Goal: Information Seeking & Learning: Learn about a topic

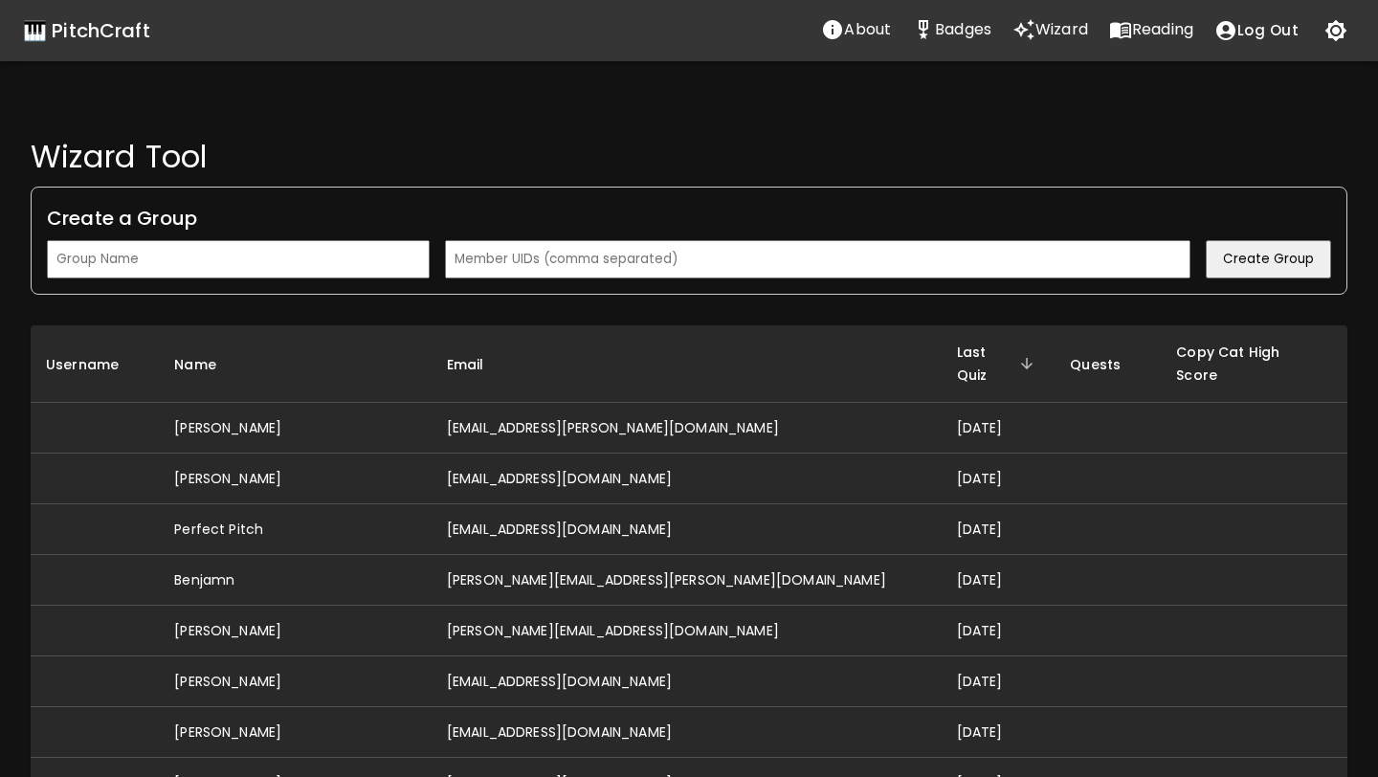
click at [1121, 29] on icon "Reading" at bounding box center [1120, 30] width 21 height 16
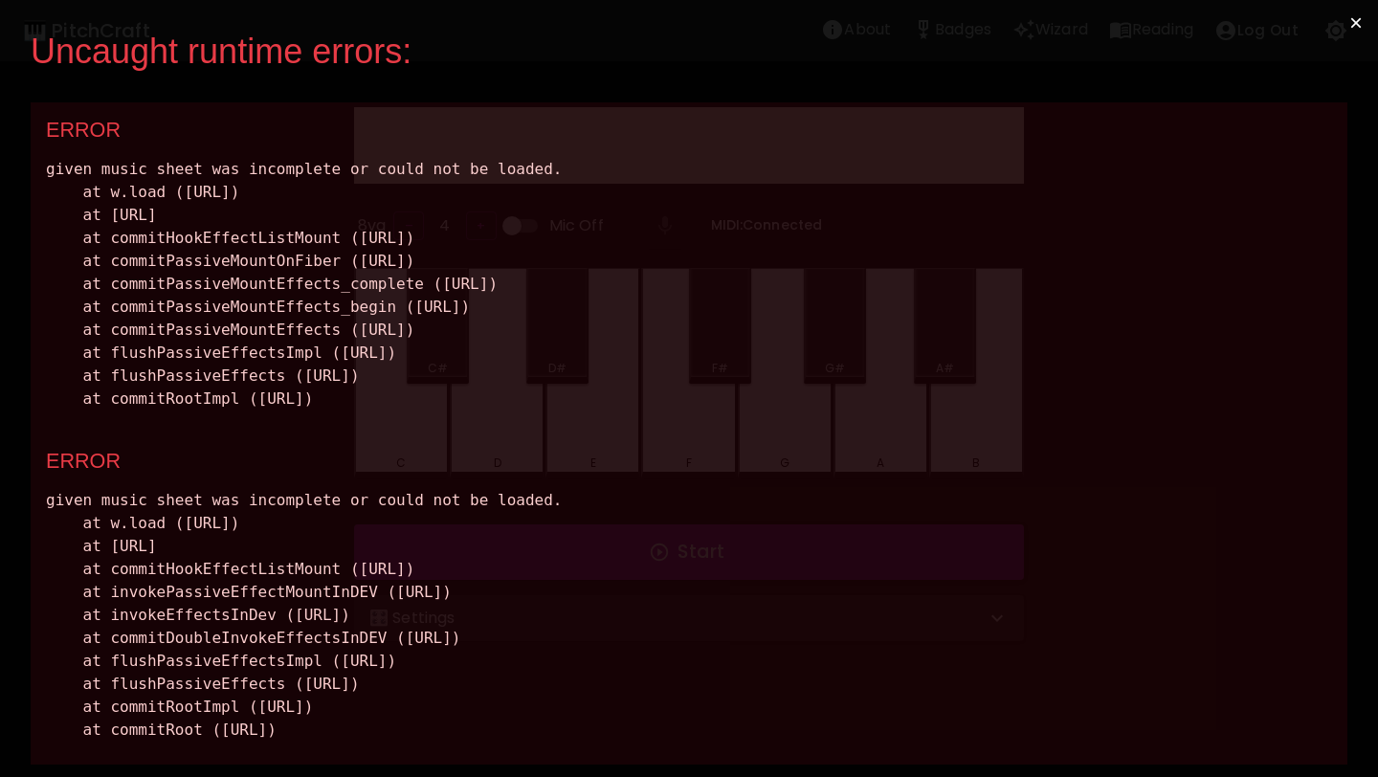
drag, startPoint x: 735, startPoint y: 736, endPoint x: 44, endPoint y: 136, distance: 915.1
click at [44, 136] on div "ERROR given music sheet was incomplete or could not be loaded. at w.load (http:…" at bounding box center [689, 433] width 1317 height 662
copy div "ERROR given music sheet was incomplete or could not be loaded. at w.load (http:…"
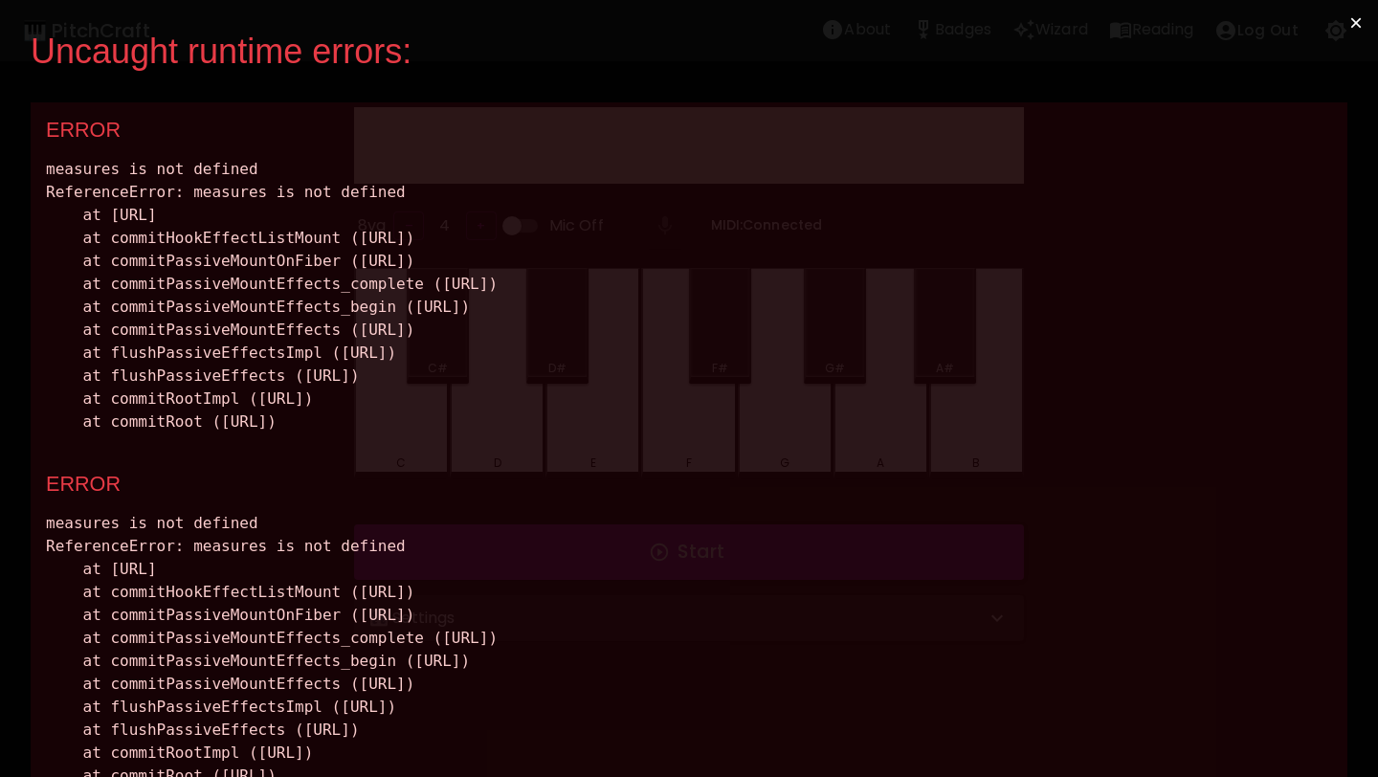
drag, startPoint x: 729, startPoint y: 423, endPoint x: 14, endPoint y: 149, distance: 765.4
click at [14, 149] on div "Uncaught runtime errors: × ERROR measures is not defined ReferenceError: measur…" at bounding box center [689, 388] width 1378 height 777
copy div "measures is not defined ReferenceError: measures is not defined at http://local…"
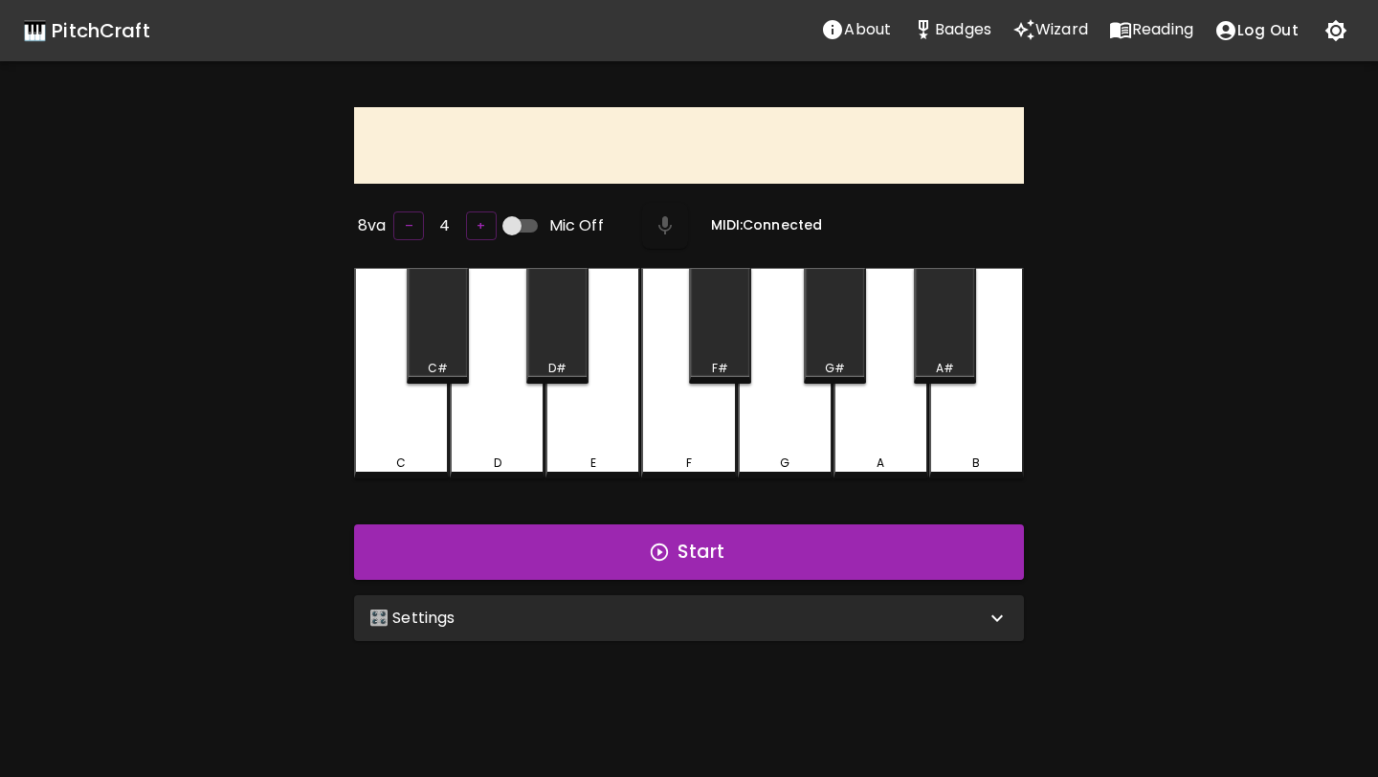
click at [611, 595] on div "🎛️ Settings" at bounding box center [689, 618] width 670 height 46
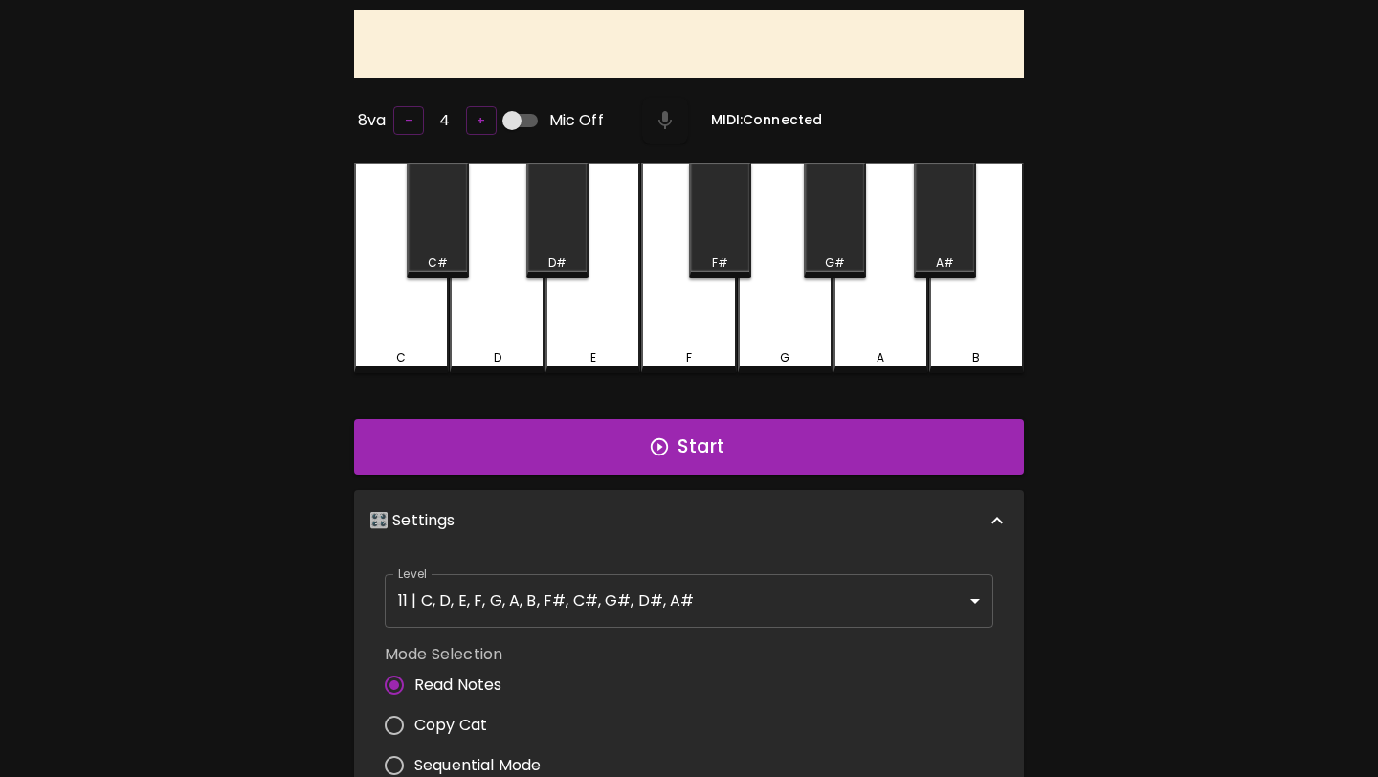
scroll to position [268, 0]
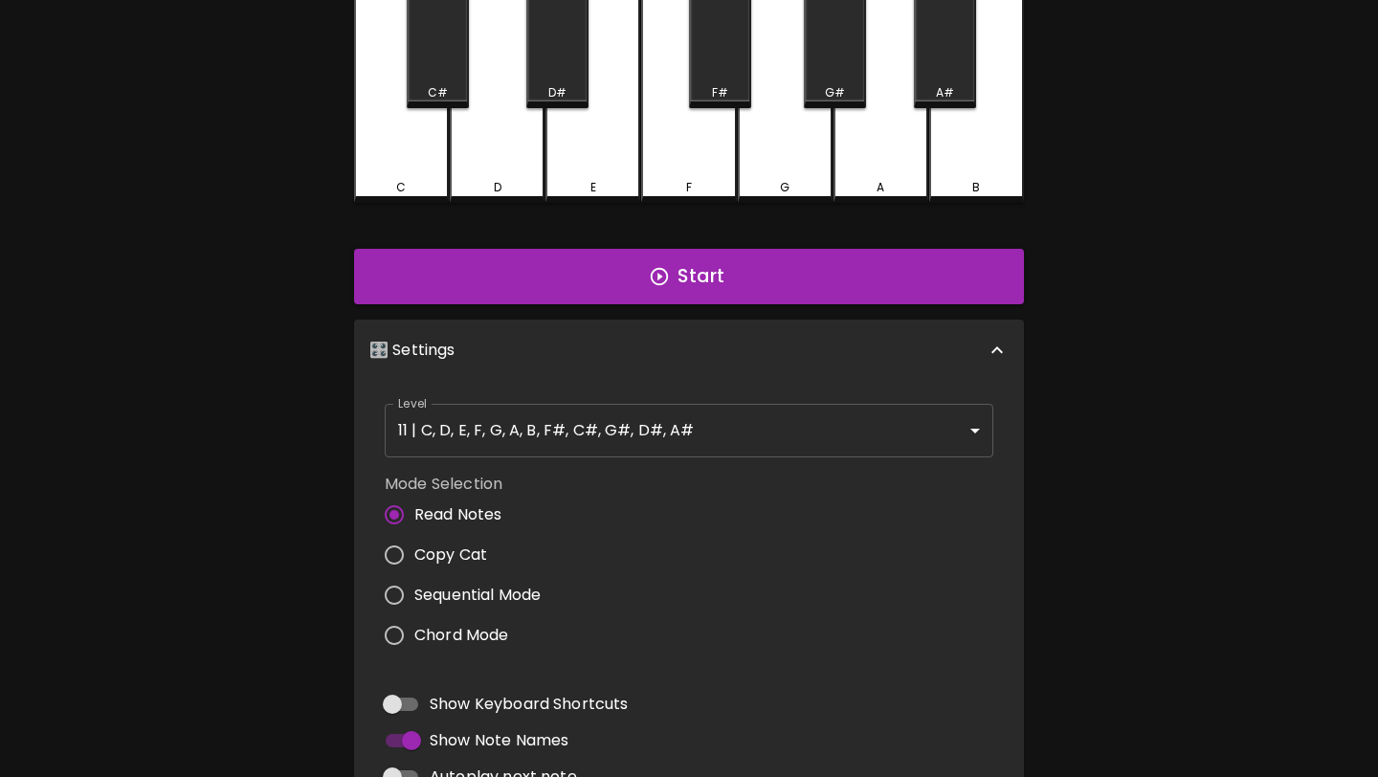
click at [441, 544] on span "Copy Cat" at bounding box center [450, 555] width 73 height 23
click at [414, 543] on input "Copy Cat" at bounding box center [394, 555] width 40 height 40
radio input "true"
click at [451, 505] on span "Read Notes" at bounding box center [458, 513] width 88 height 23
click at [414, 505] on input "Read Notes" at bounding box center [394, 514] width 40 height 40
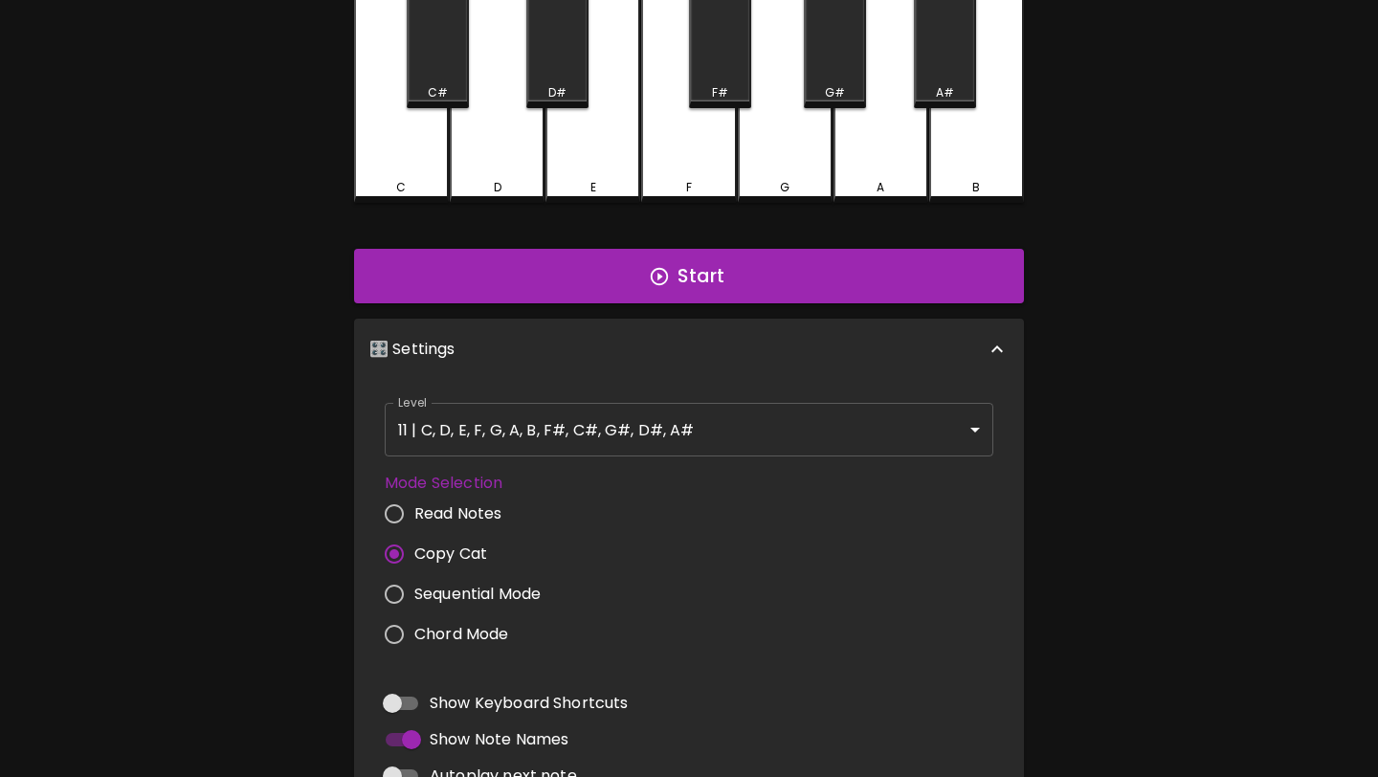
radio input "true"
click at [518, 447] on body "🎹 PitchCraft About Badges Wizard Reading Log Out 8va – 4 + Mic Off MIDI: Connec…" at bounding box center [689, 377] width 1378 height 1291
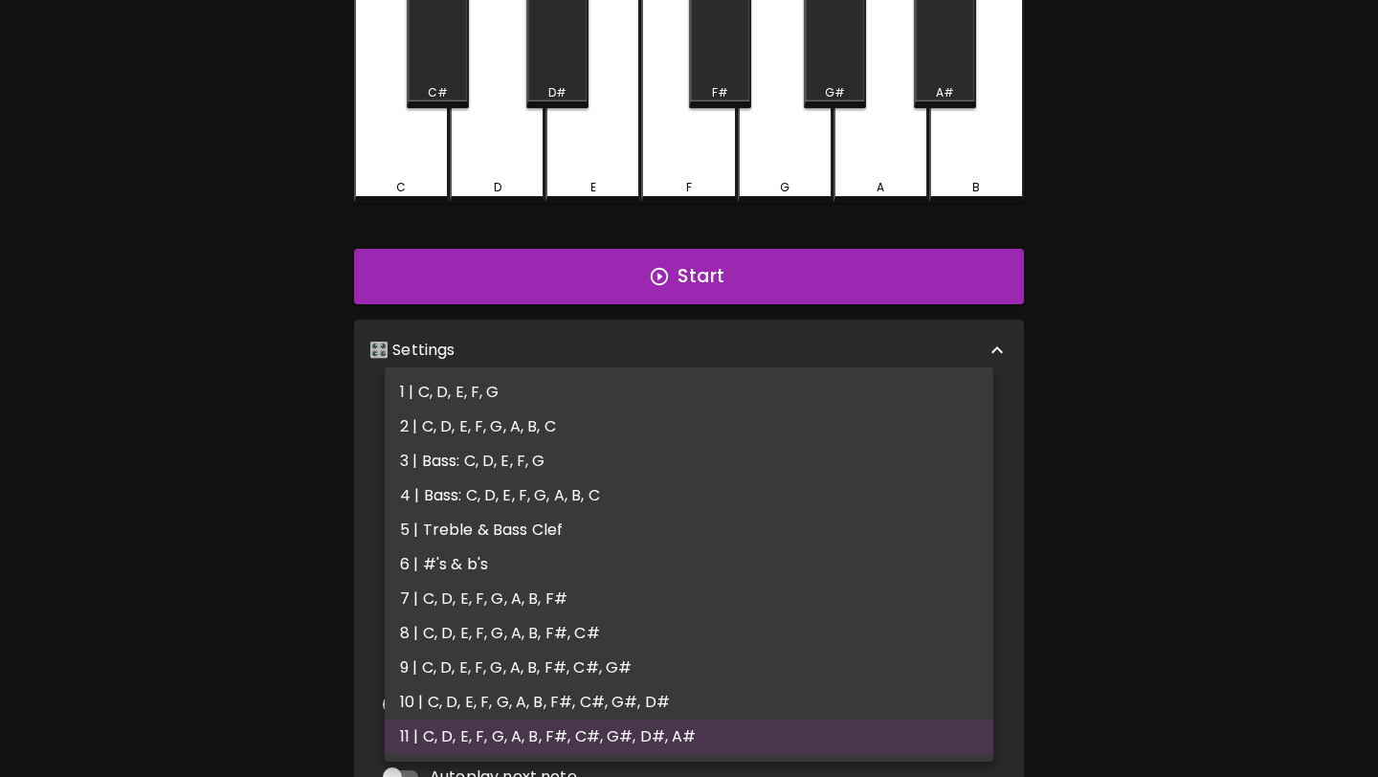
click at [529, 398] on li "1 | C, D, E, F, G" at bounding box center [689, 392] width 609 height 34
type input "1"
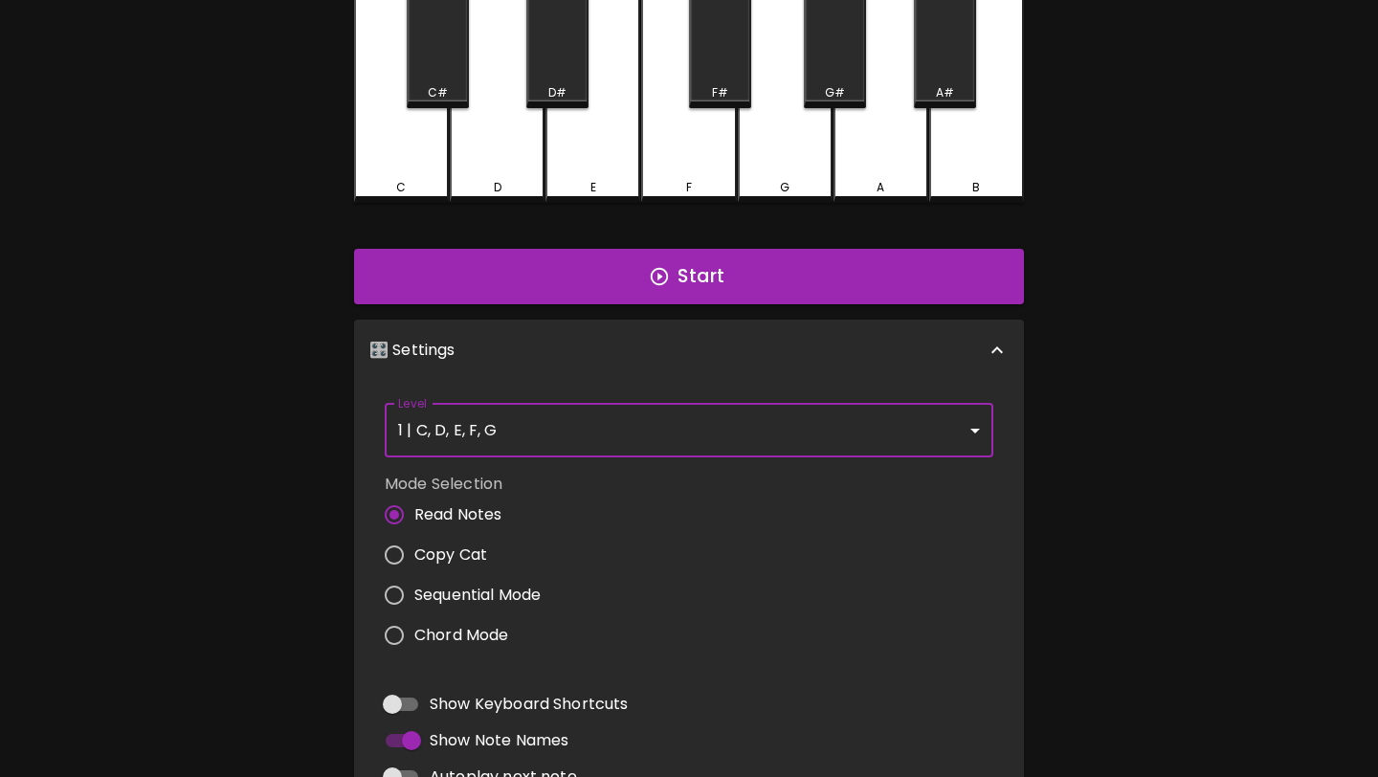
click at [696, 150] on div "F" at bounding box center [688, 97] width 95 height 211
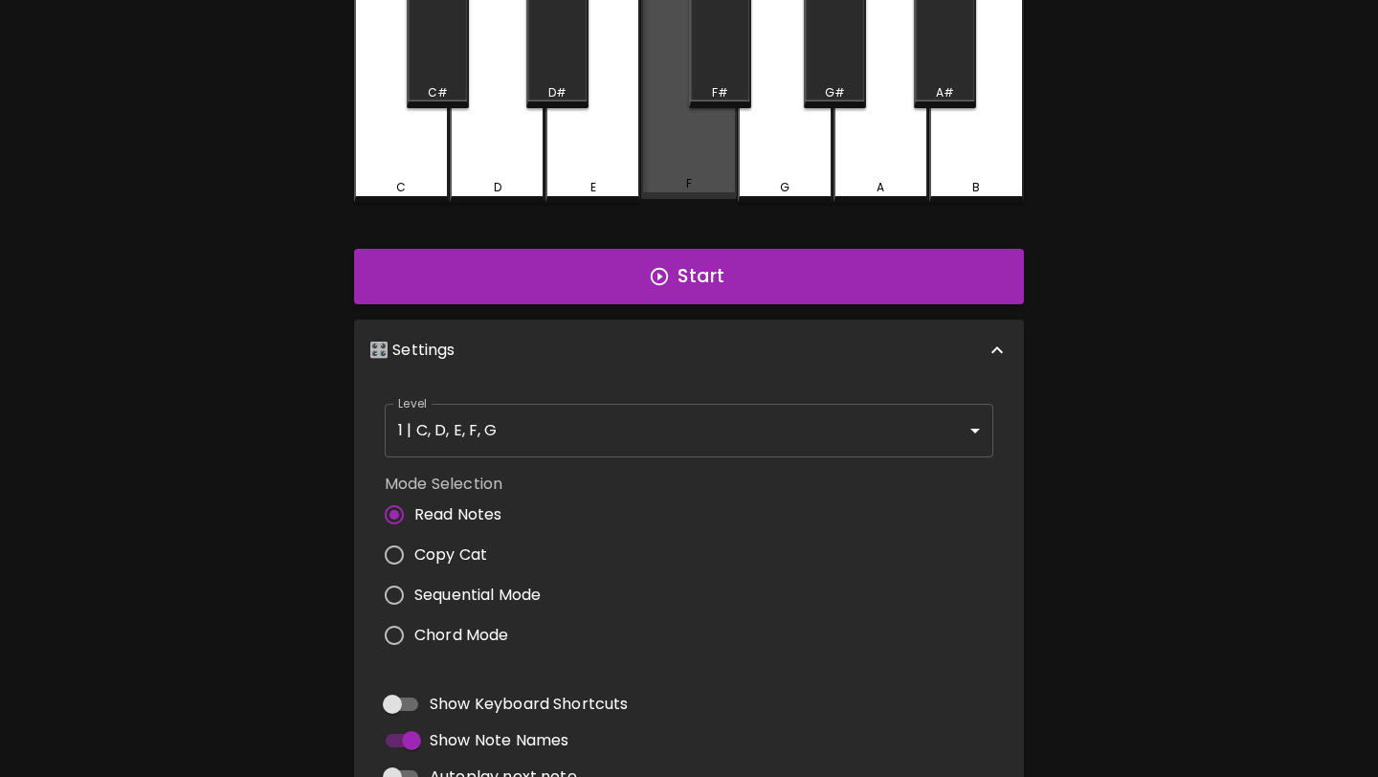
click at [696, 150] on div "F" at bounding box center [688, 95] width 95 height 207
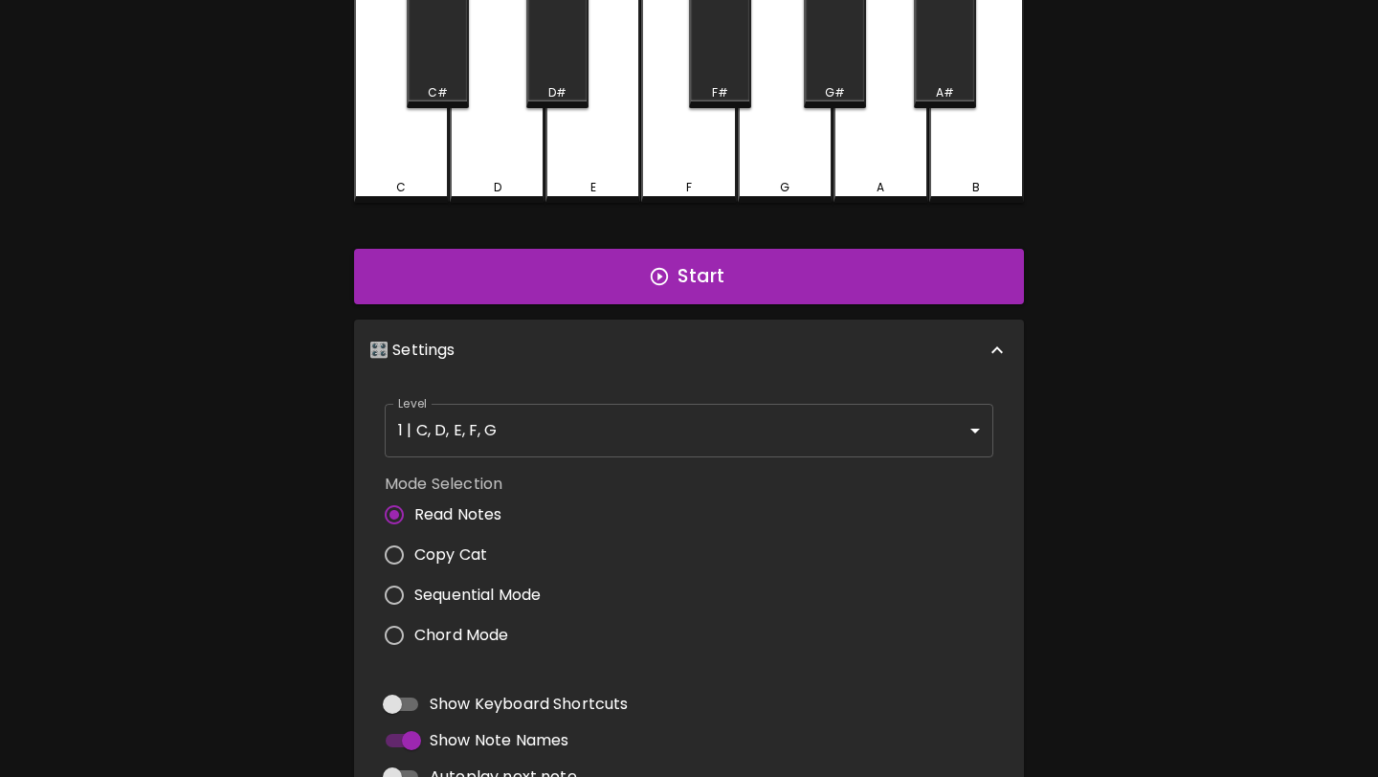
click at [611, 152] on div "E" at bounding box center [592, 97] width 95 height 211
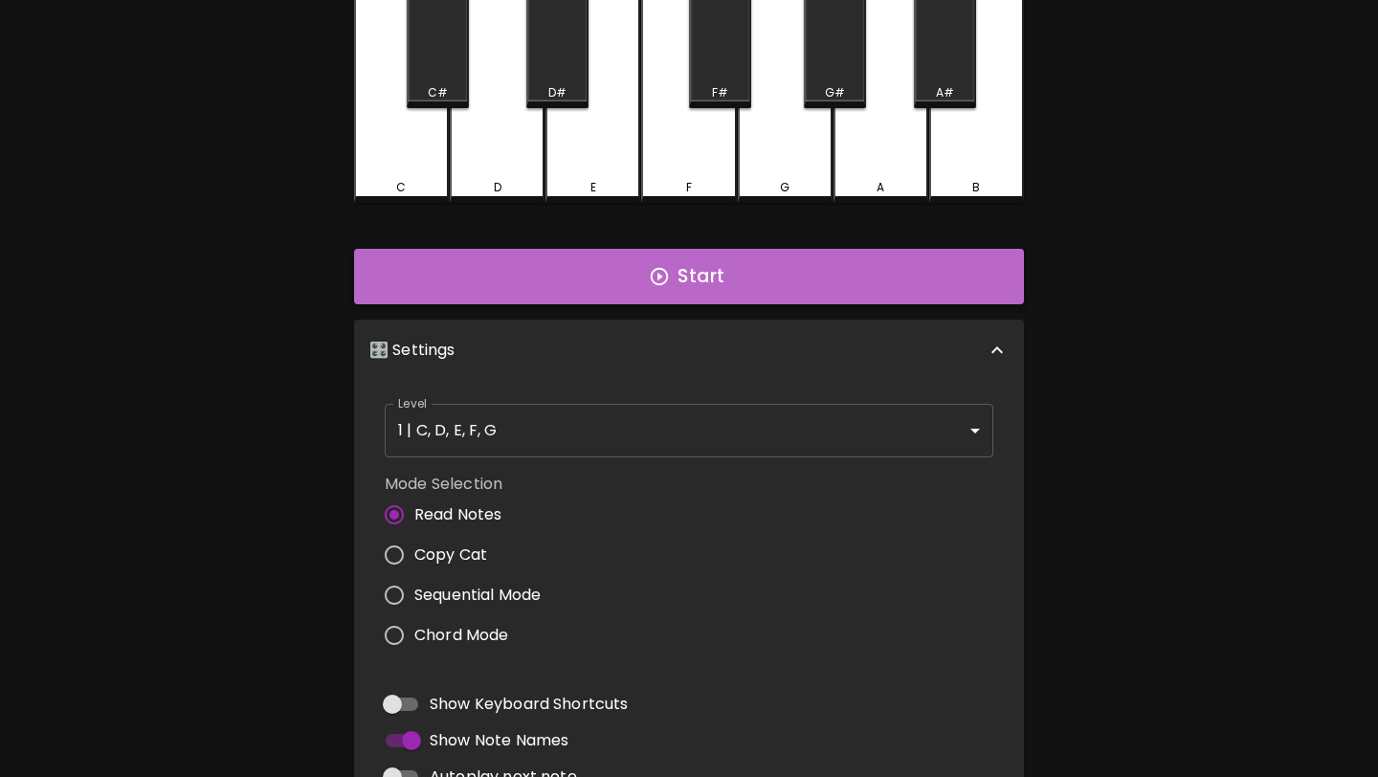
click at [681, 273] on button "Start" at bounding box center [689, 277] width 670 height 56
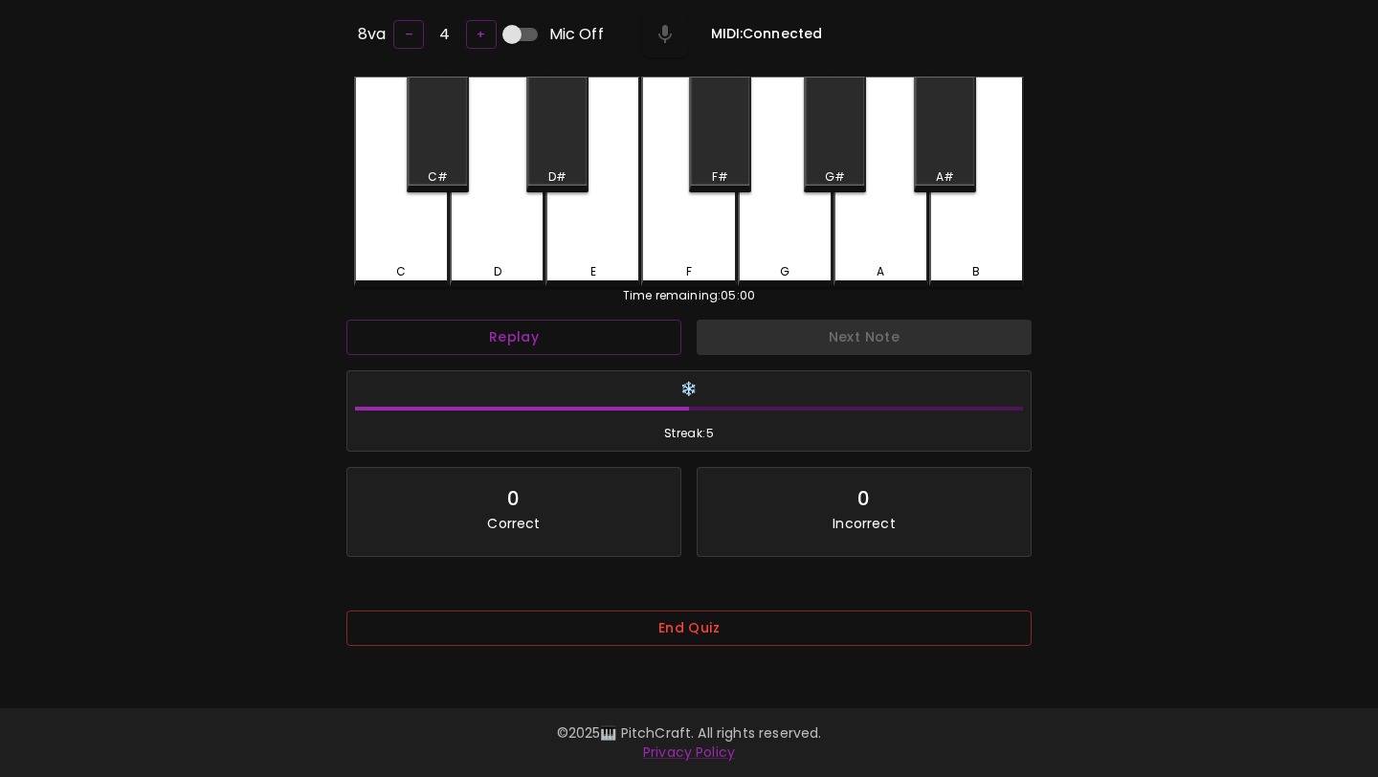
scroll to position [0, 0]
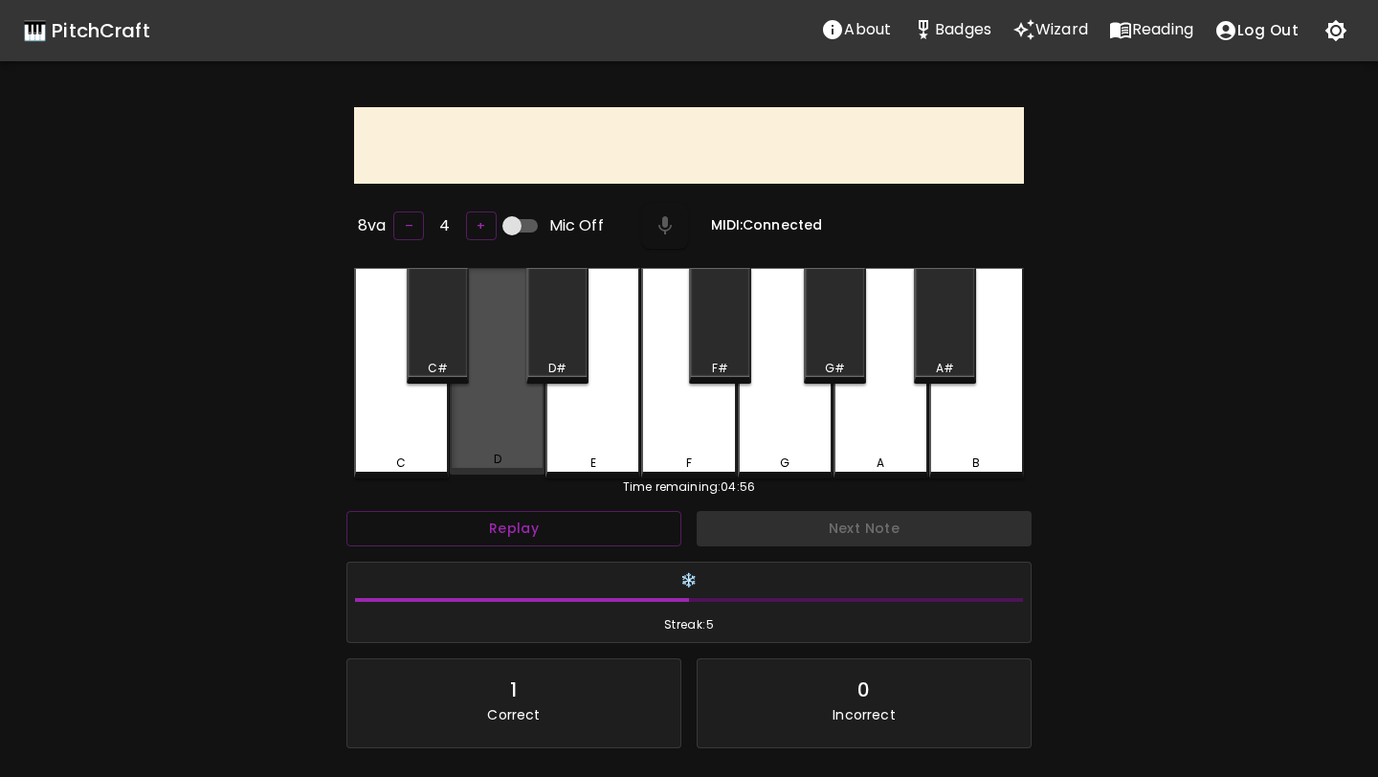
click at [501, 365] on div "D" at bounding box center [497, 371] width 95 height 207
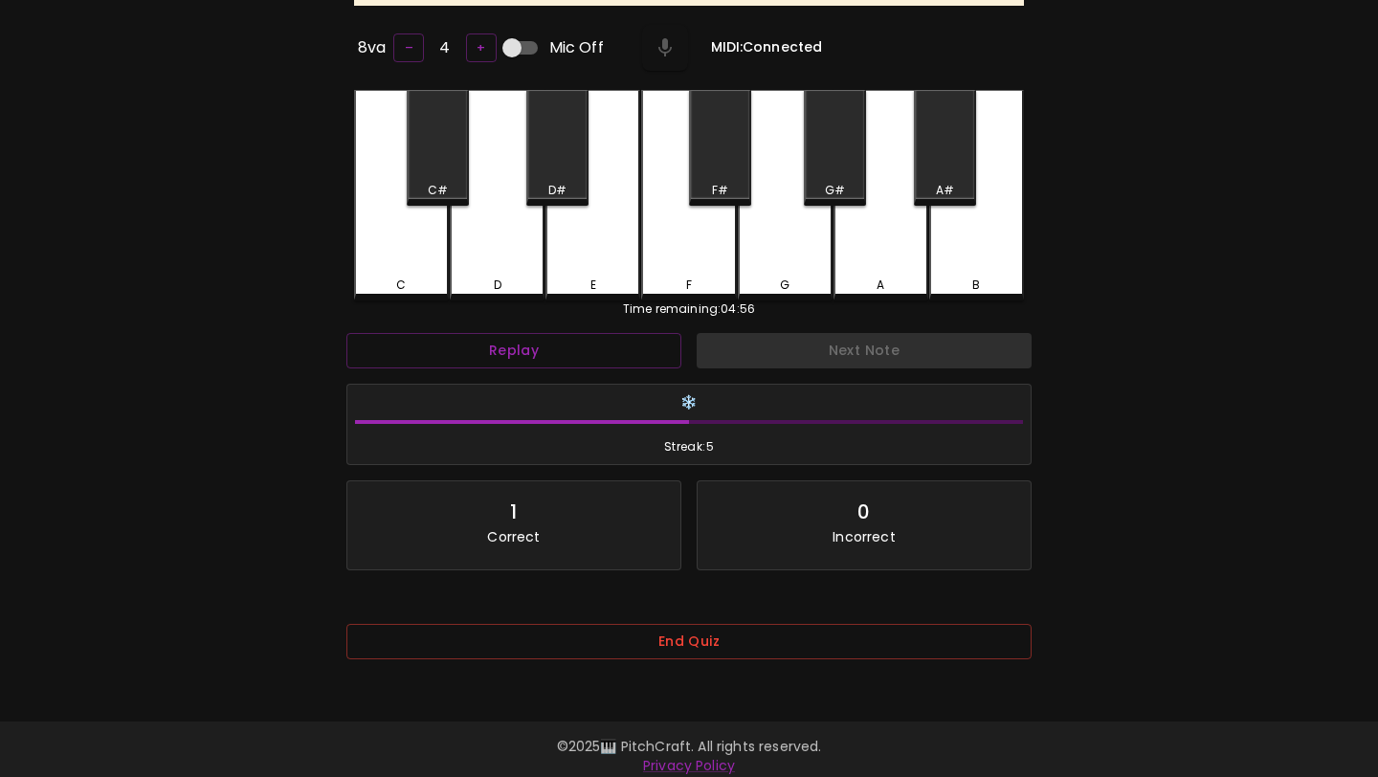
scroll to position [191, 0]
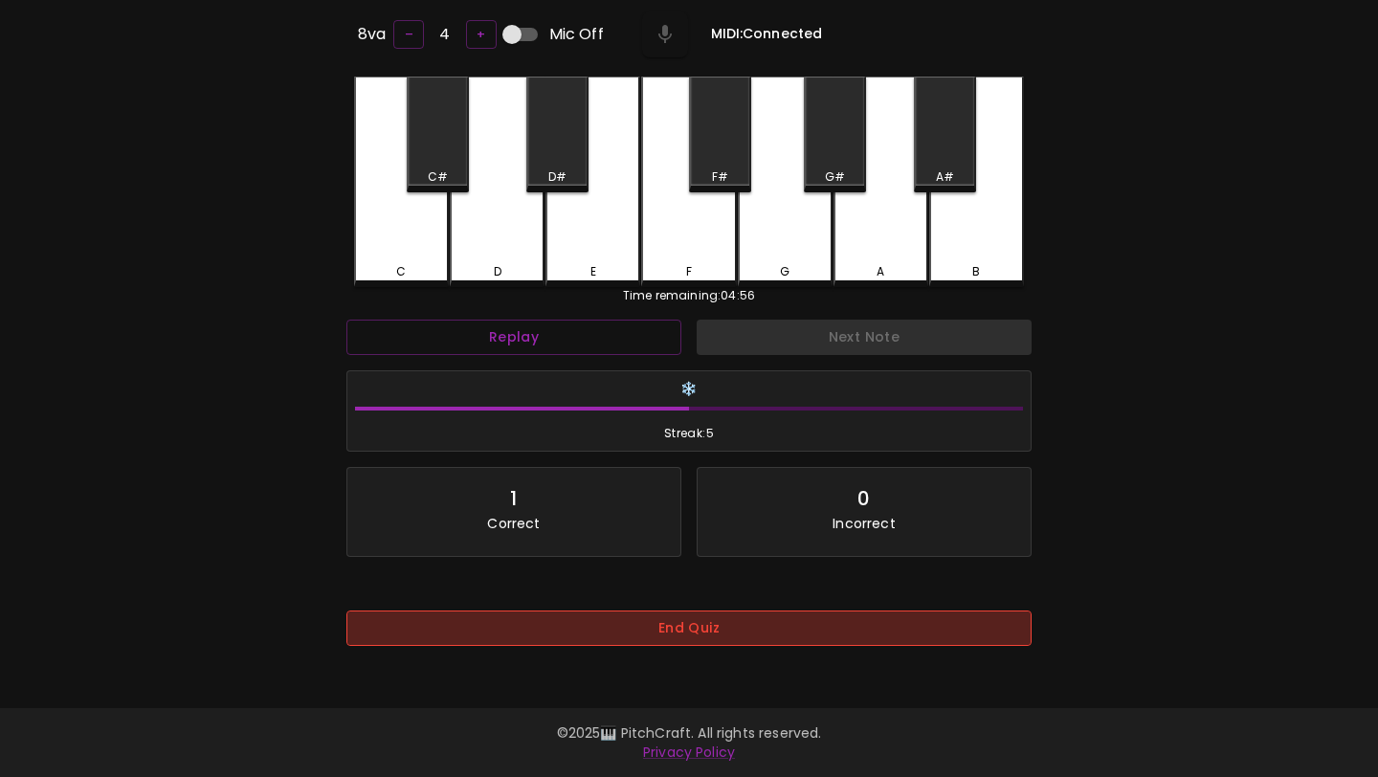
click at [561, 640] on button "End Quiz" at bounding box center [688, 628] width 685 height 35
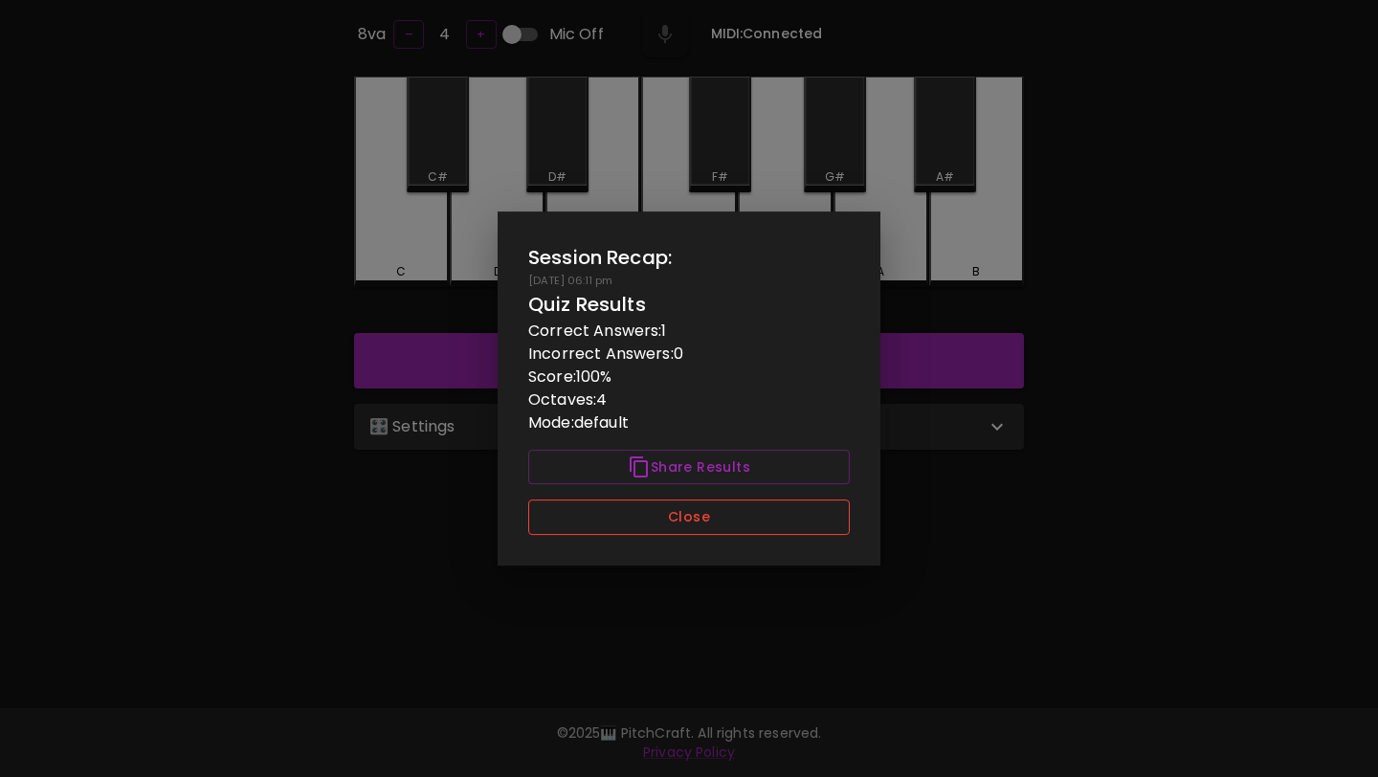
click at [619, 522] on button "Close" at bounding box center [689, 517] width 322 height 35
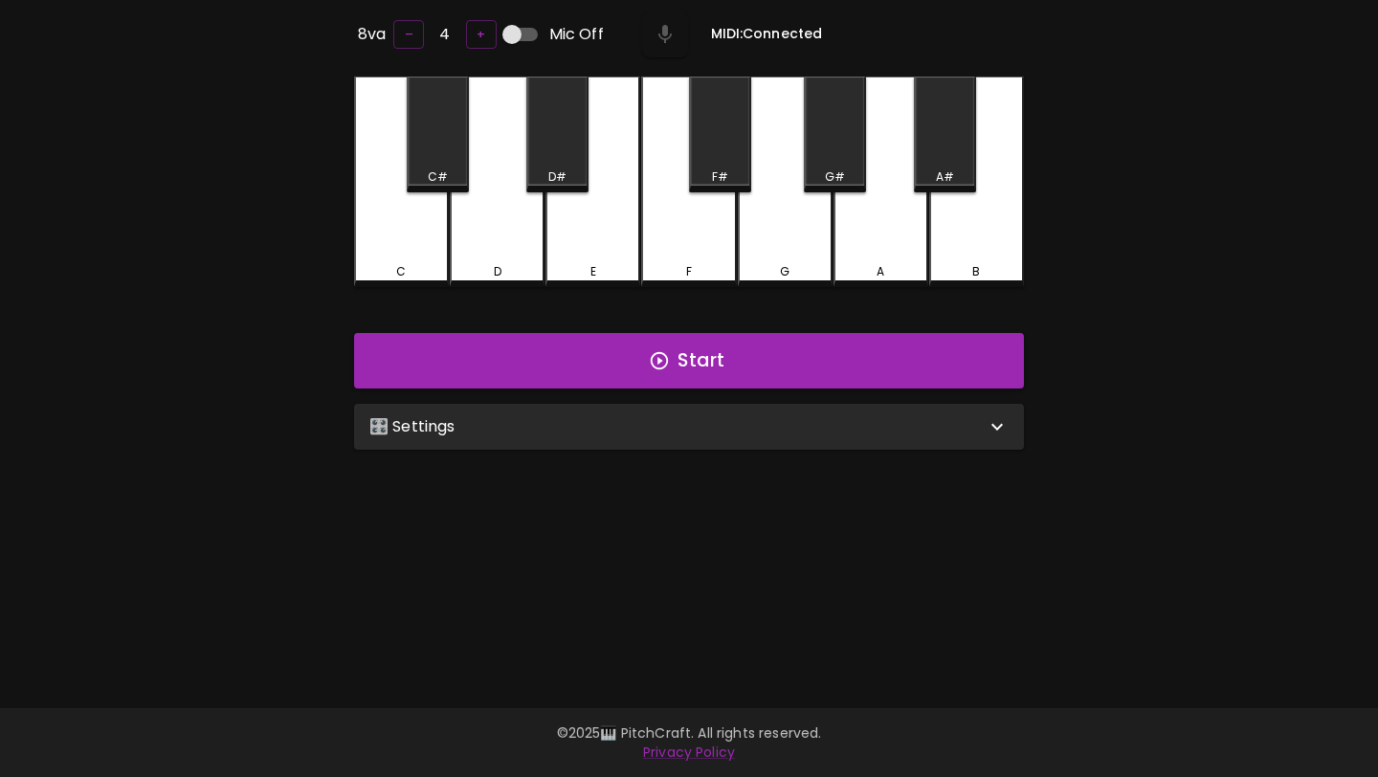
scroll to position [0, 0]
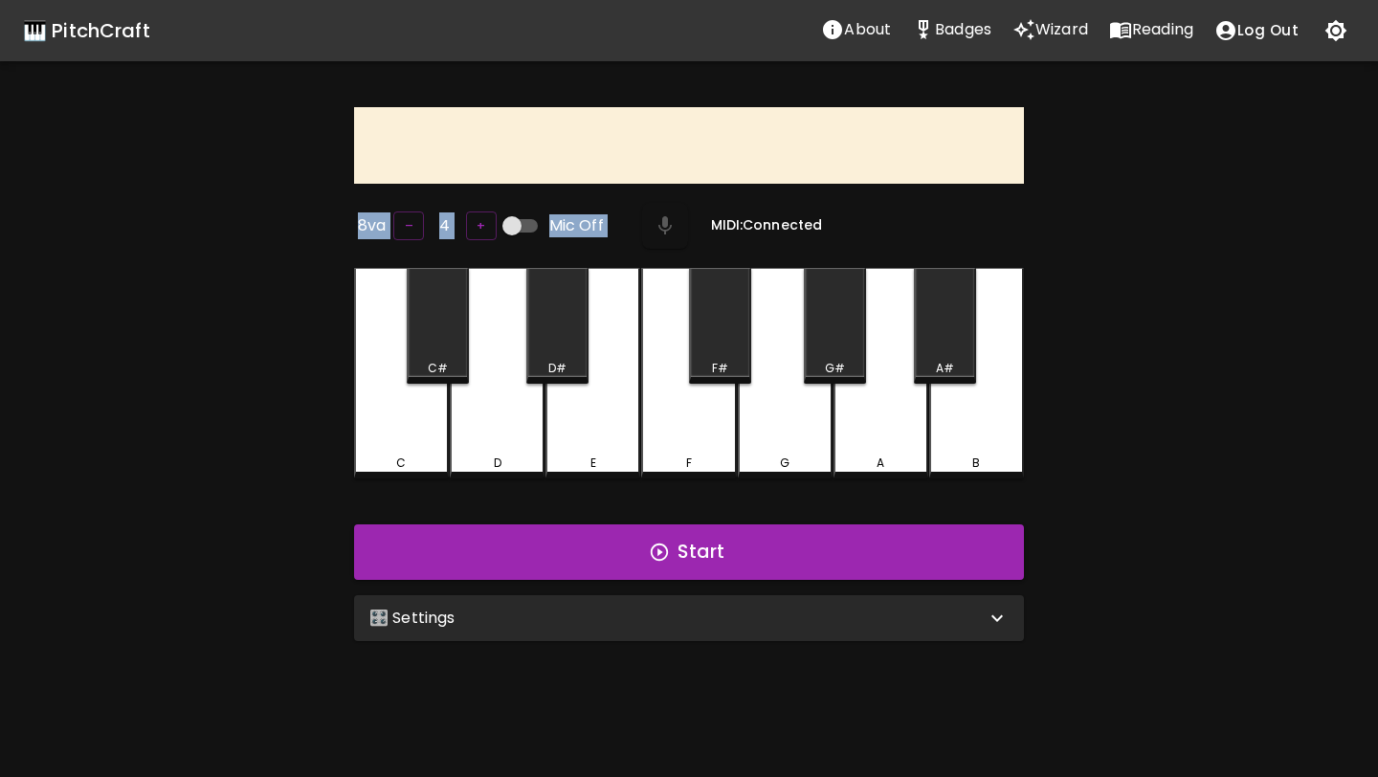
drag, startPoint x: 687, startPoint y: 143, endPoint x: 681, endPoint y: 211, distance: 69.1
click at [681, 211] on div "8va – 4 + Mic Off MIDI: Connected C C# D D# E F F# G G# A A# B Start 🎛️ Setting…" at bounding box center [689, 378] width 670 height 542
click at [821, 369] on div "G#" at bounding box center [835, 368] width 58 height 17
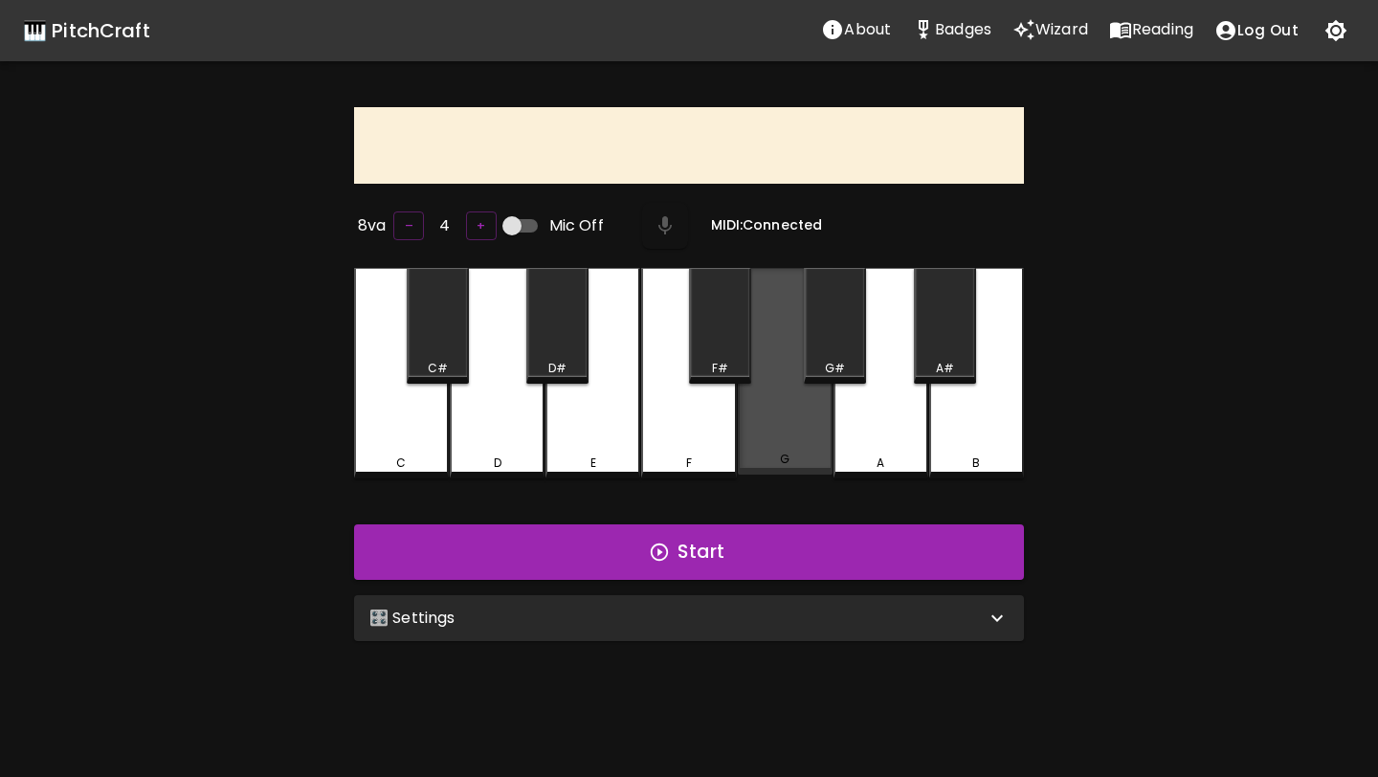
click at [814, 405] on div "G" at bounding box center [785, 371] width 95 height 207
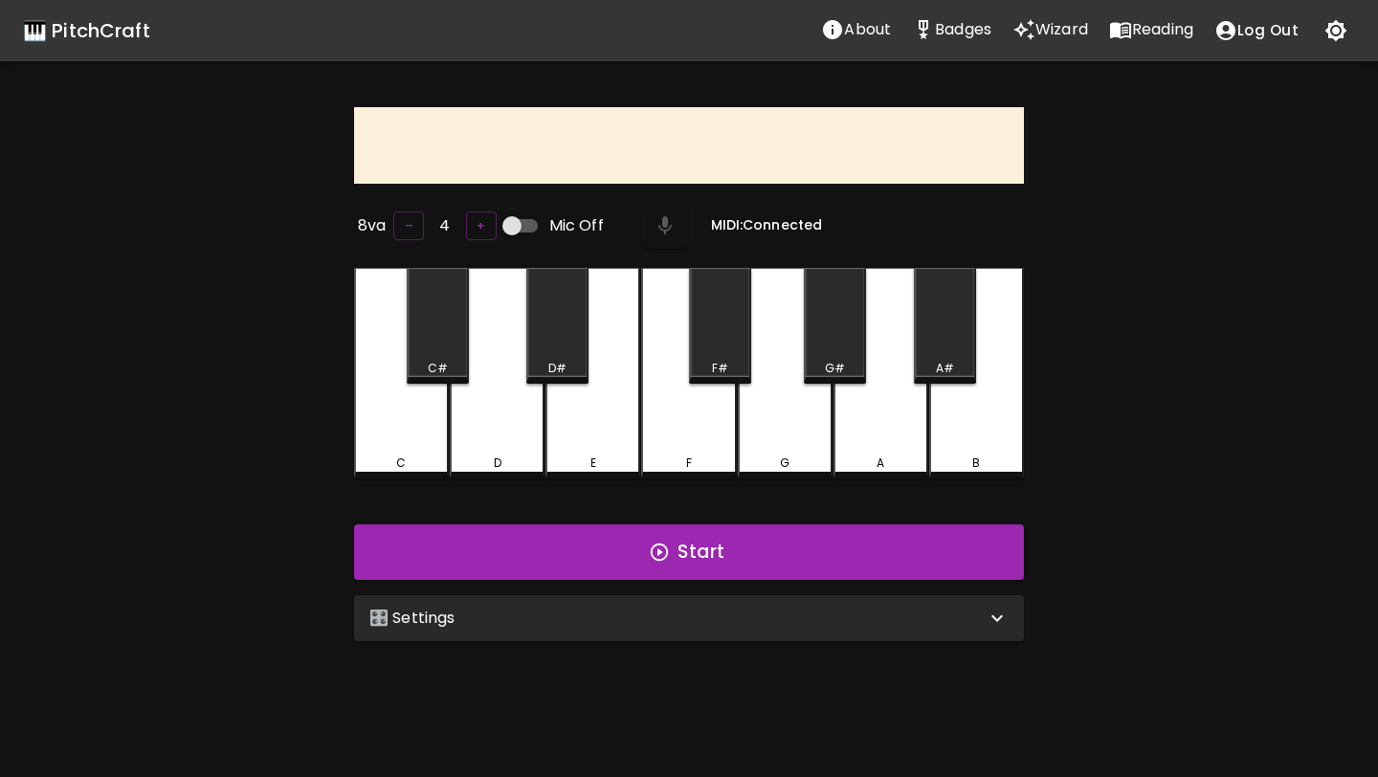
click at [690, 403] on div "F" at bounding box center [688, 373] width 95 height 211
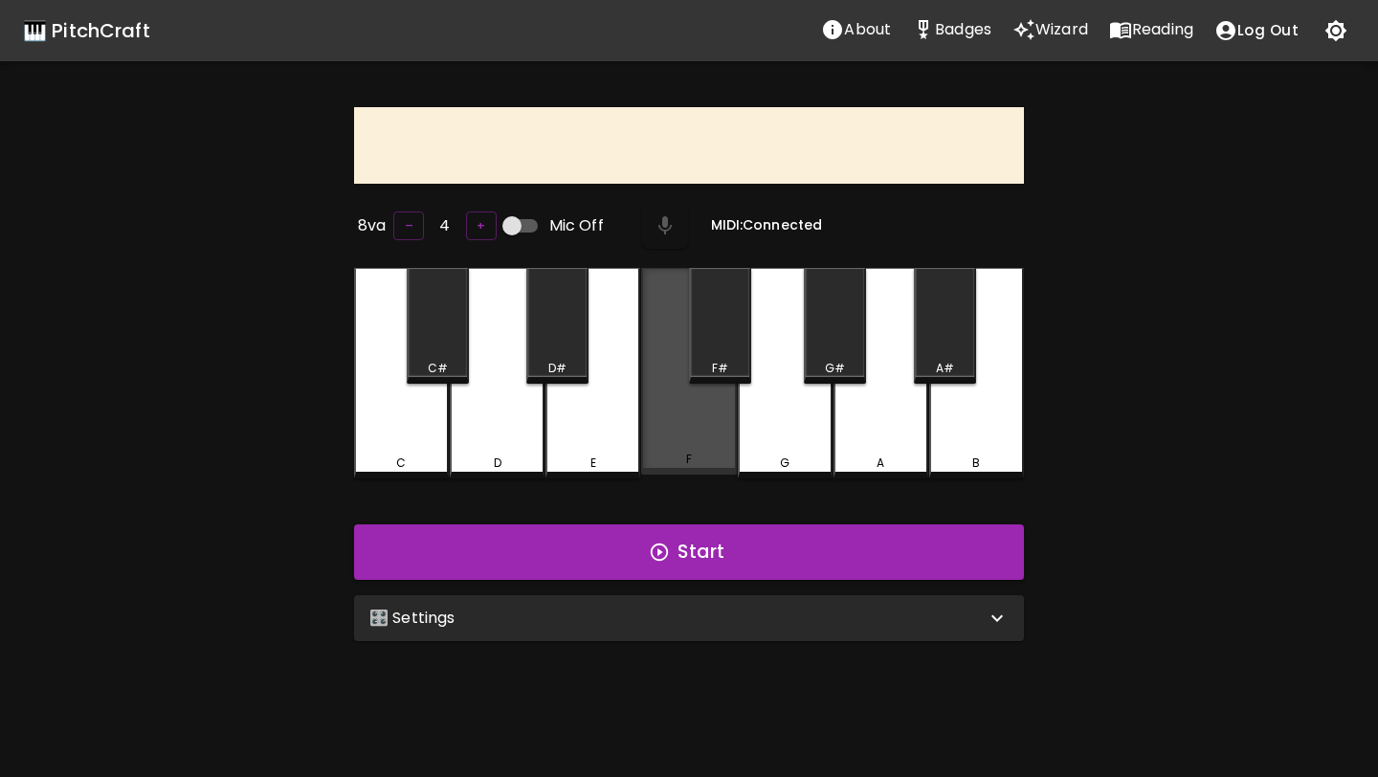
click at [690, 403] on div "F" at bounding box center [688, 371] width 95 height 207
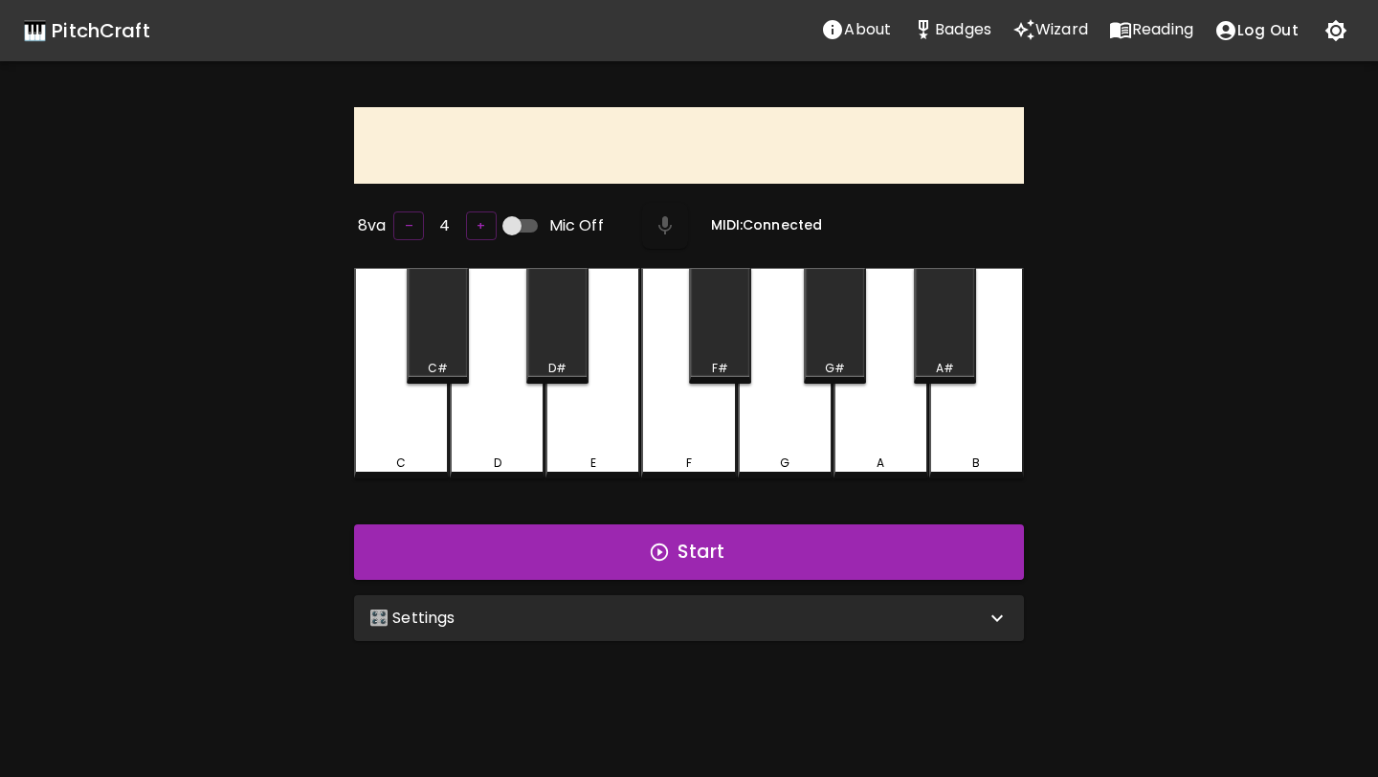
click at [703, 369] on div "F#" at bounding box center [720, 368] width 58 height 17
click at [593, 559] on button "Start" at bounding box center [689, 552] width 670 height 56
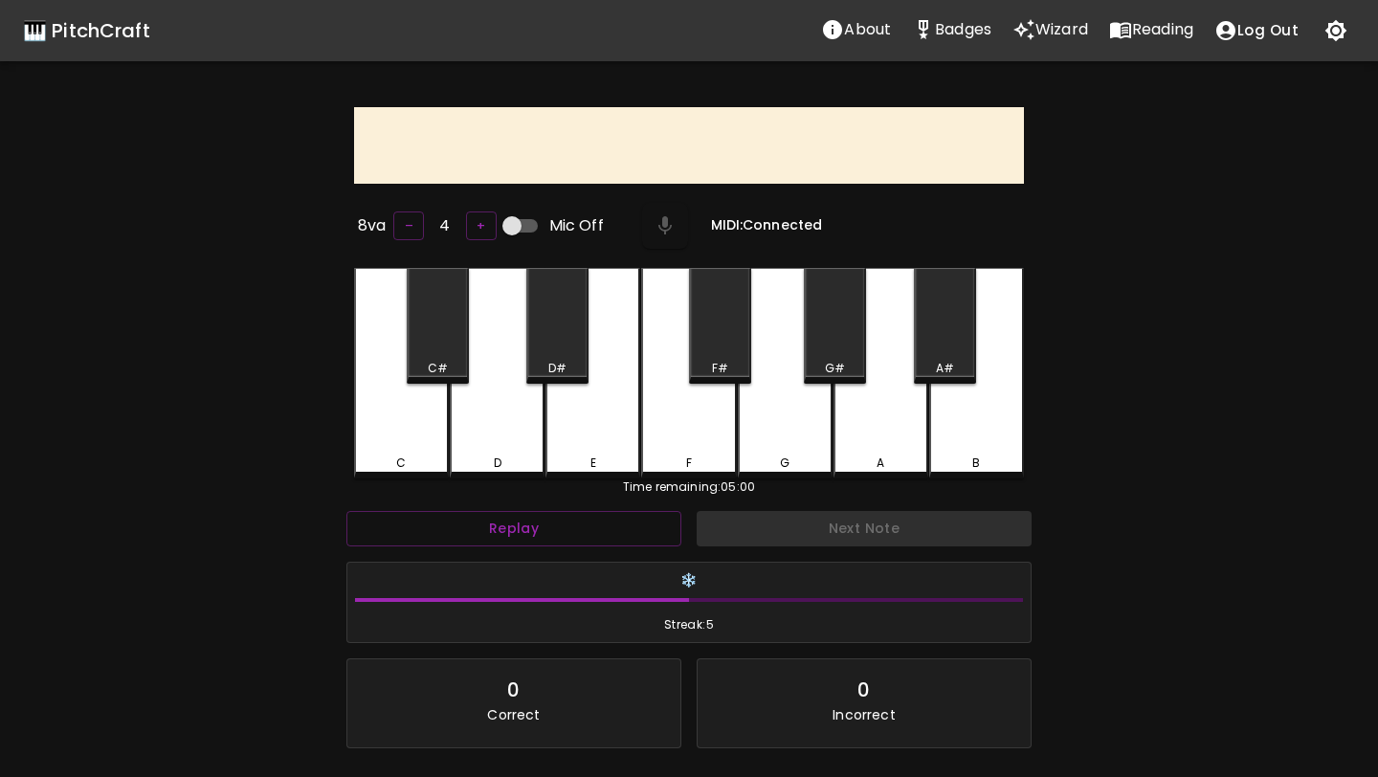
click at [705, 409] on div "F" at bounding box center [688, 373] width 95 height 211
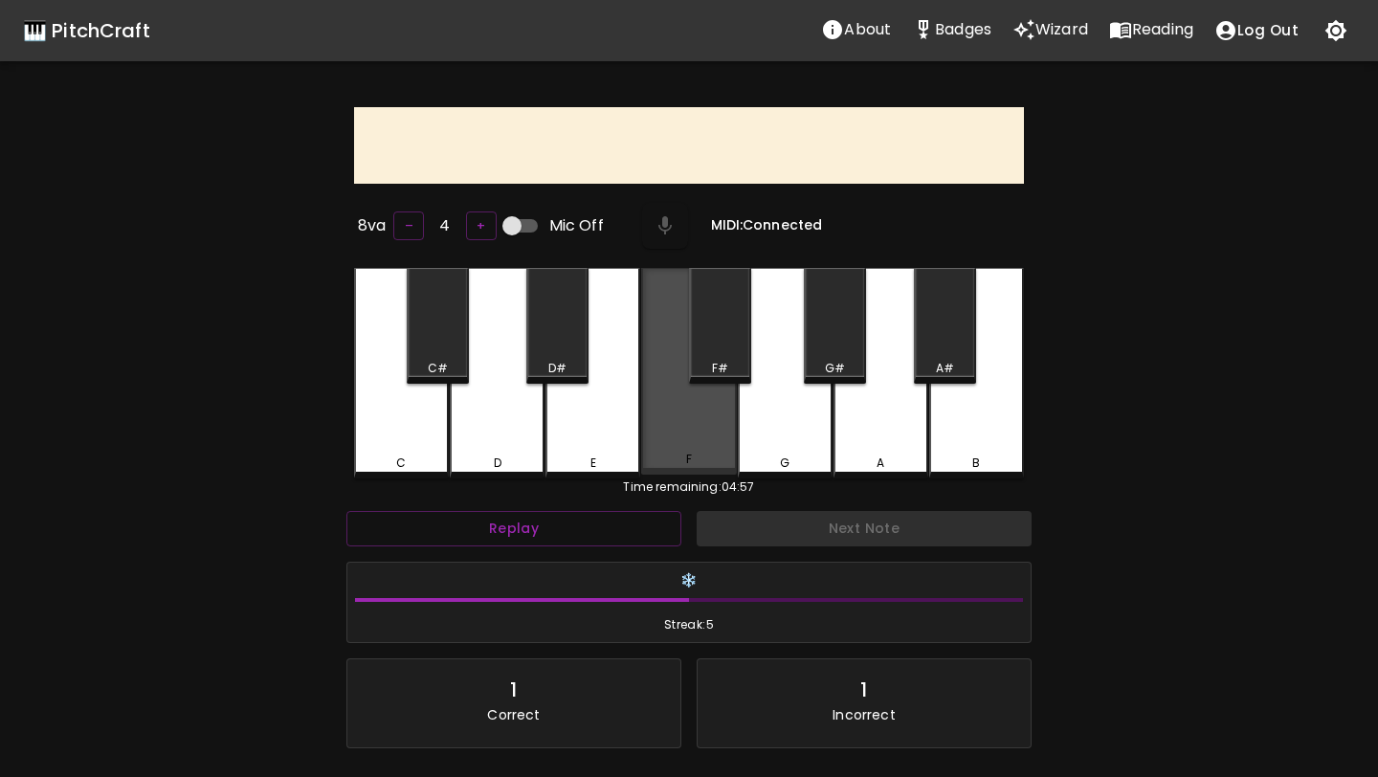
click at [704, 410] on div "F" at bounding box center [688, 371] width 95 height 207
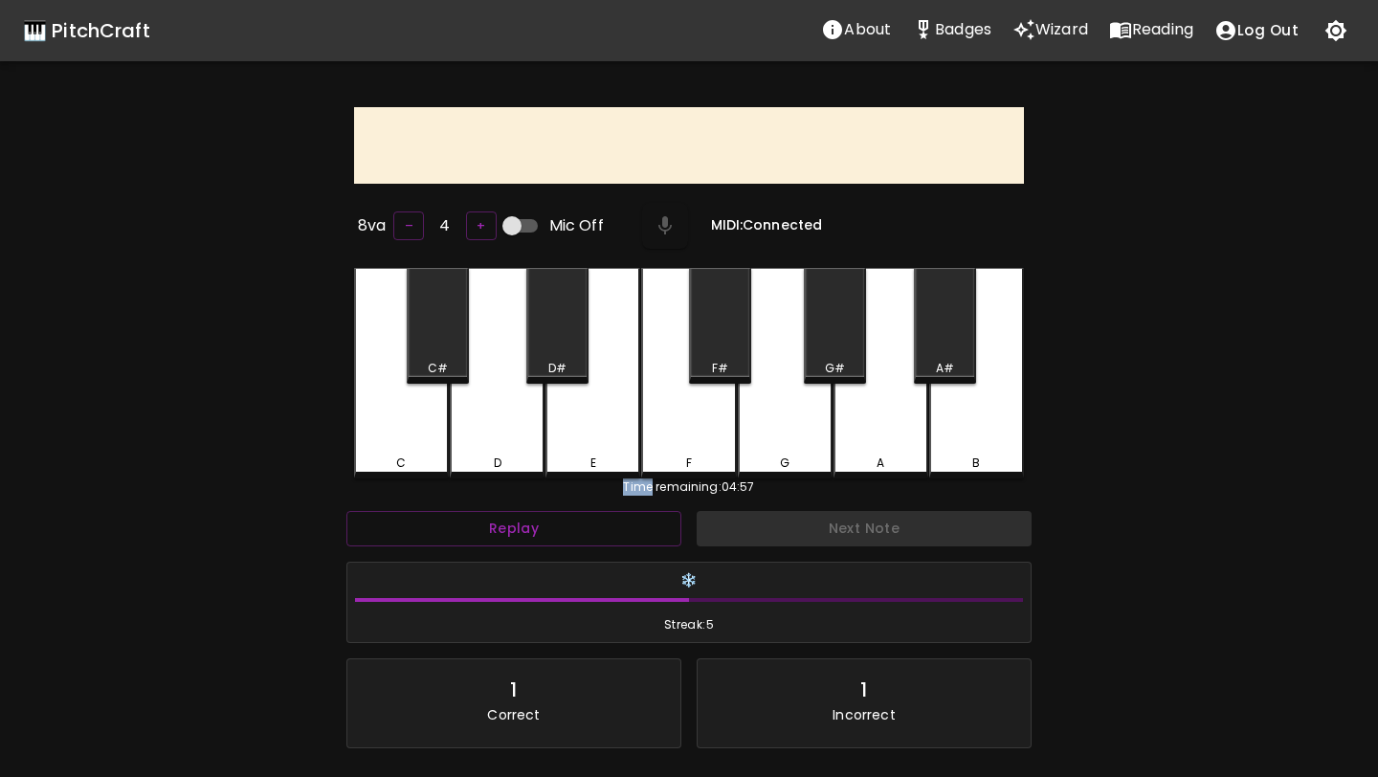
click at [704, 410] on div "F" at bounding box center [688, 373] width 95 height 211
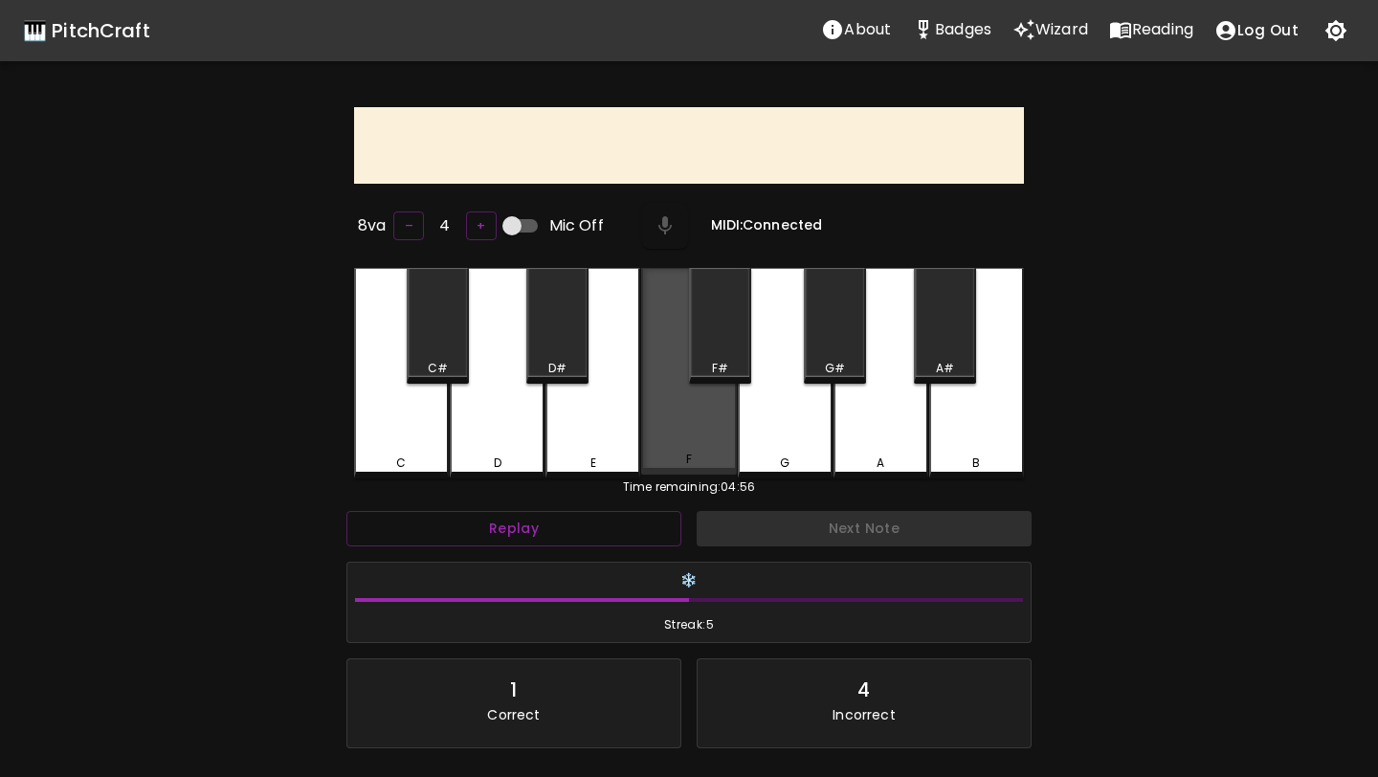
click at [704, 410] on div "F" at bounding box center [688, 371] width 95 height 207
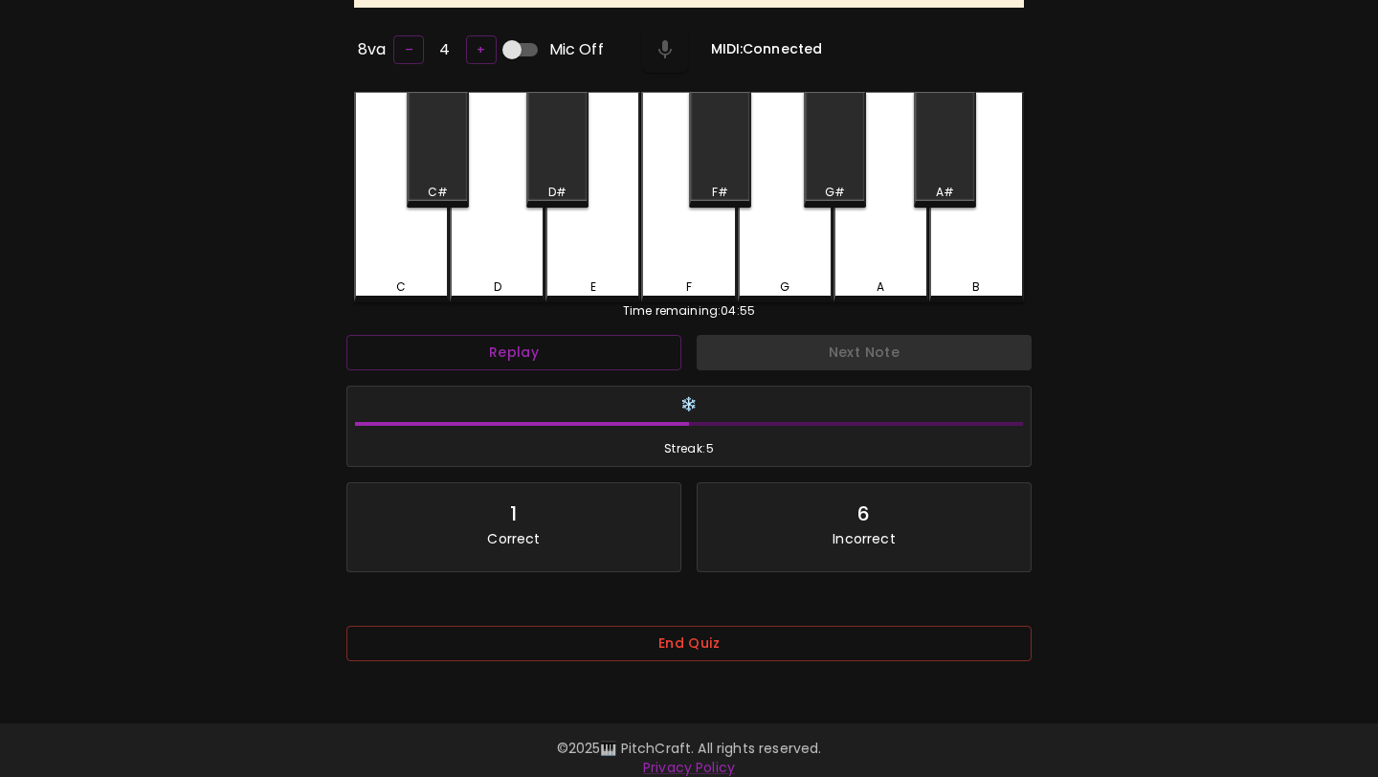
scroll to position [191, 0]
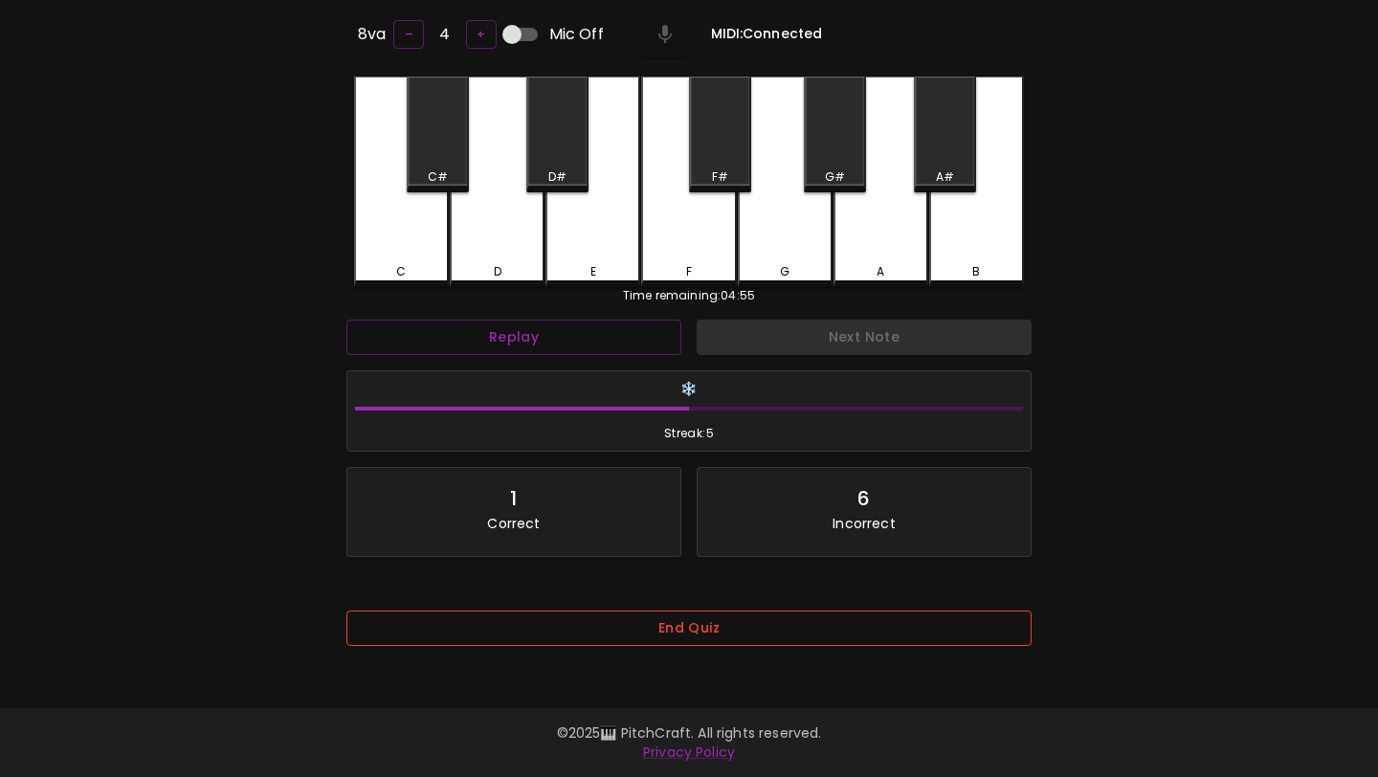
click at [649, 635] on button "End Quiz" at bounding box center [688, 628] width 685 height 35
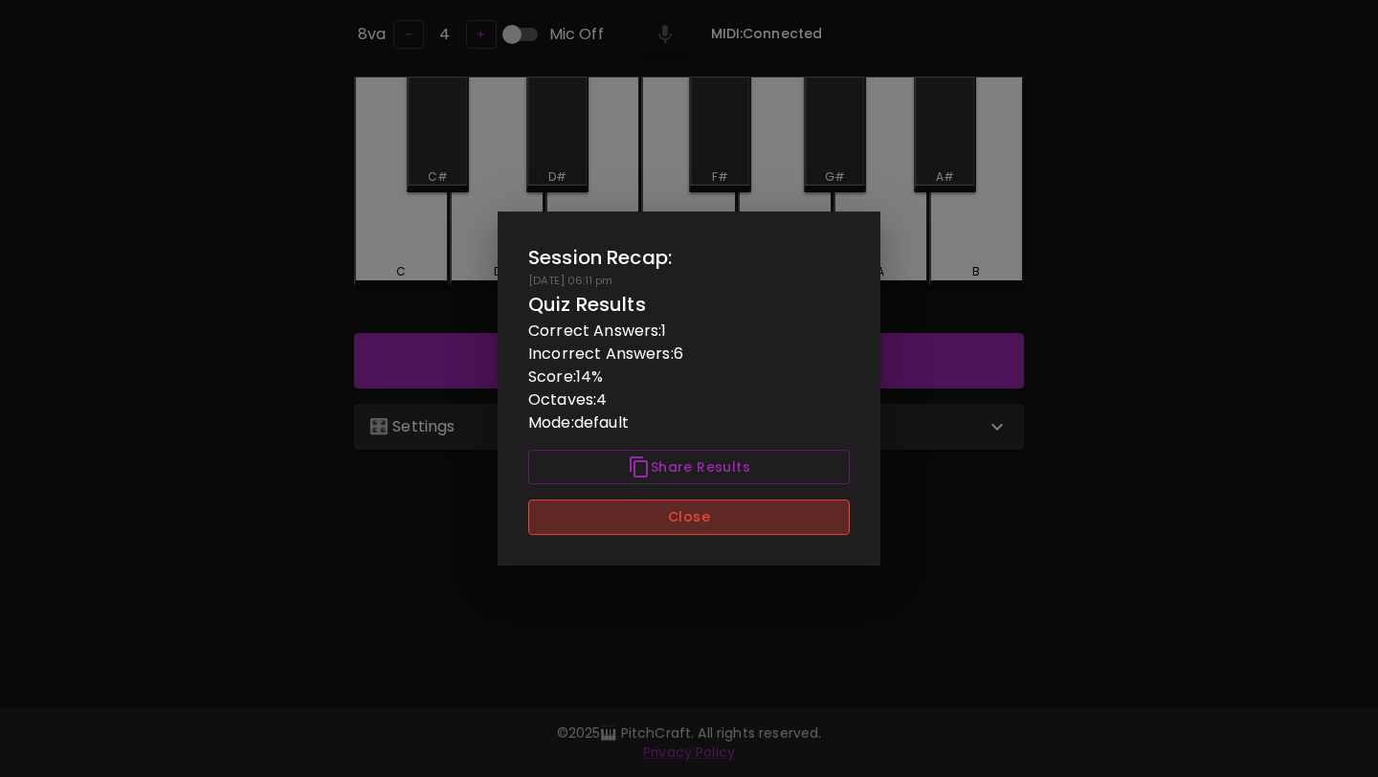
click at [685, 522] on button "Close" at bounding box center [689, 517] width 322 height 35
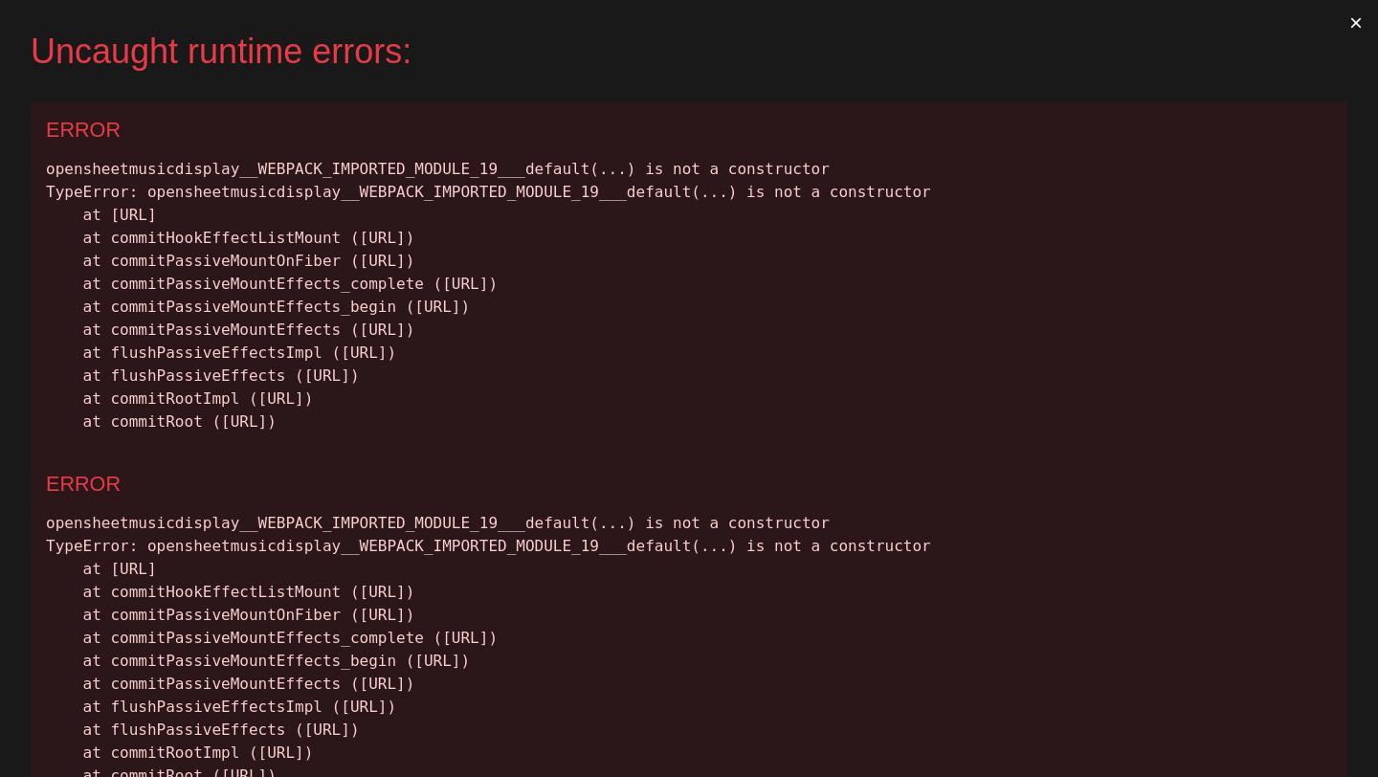
scroll to position [0, 0]
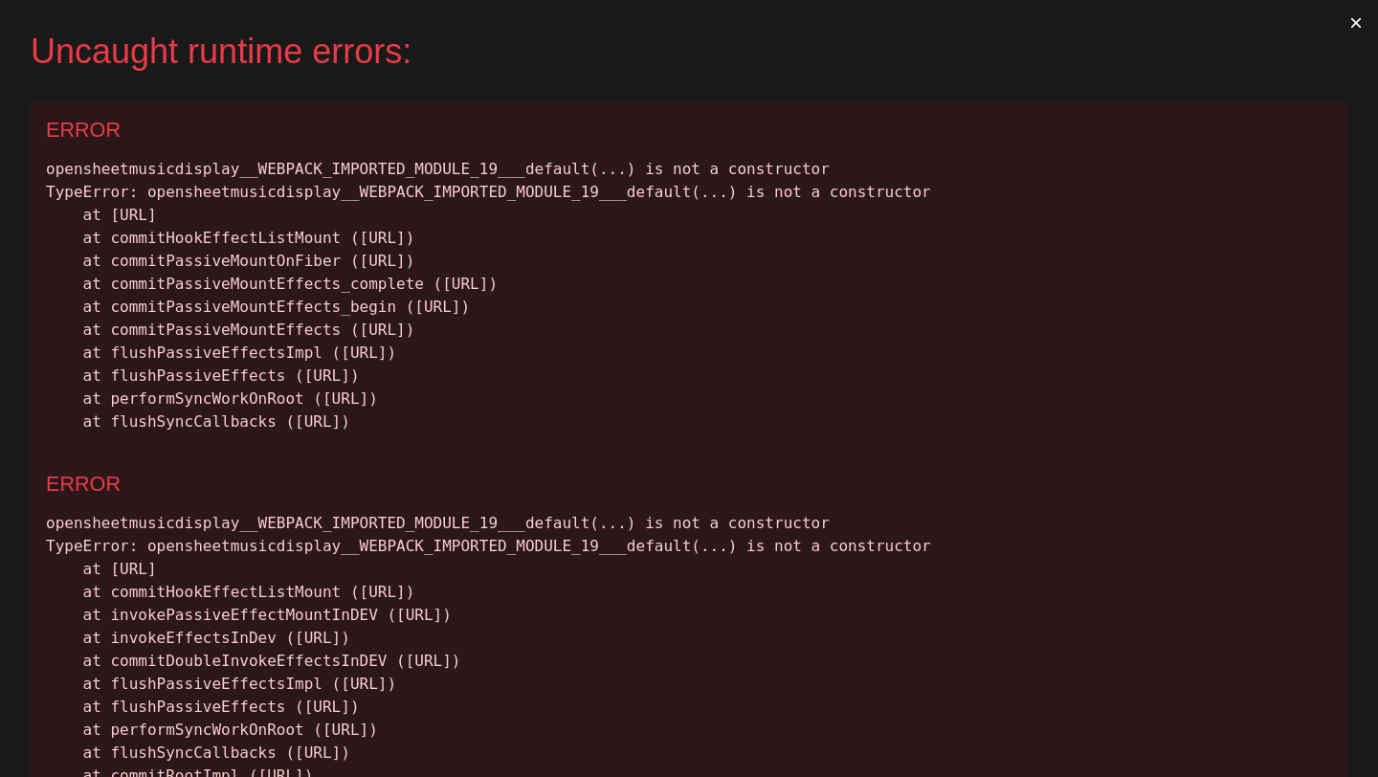
drag, startPoint x: 810, startPoint y: 428, endPoint x: 46, endPoint y: 172, distance: 805.2
click at [46, 171] on div "opensheetmusicdisplay__WEBPACK_IMPORTED_MODULE_19___default(...) is not a const…" at bounding box center [689, 296] width 1286 height 276
copy div "opensheetmusicdisplay__WEBPACK_IMPORTED_MODULE_19___default(...) is not a const…"
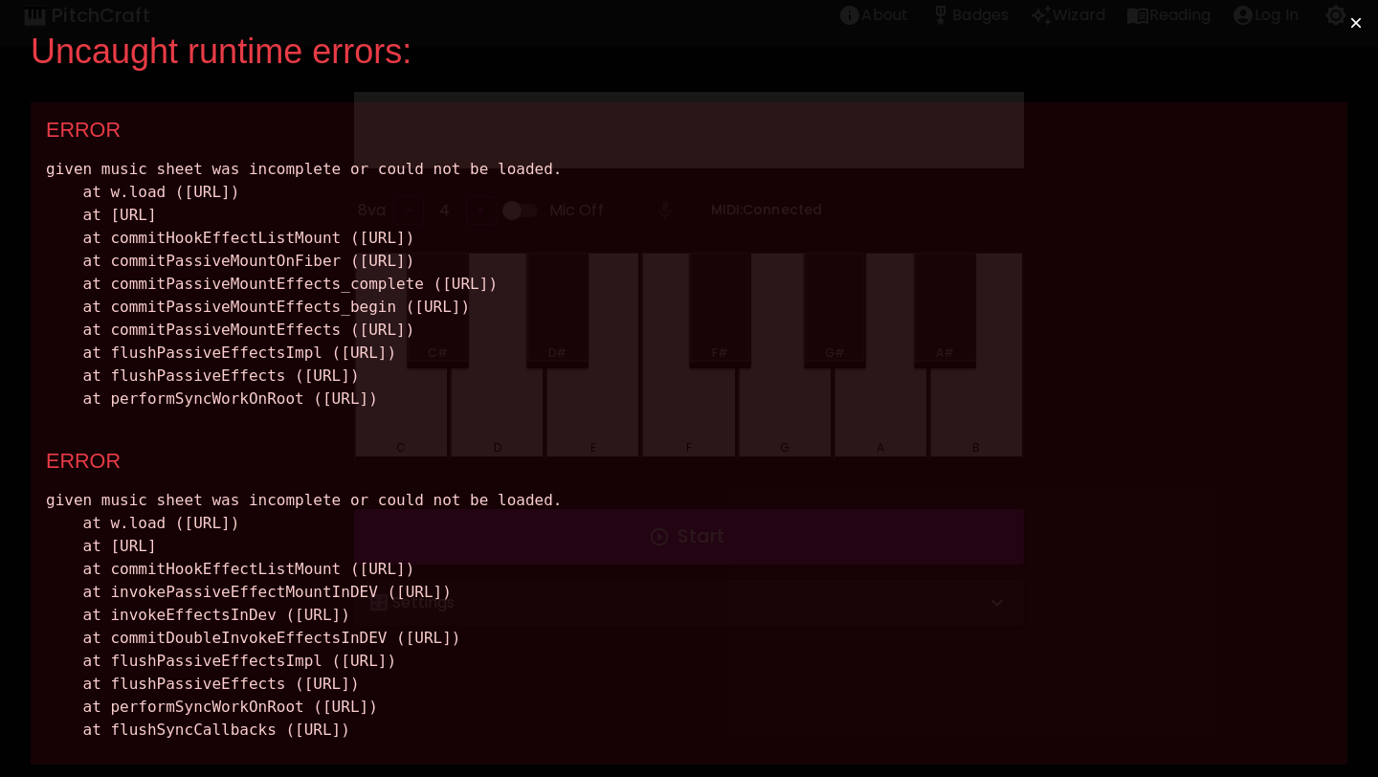
scroll to position [15, 0]
drag, startPoint x: 807, startPoint y: 399, endPoint x: 156, endPoint y: 167, distance: 690.7
click at [156, 167] on div "given music sheet was incomplete or could not be loaded. at w.load (http://loca…" at bounding box center [689, 284] width 1286 height 253
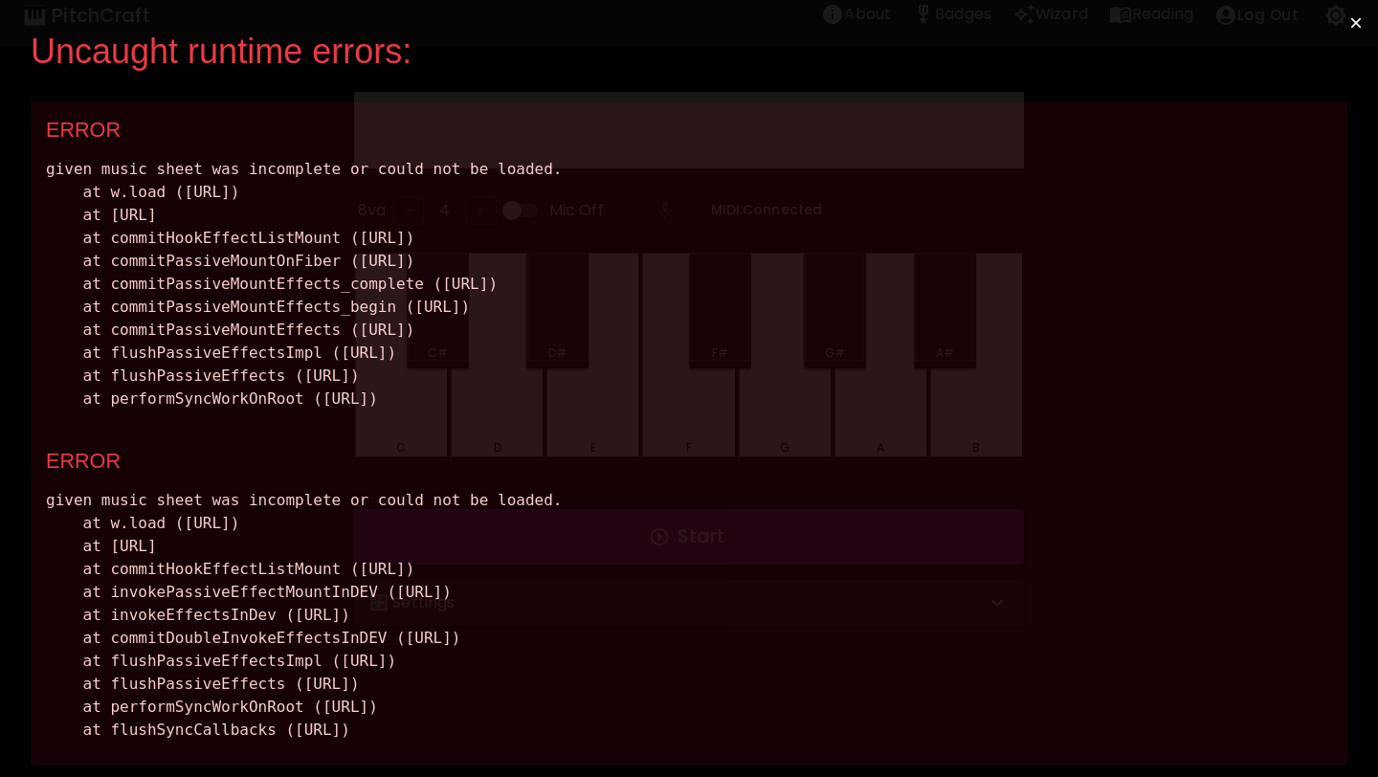
drag, startPoint x: 49, startPoint y: 169, endPoint x: 814, endPoint y: 393, distance: 797.6
click at [814, 393] on div "given music sheet was incomplete or could not be loaded. at w.load (http://loca…" at bounding box center [689, 284] width 1286 height 253
copy div "given music sheet was incomplete or could not be loaded. at w.load (http://loca…"
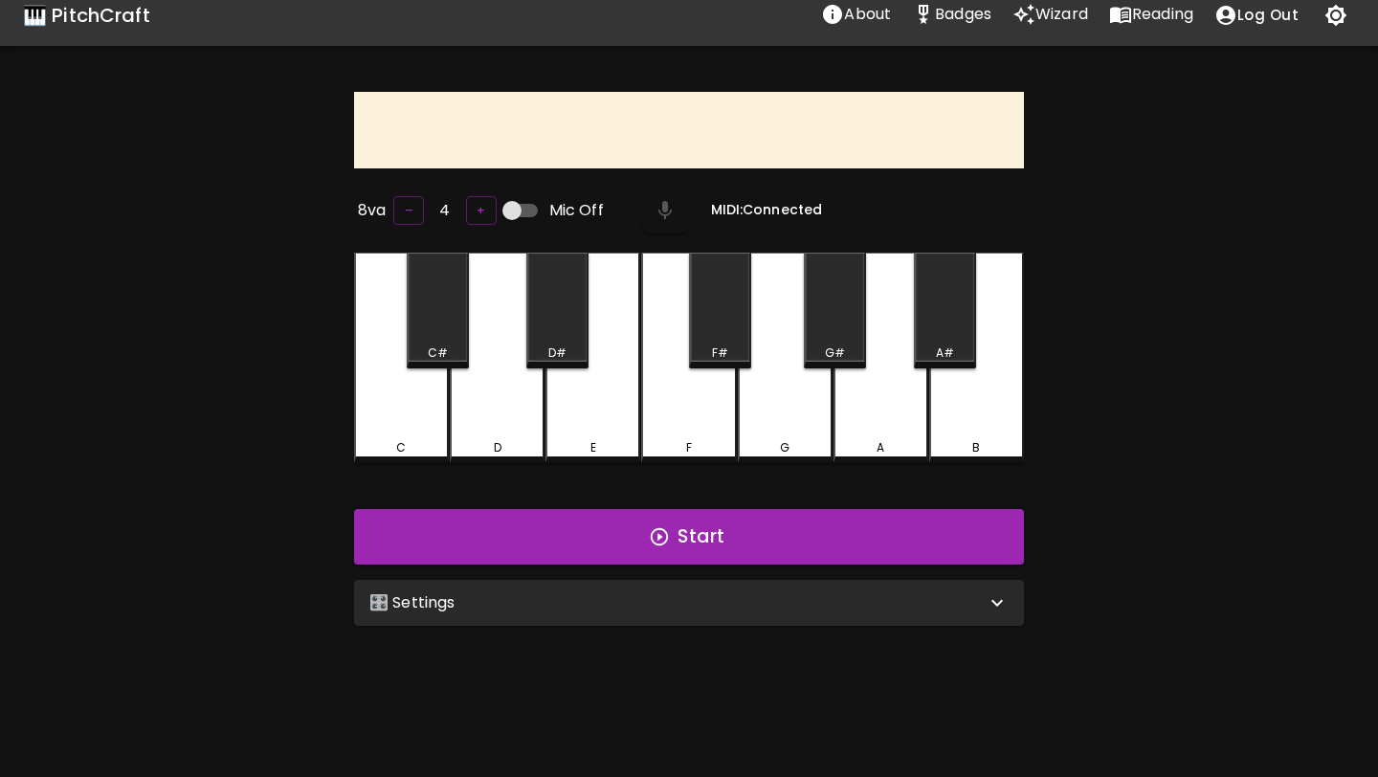
click at [527, 610] on div "🎛️ Settings" at bounding box center [689, 603] width 670 height 46
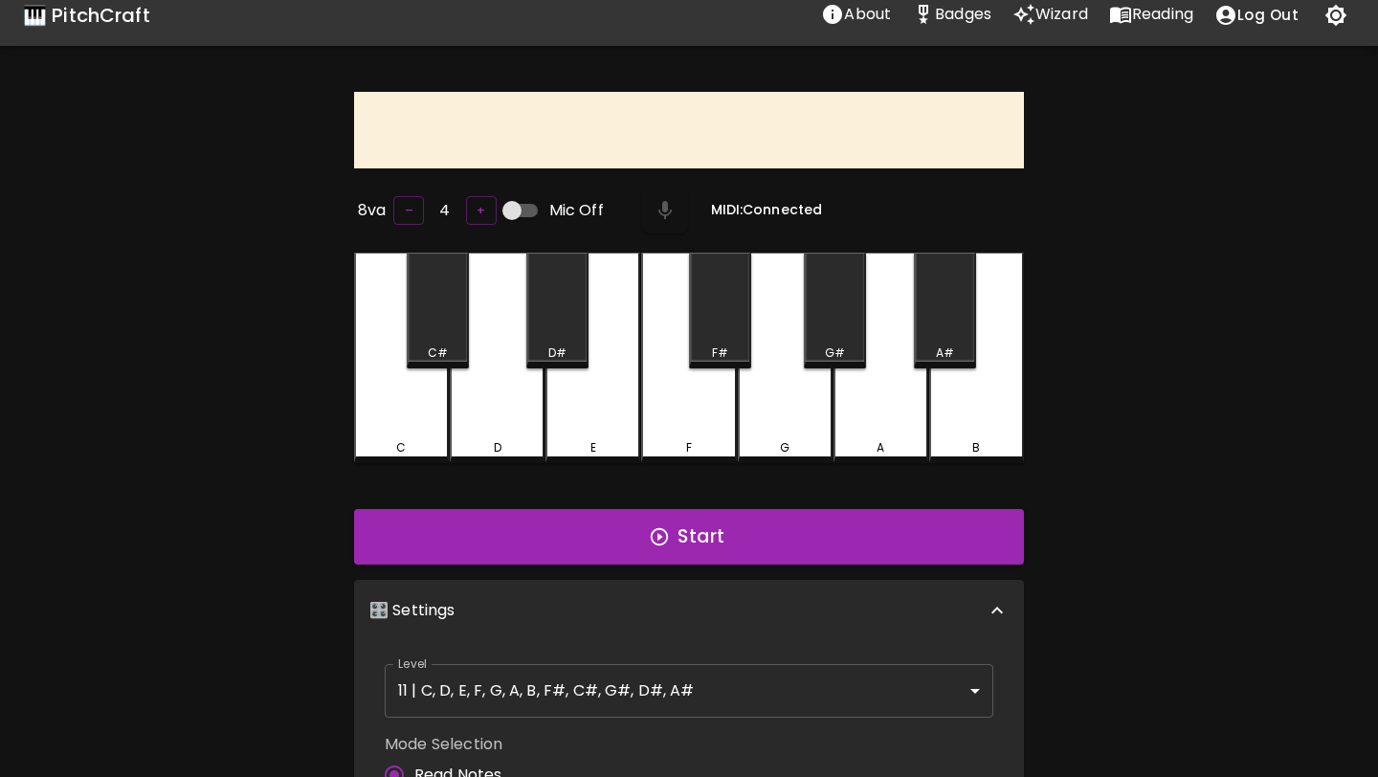
scroll to position [8, 0]
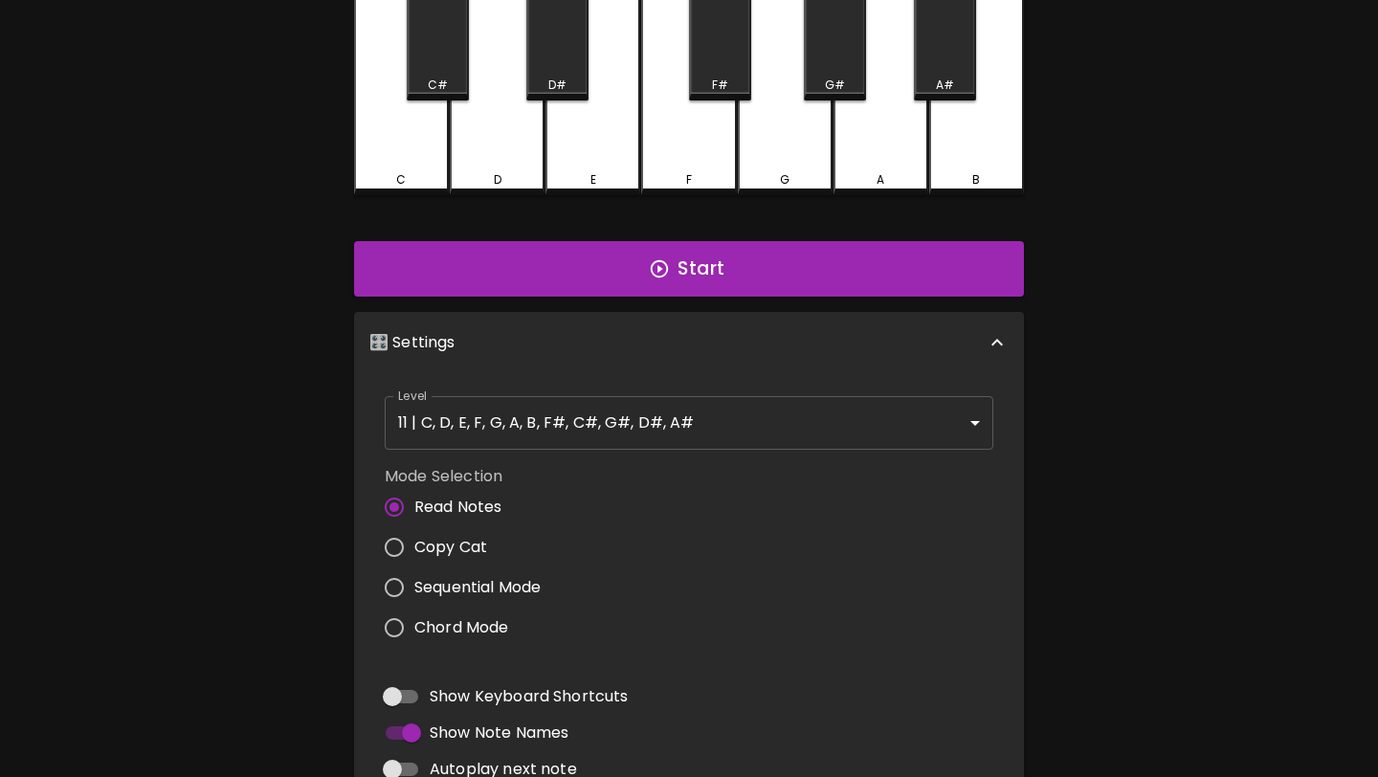
click at [514, 567] on label "Sequential Mode" at bounding box center [457, 587] width 167 height 40
click at [414, 567] on input "Sequential Mode" at bounding box center [394, 587] width 40 height 40
radio input "true"
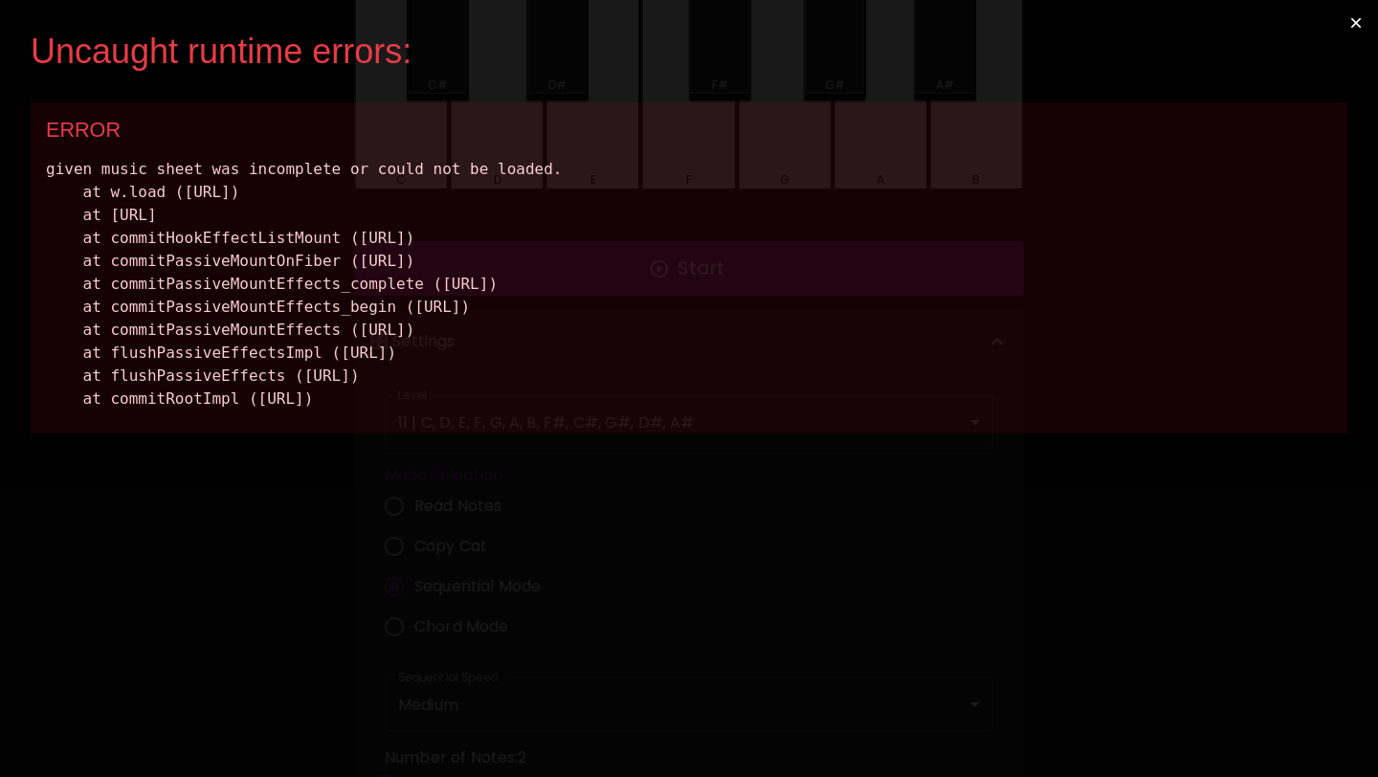
scroll to position [0, 0]
click at [1363, 7] on button "×" at bounding box center [1356, 23] width 44 height 46
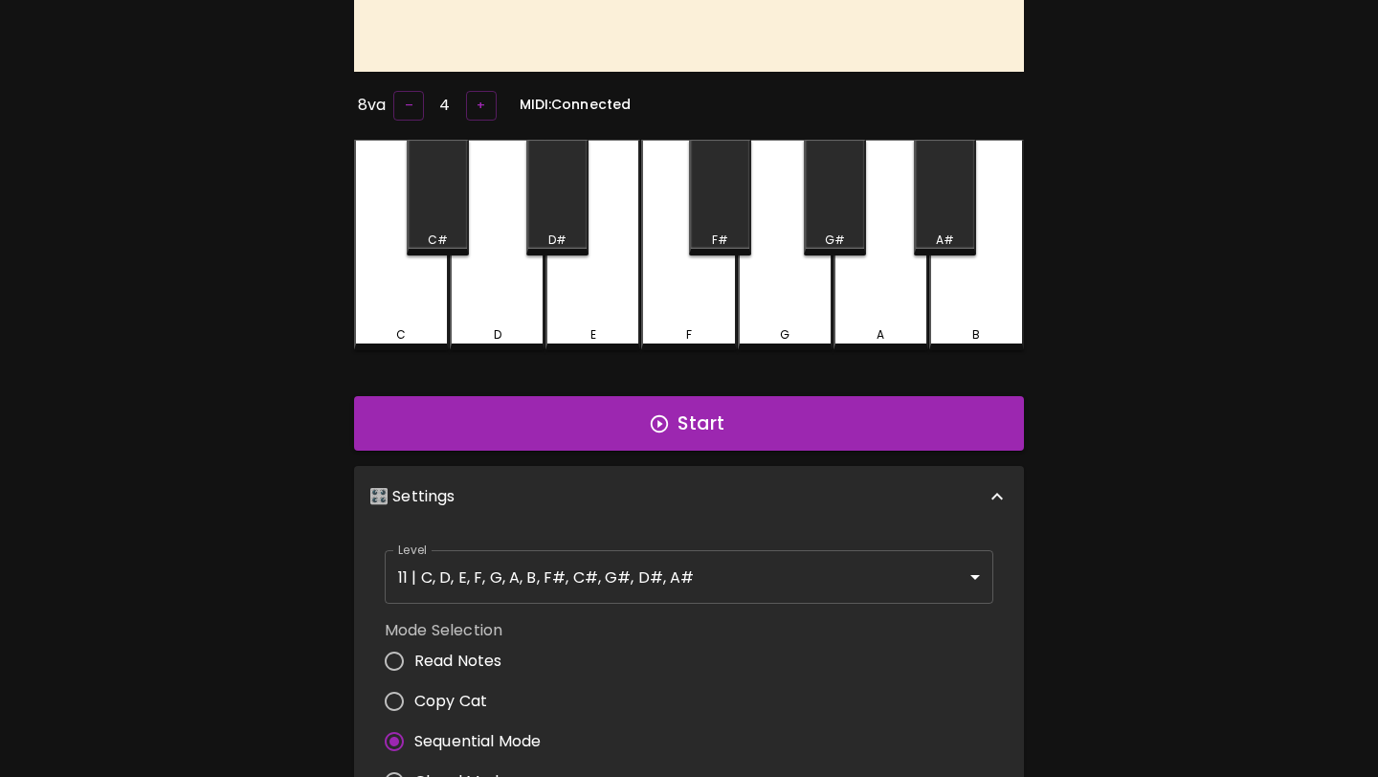
scroll to position [39, 0]
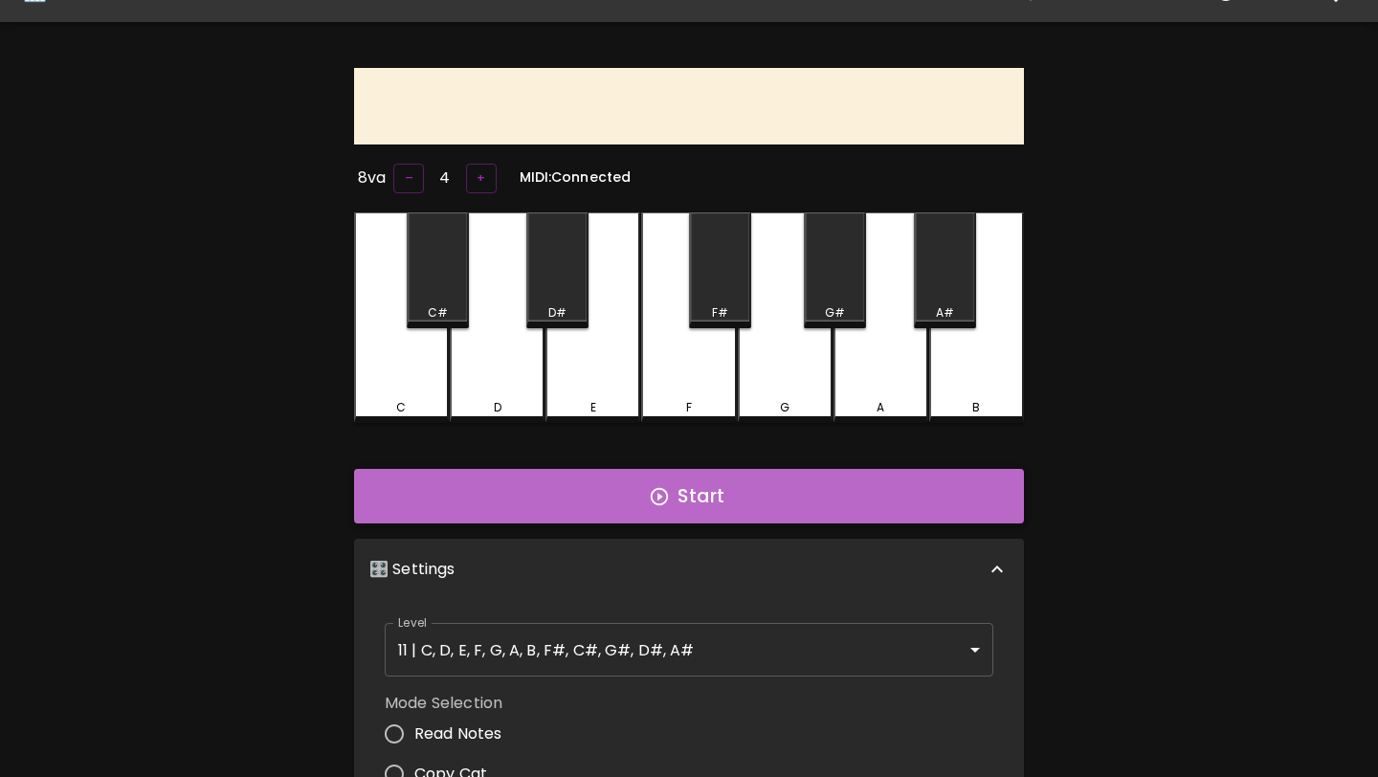
click at [817, 502] on button "Start" at bounding box center [689, 497] width 670 height 56
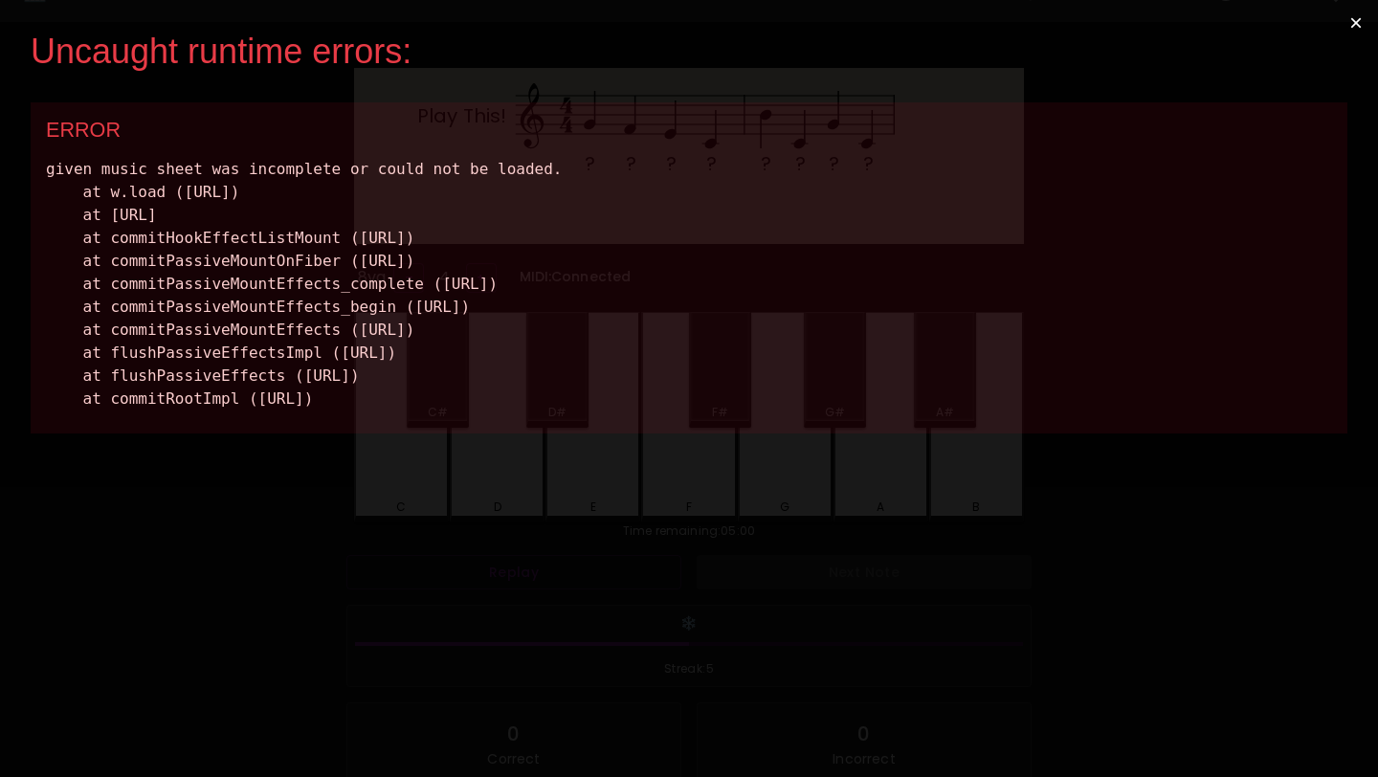
scroll to position [0, 0]
click at [1353, 26] on button "×" at bounding box center [1356, 23] width 44 height 46
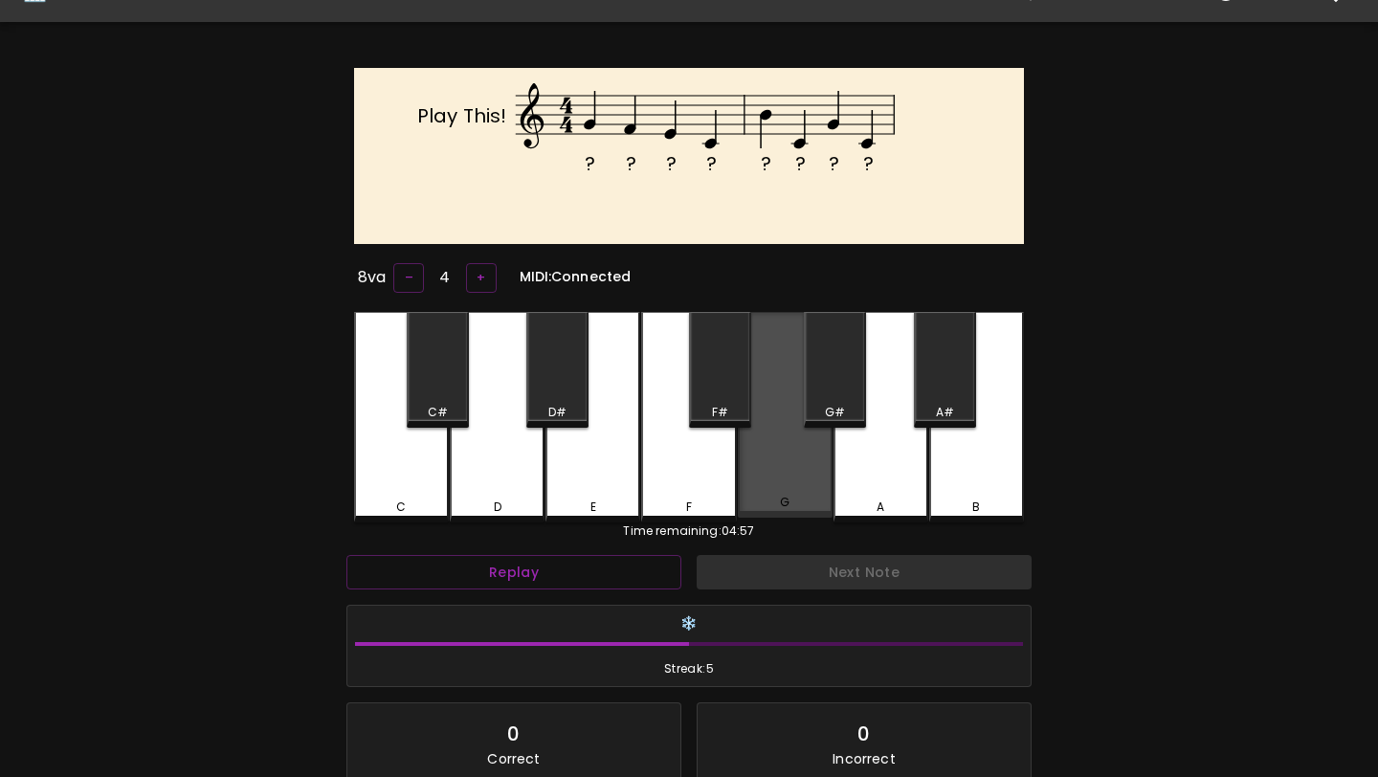
click at [768, 468] on div "G" at bounding box center [785, 415] width 95 height 207
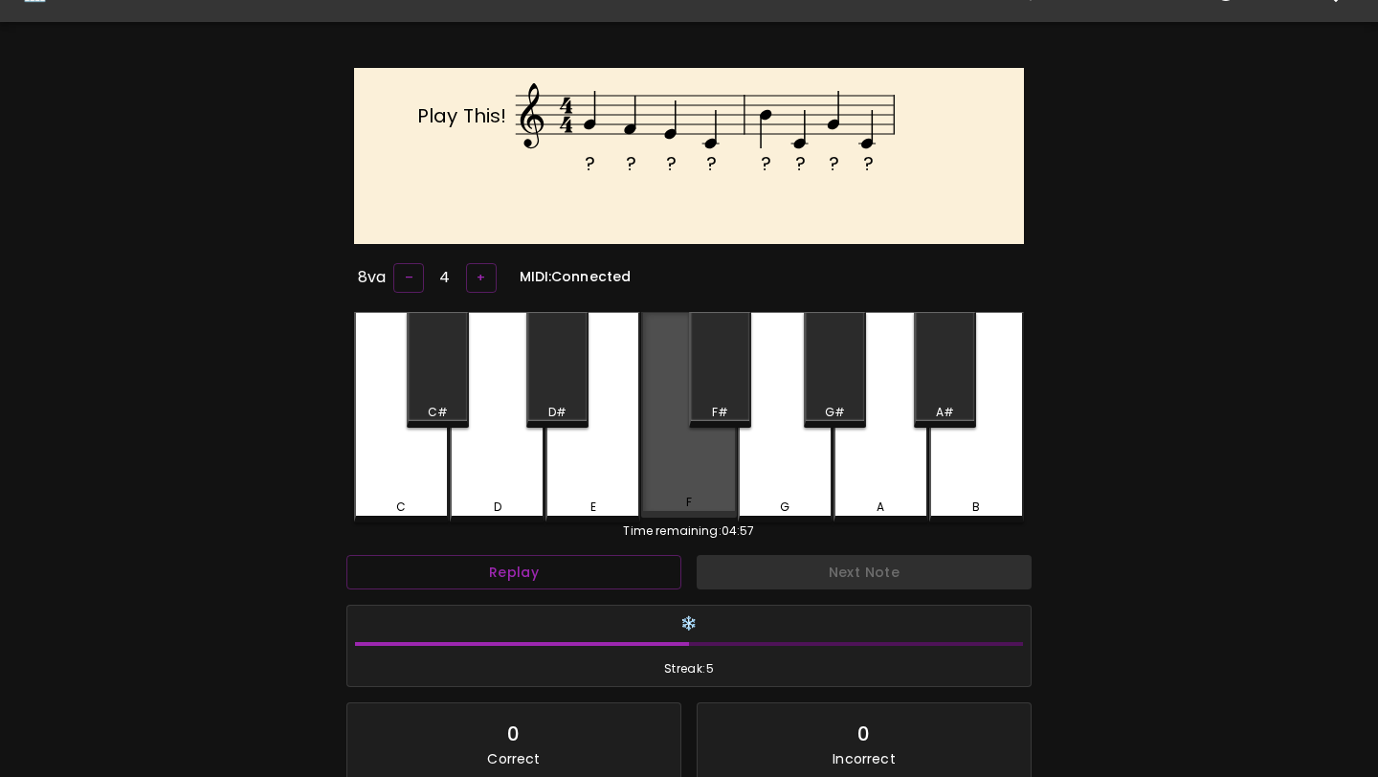
click at [727, 468] on div "F" at bounding box center [688, 415] width 95 height 207
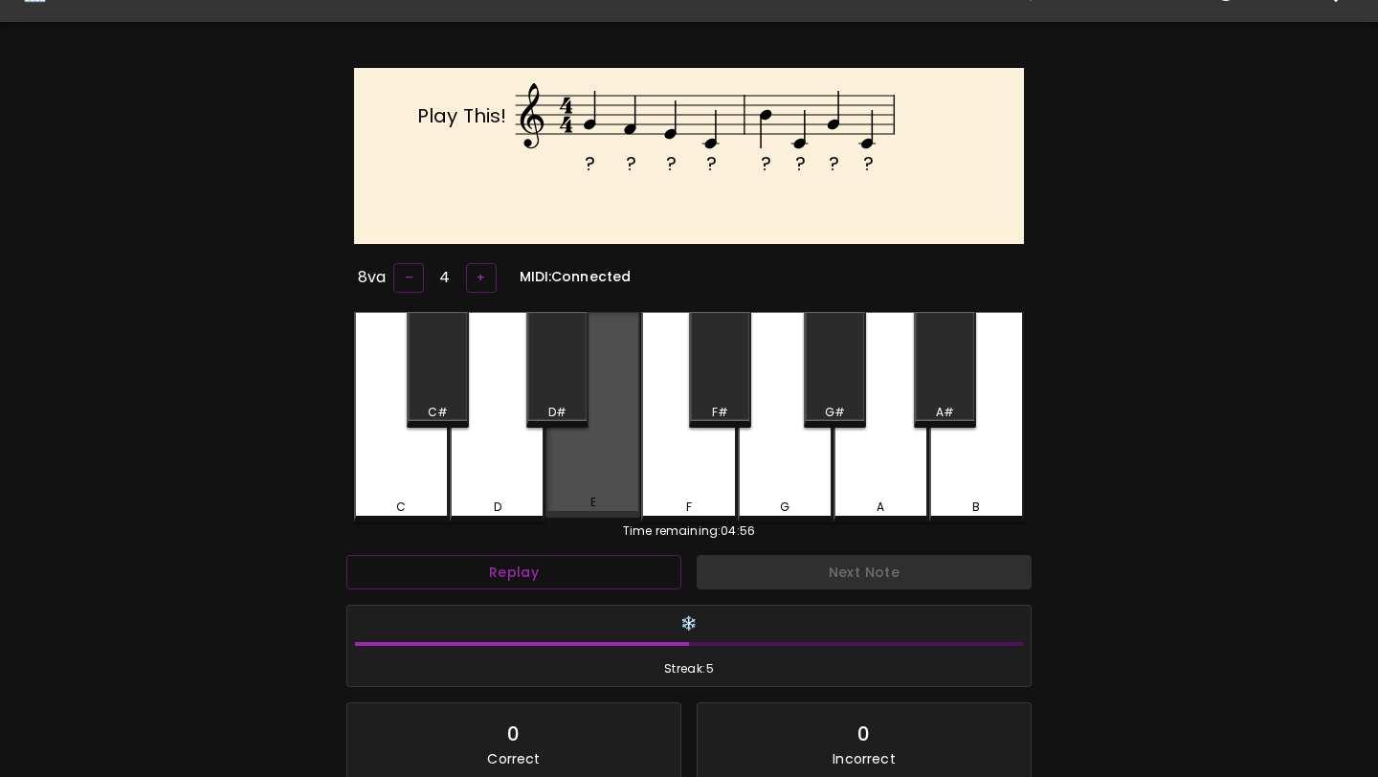
click at [629, 472] on div "E" at bounding box center [592, 415] width 95 height 207
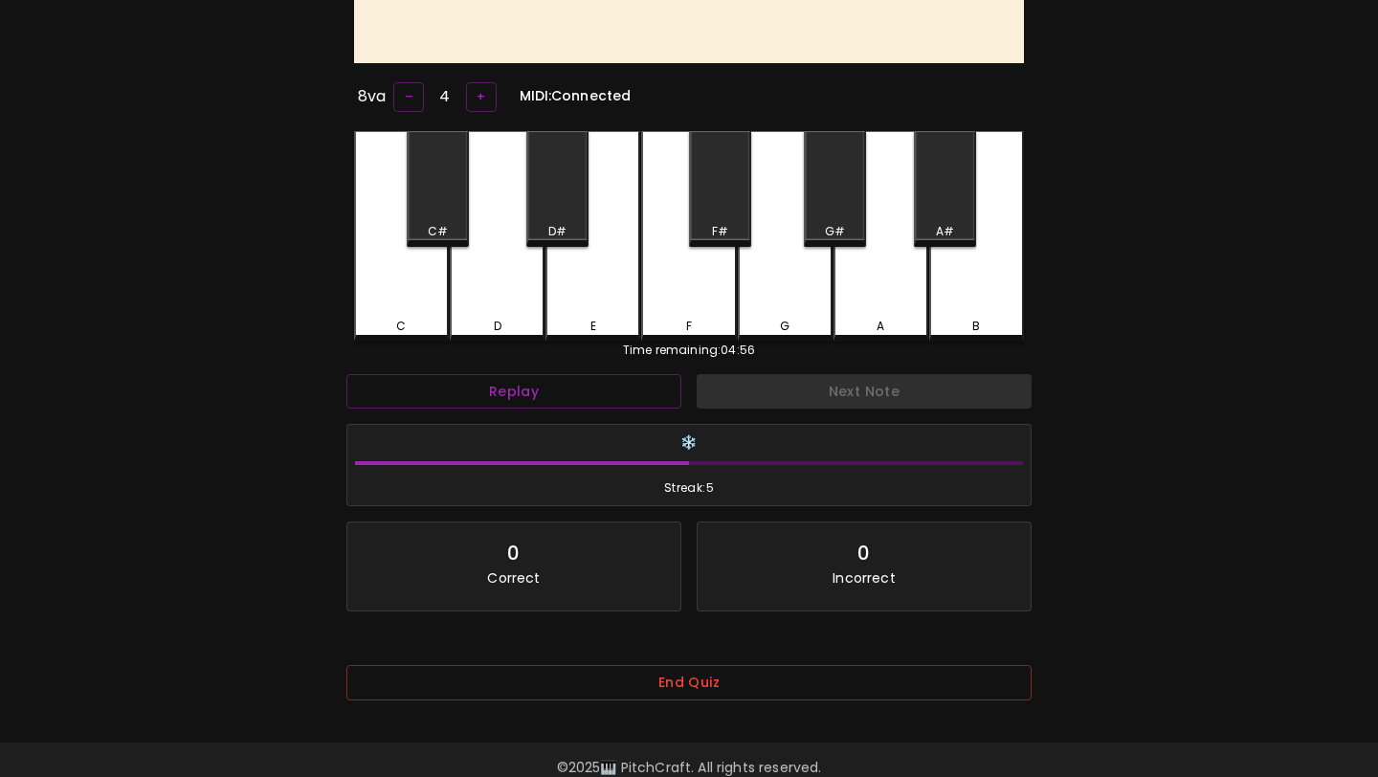
scroll to position [257, 0]
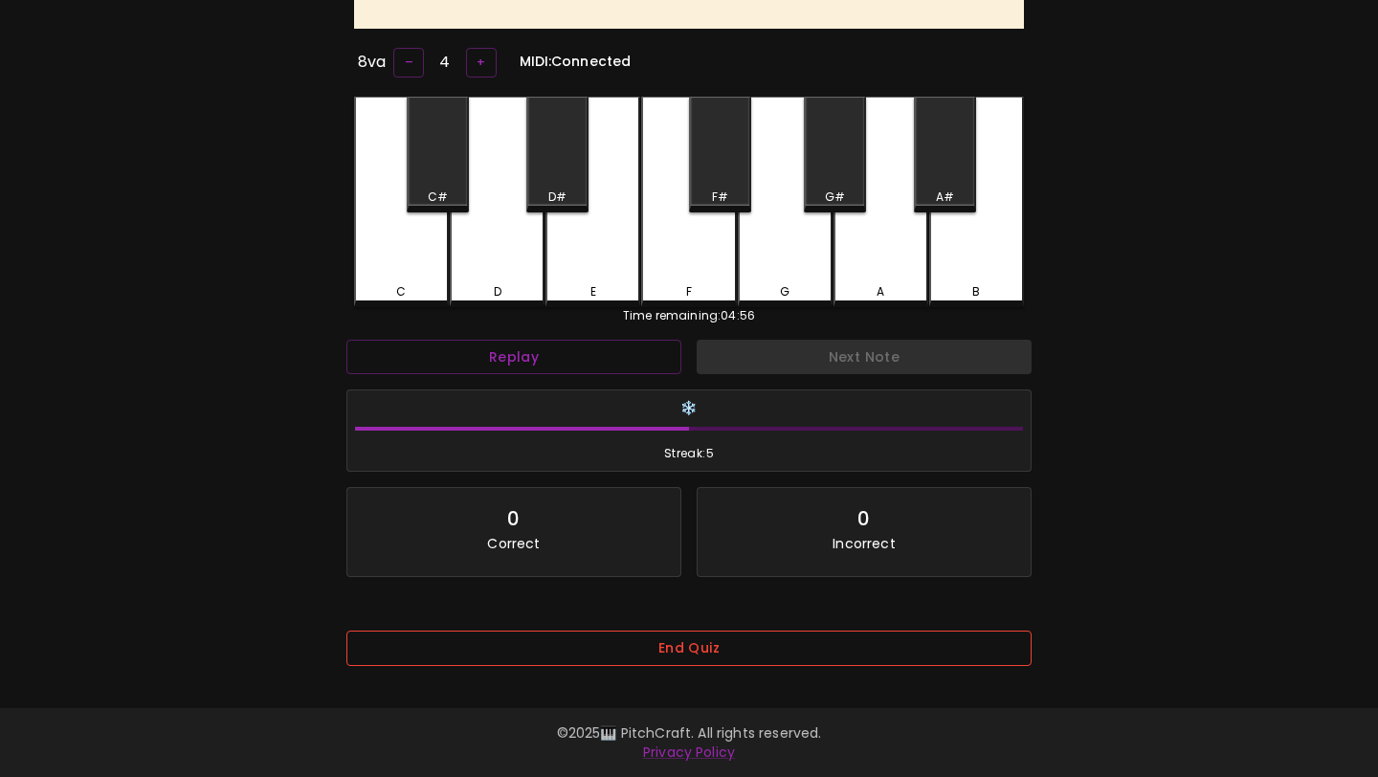
click at [742, 646] on button "End Quiz" at bounding box center [688, 648] width 685 height 35
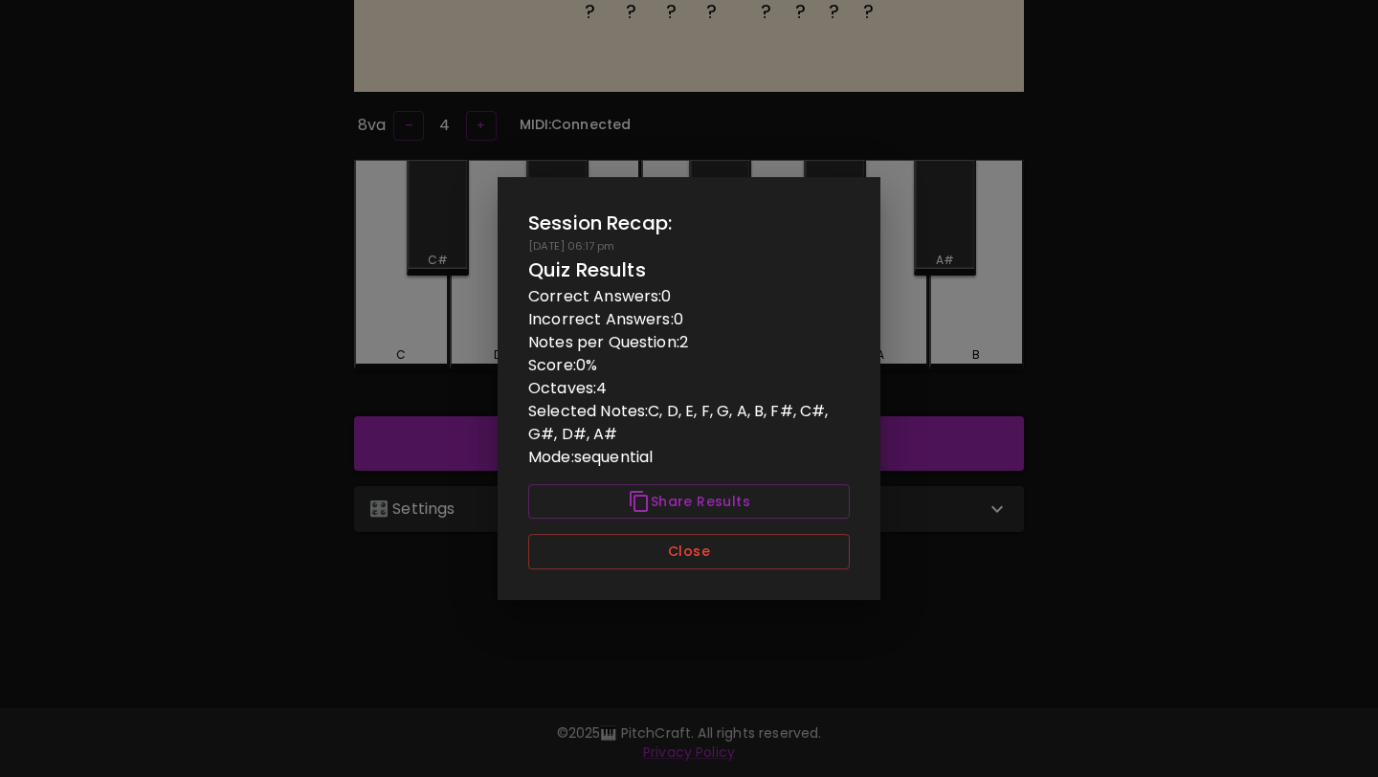
scroll to position [191, 0]
click at [636, 541] on button "Close" at bounding box center [689, 551] width 322 height 35
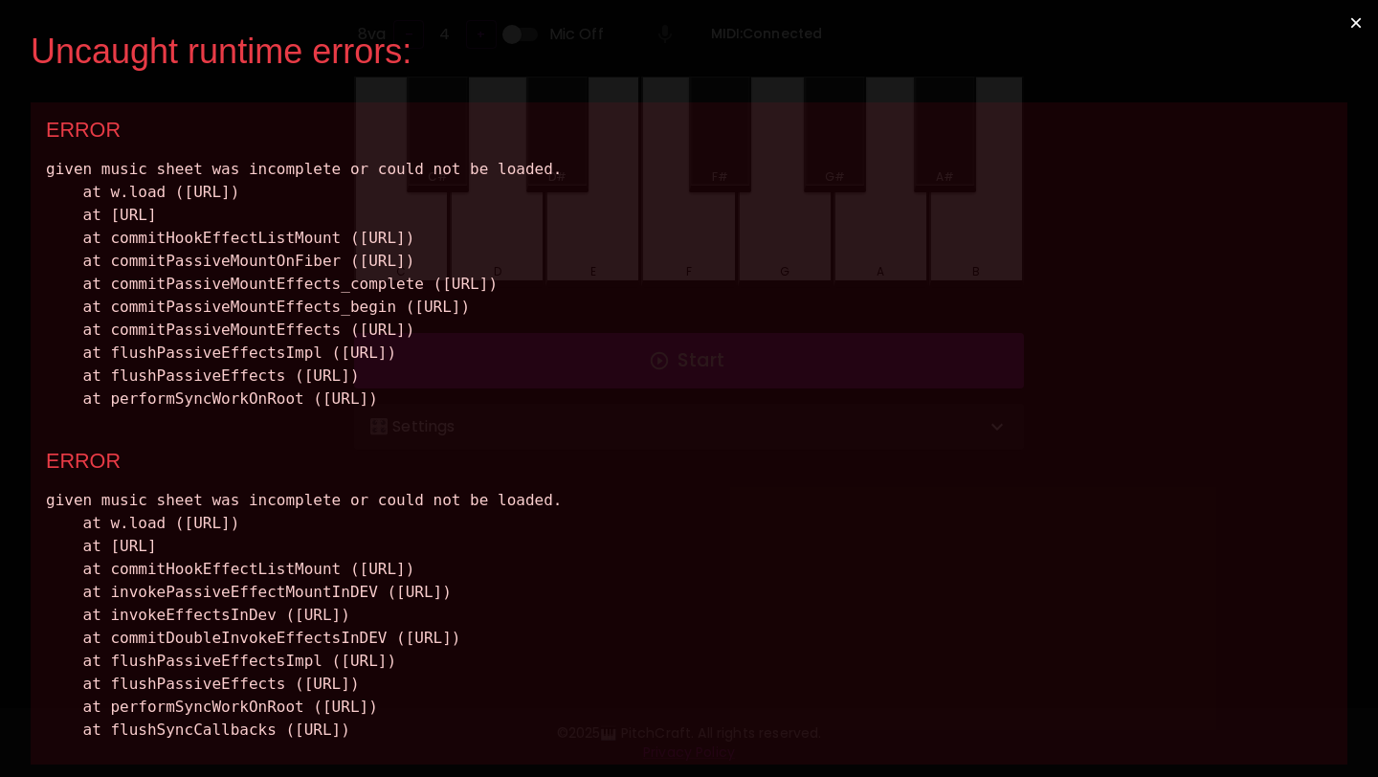
drag, startPoint x: 810, startPoint y: 402, endPoint x: 49, endPoint y: 159, distance: 798.6
click at [48, 159] on div "given music sheet was incomplete or could not be loaded. at w.load ([URL]) at […" at bounding box center [689, 284] width 1286 height 253
copy div "given music sheet was incomplete or could not be loaded. at w.load ([URL]) at […"
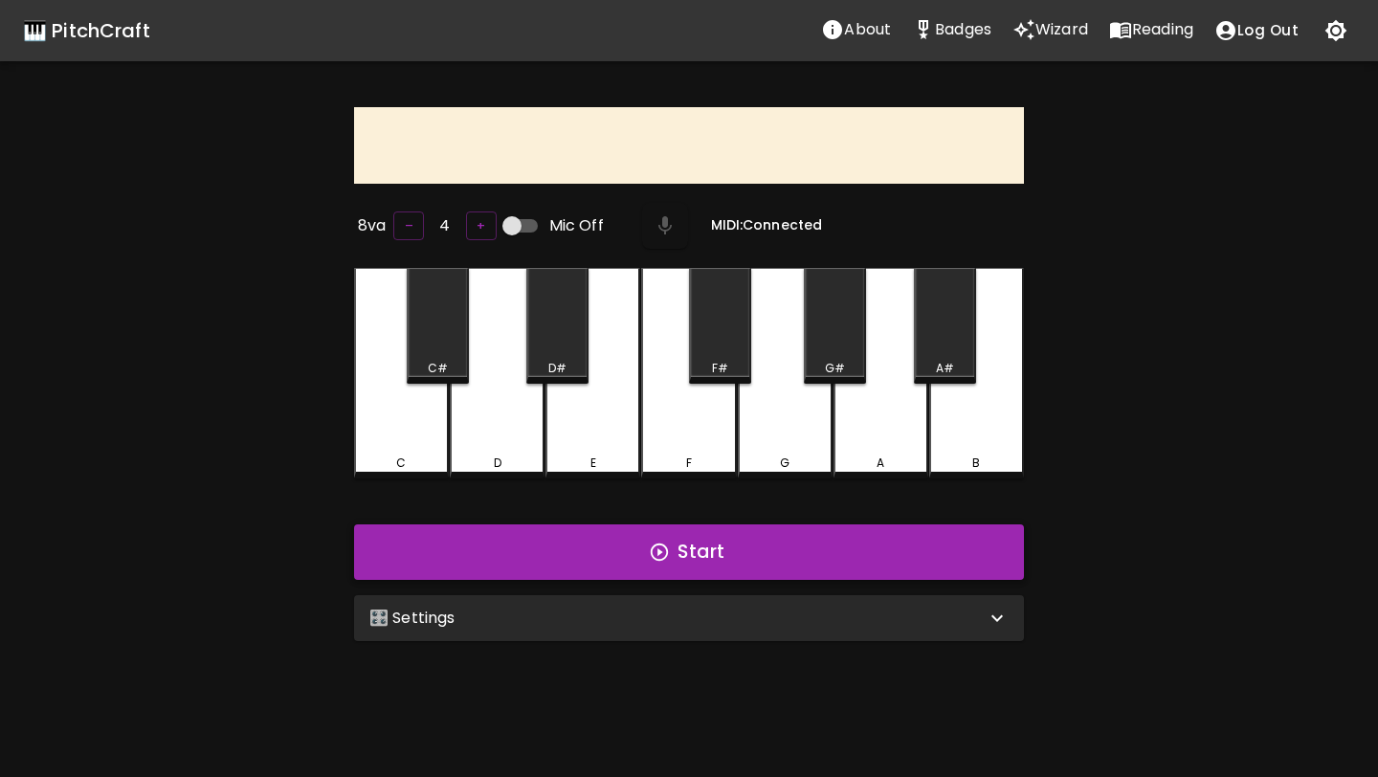
click at [575, 538] on button "Start" at bounding box center [689, 552] width 670 height 56
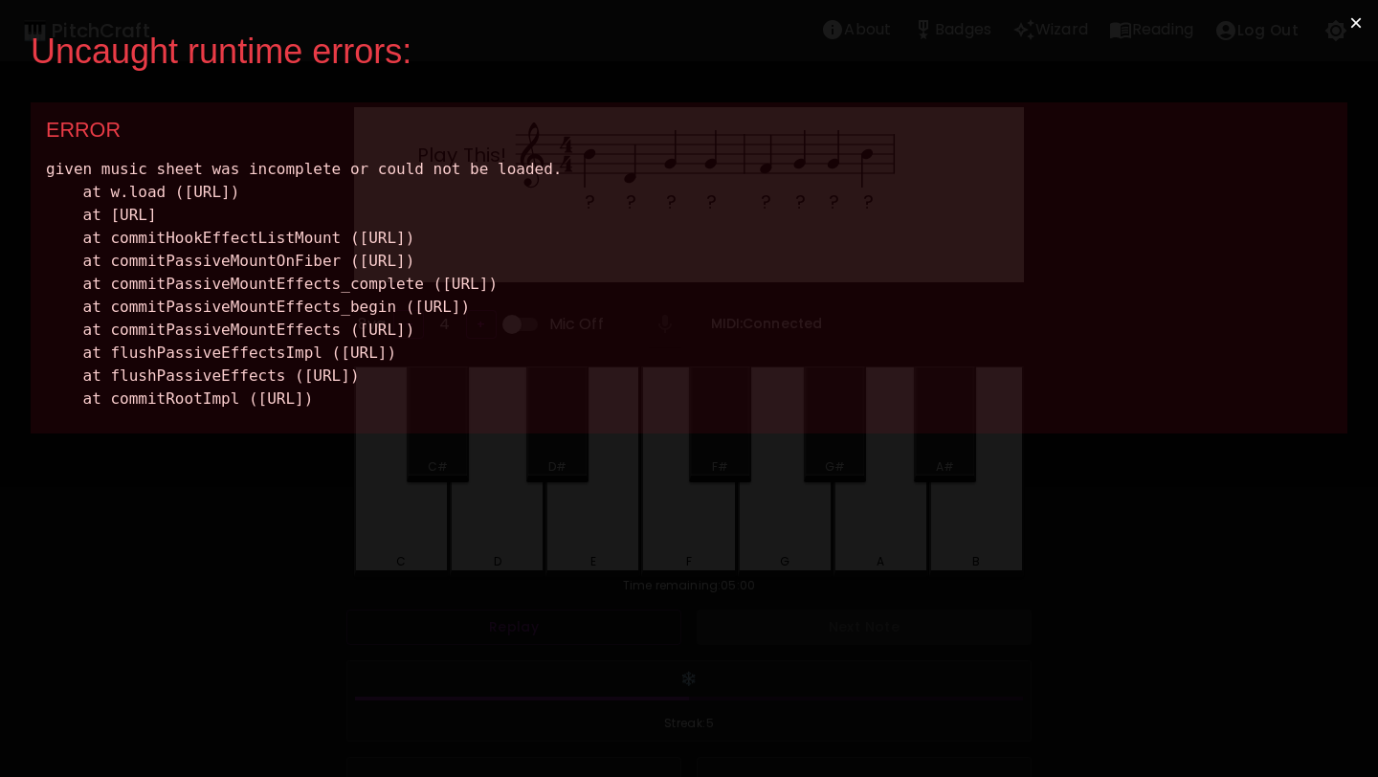
drag, startPoint x: 767, startPoint y: 420, endPoint x: 26, endPoint y: 111, distance: 802.6
click at [26, 111] on div "Uncaught runtime errors: × ERROR given music sheet was incomplete or could not …" at bounding box center [689, 388] width 1378 height 777
copy div "ERROR given music sheet was incomplete or could not be loaded. at w.load ([URL]…"
click at [1363, 26] on button "×" at bounding box center [1356, 23] width 44 height 46
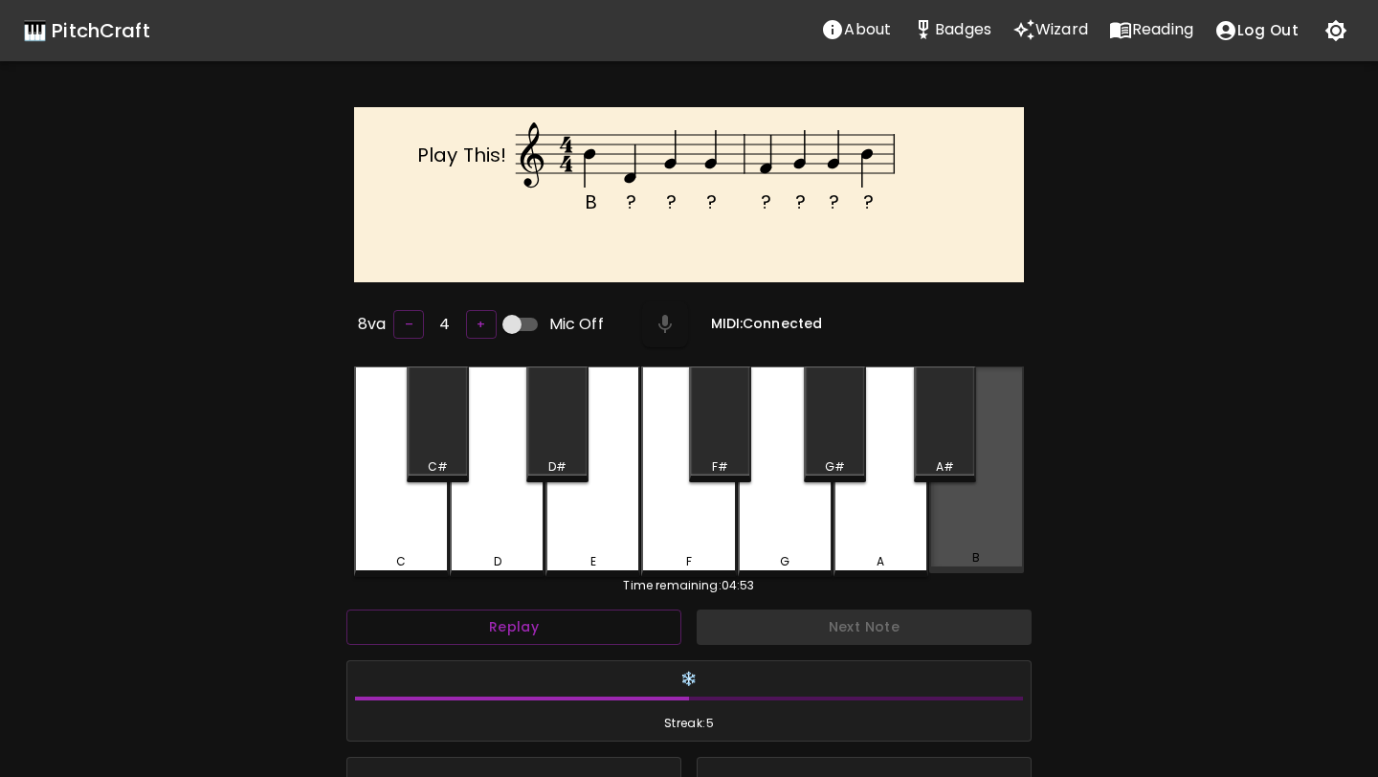
click at [958, 492] on div "B" at bounding box center [976, 470] width 95 height 207
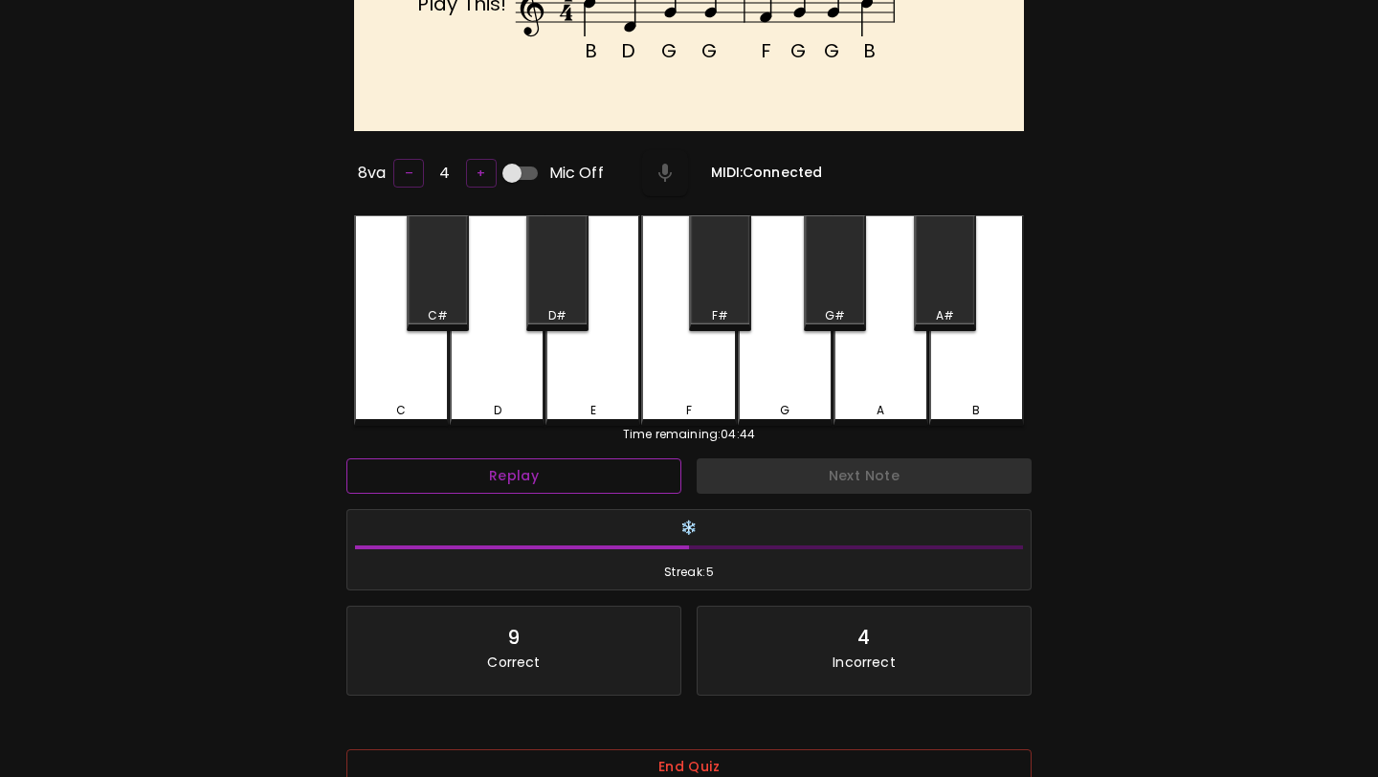
scroll to position [120, 0]
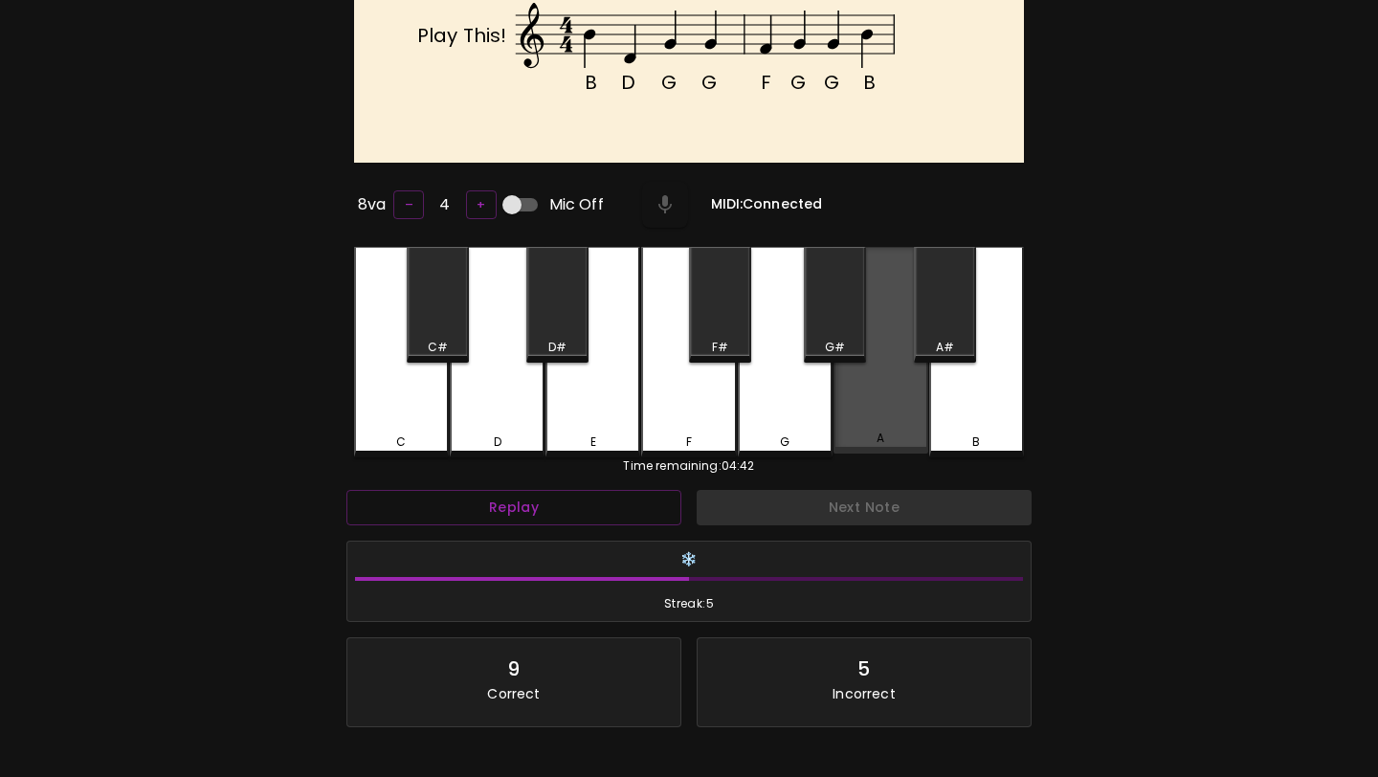
click at [909, 387] on div "A" at bounding box center [880, 350] width 95 height 207
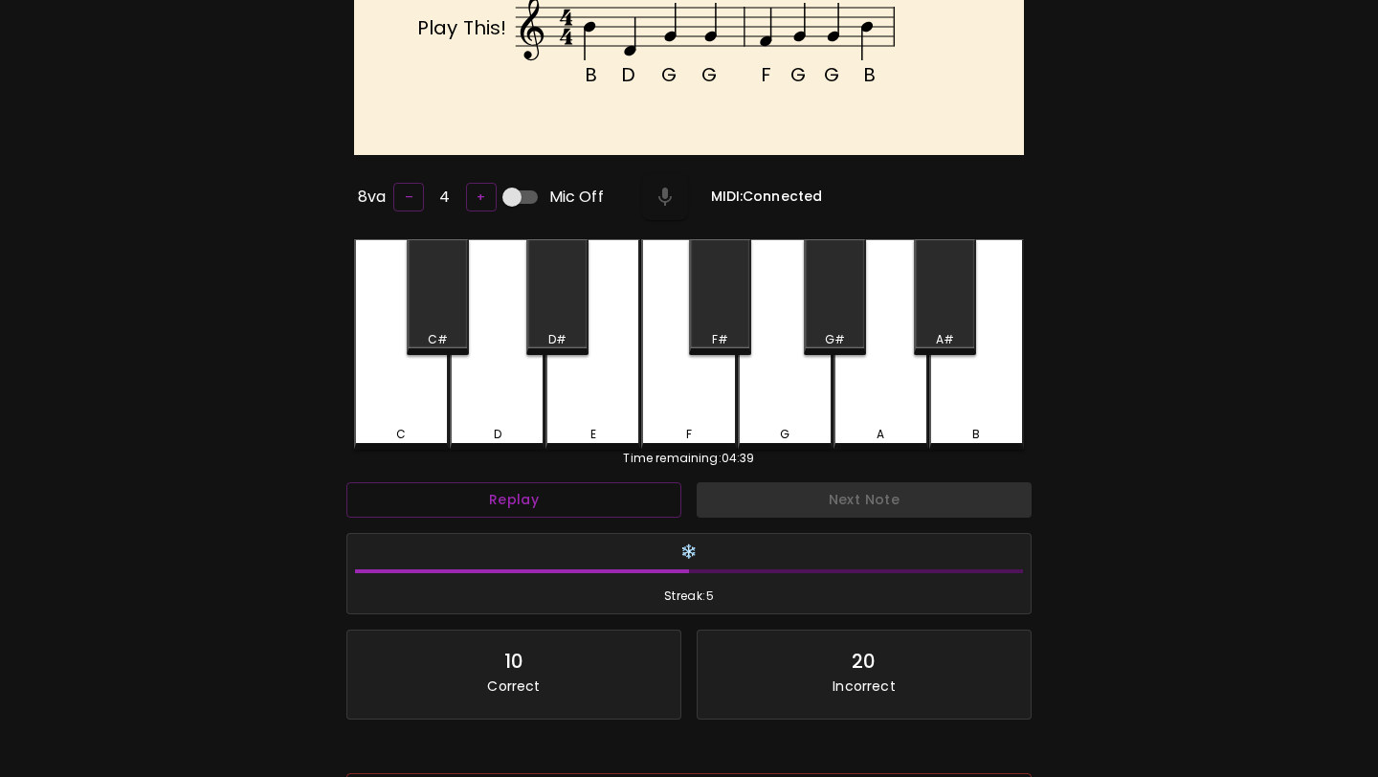
scroll to position [273, 0]
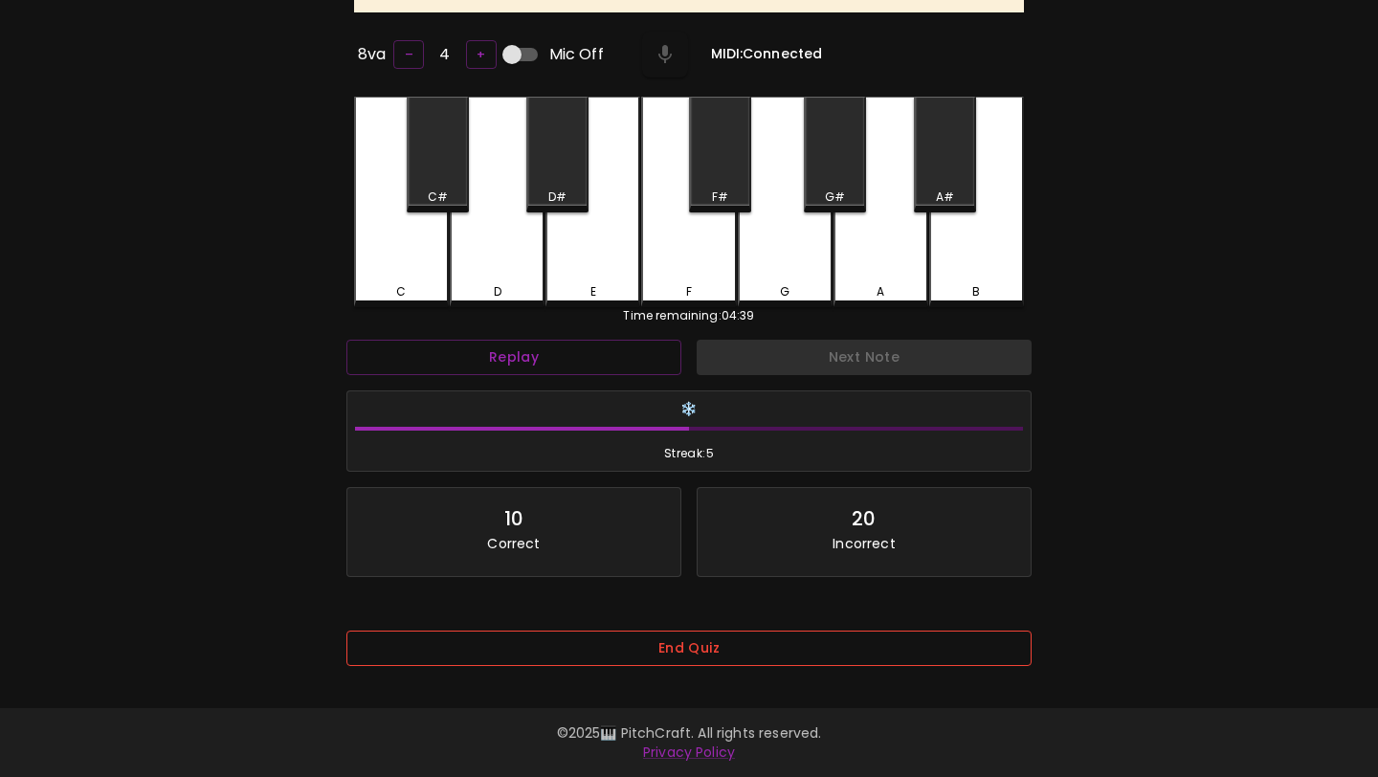
click at [836, 656] on button "End Quiz" at bounding box center [688, 648] width 685 height 35
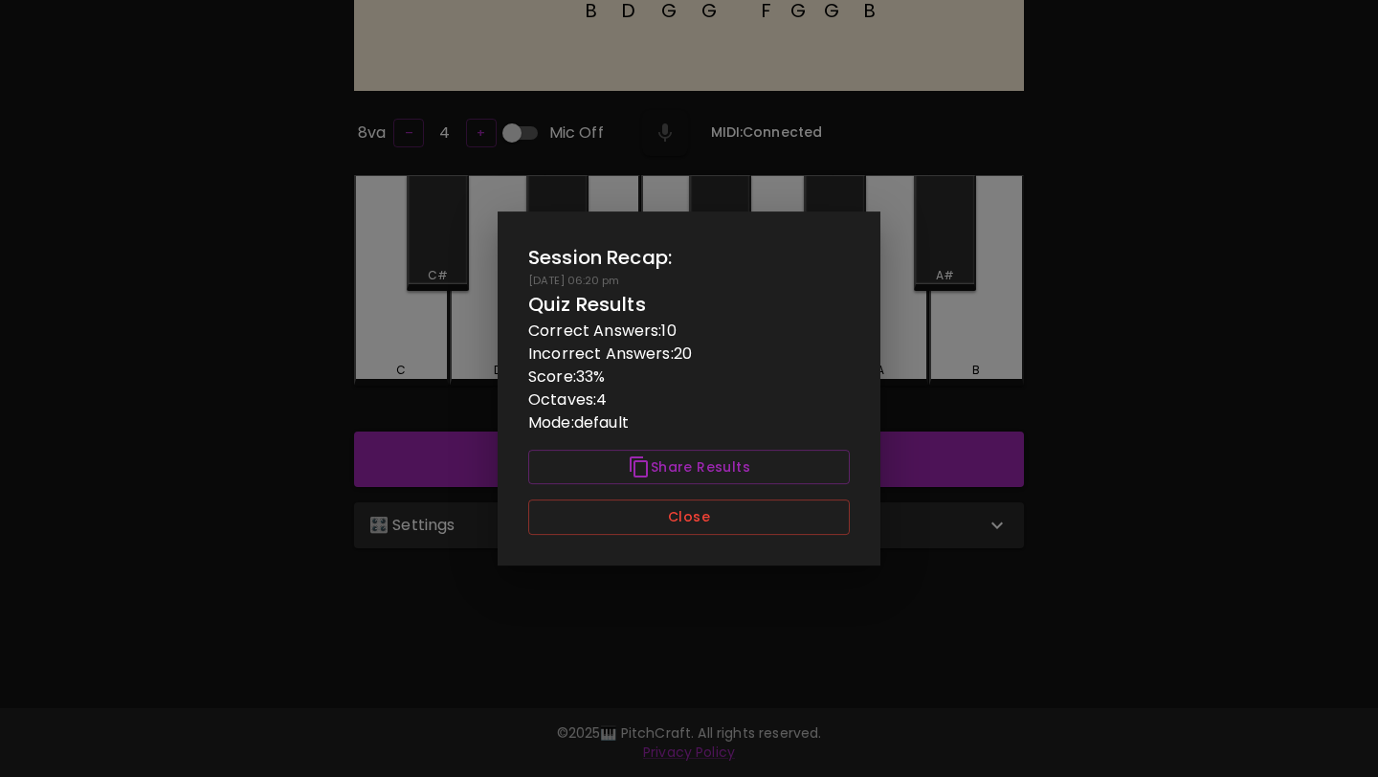
scroll to position [191, 0]
click at [811, 518] on button "Close" at bounding box center [689, 517] width 322 height 35
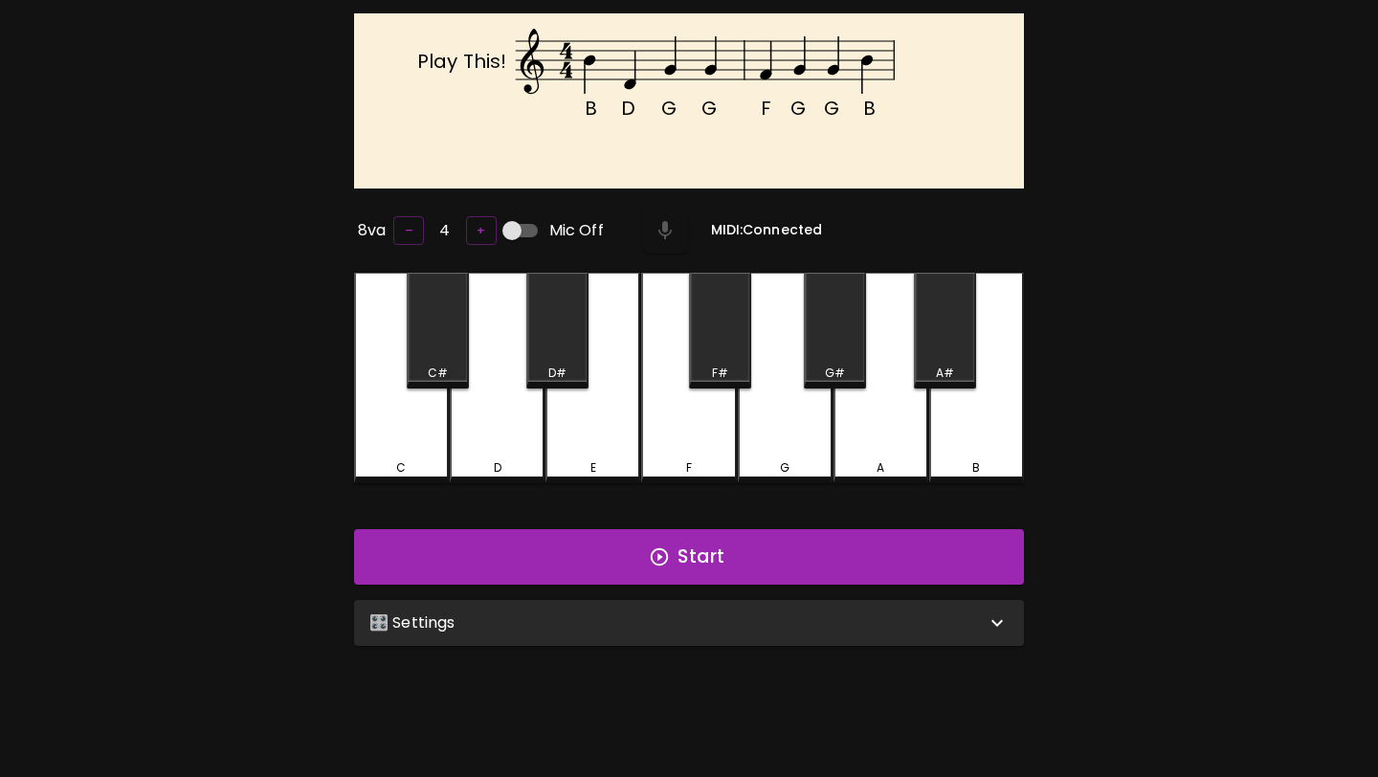
scroll to position [0, 0]
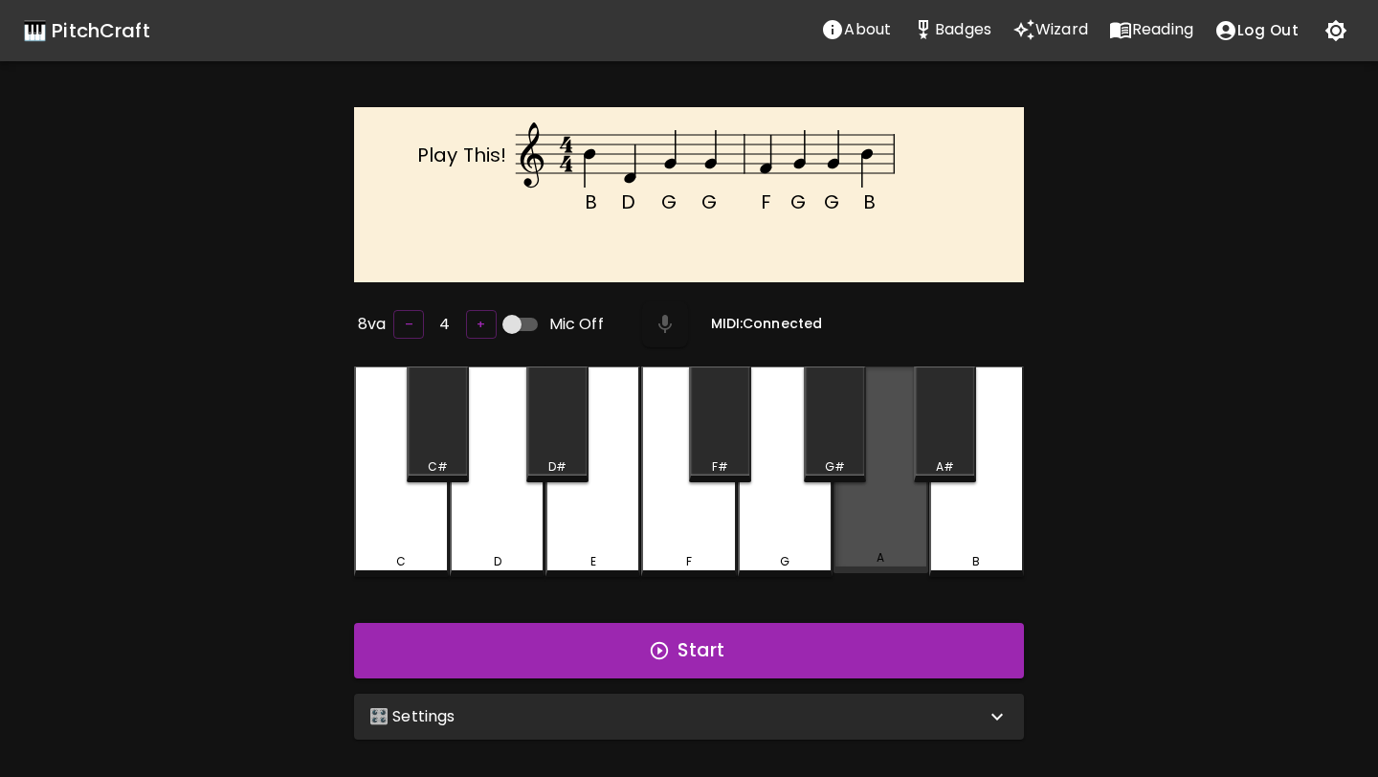
click at [887, 531] on div "A" at bounding box center [880, 470] width 95 height 207
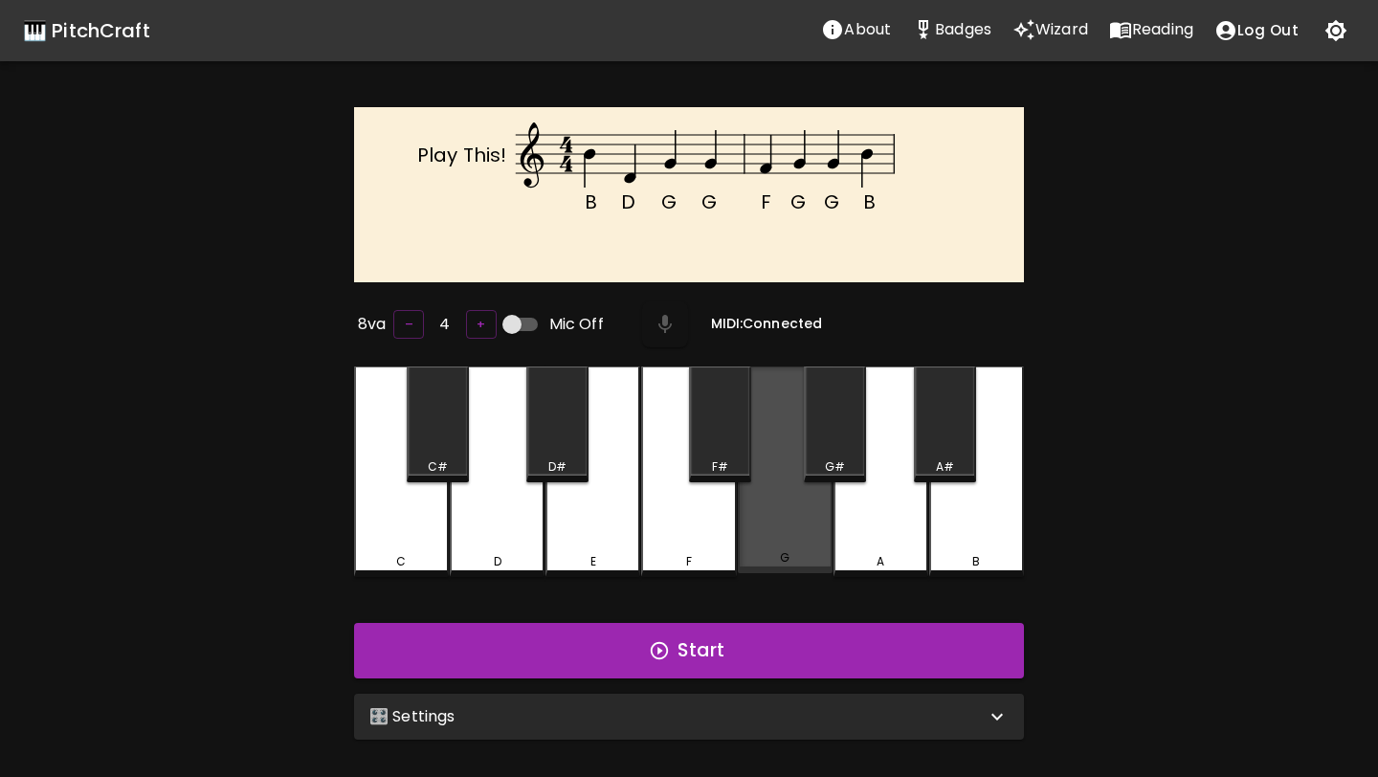
click at [811, 540] on div "G" at bounding box center [785, 470] width 95 height 207
click at [810, 540] on div "G" at bounding box center [785, 470] width 95 height 207
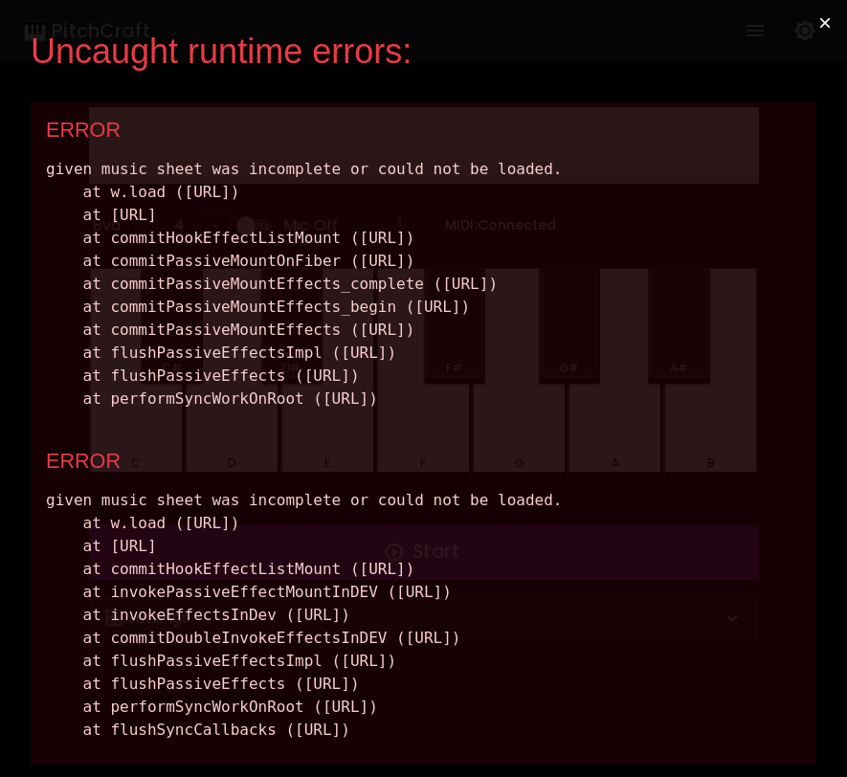
click at [819, 23] on button "×" at bounding box center [825, 23] width 44 height 46
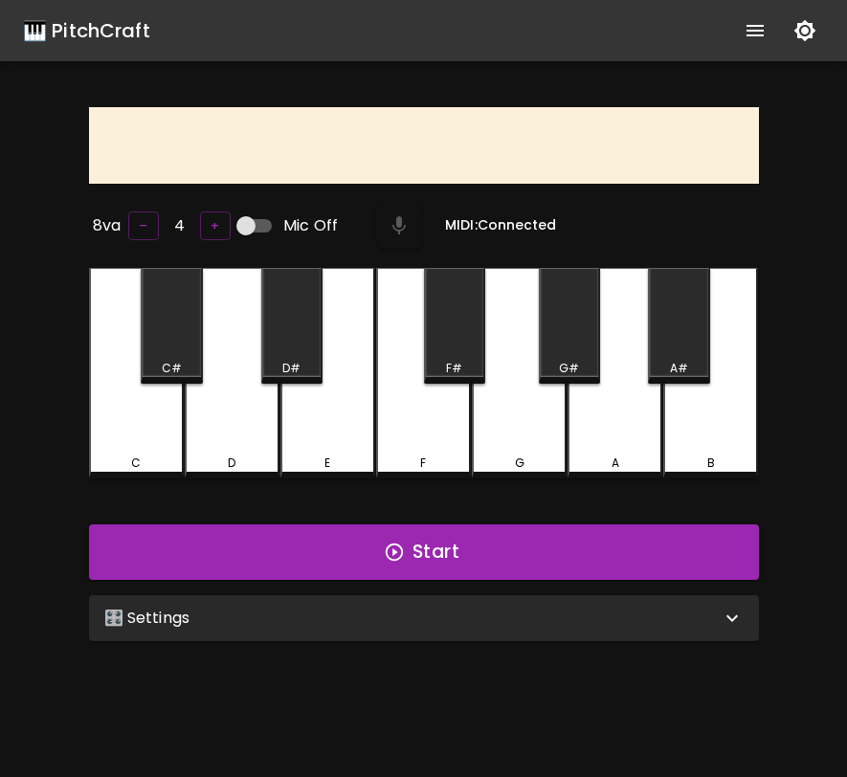
click at [754, 33] on icon "show more" at bounding box center [755, 30] width 23 height 23
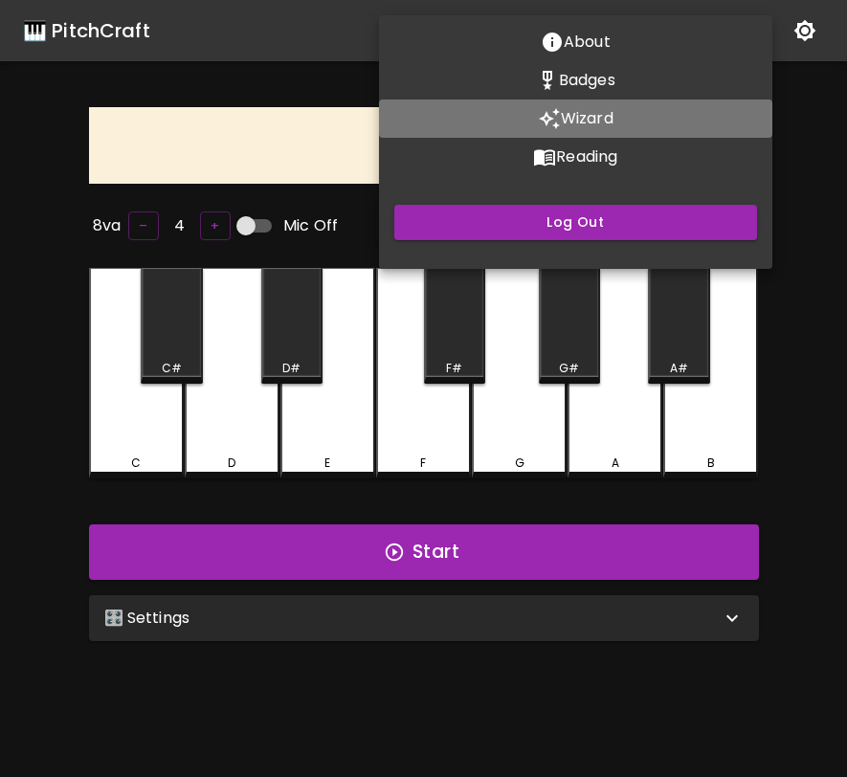
click at [605, 122] on p "Wizard" at bounding box center [587, 118] width 53 height 23
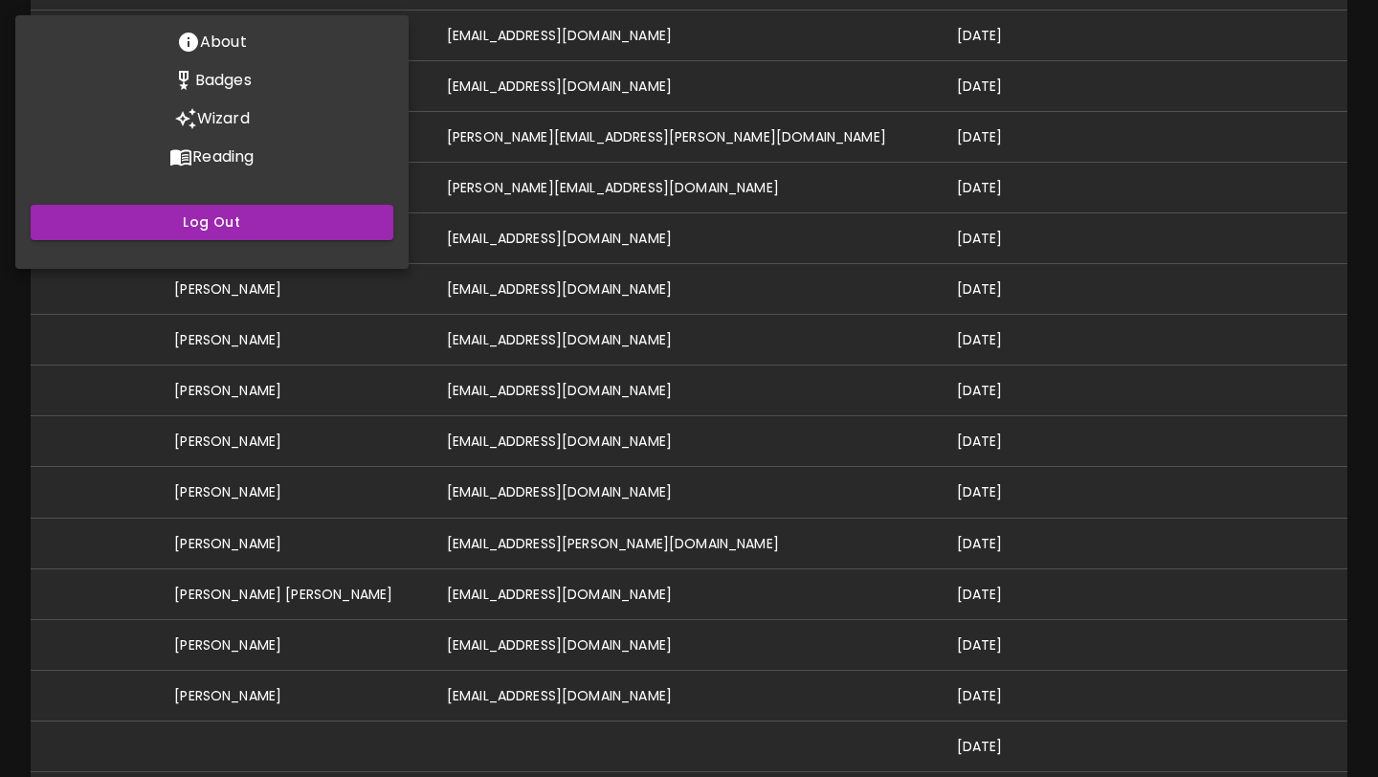
scroll to position [454, 0]
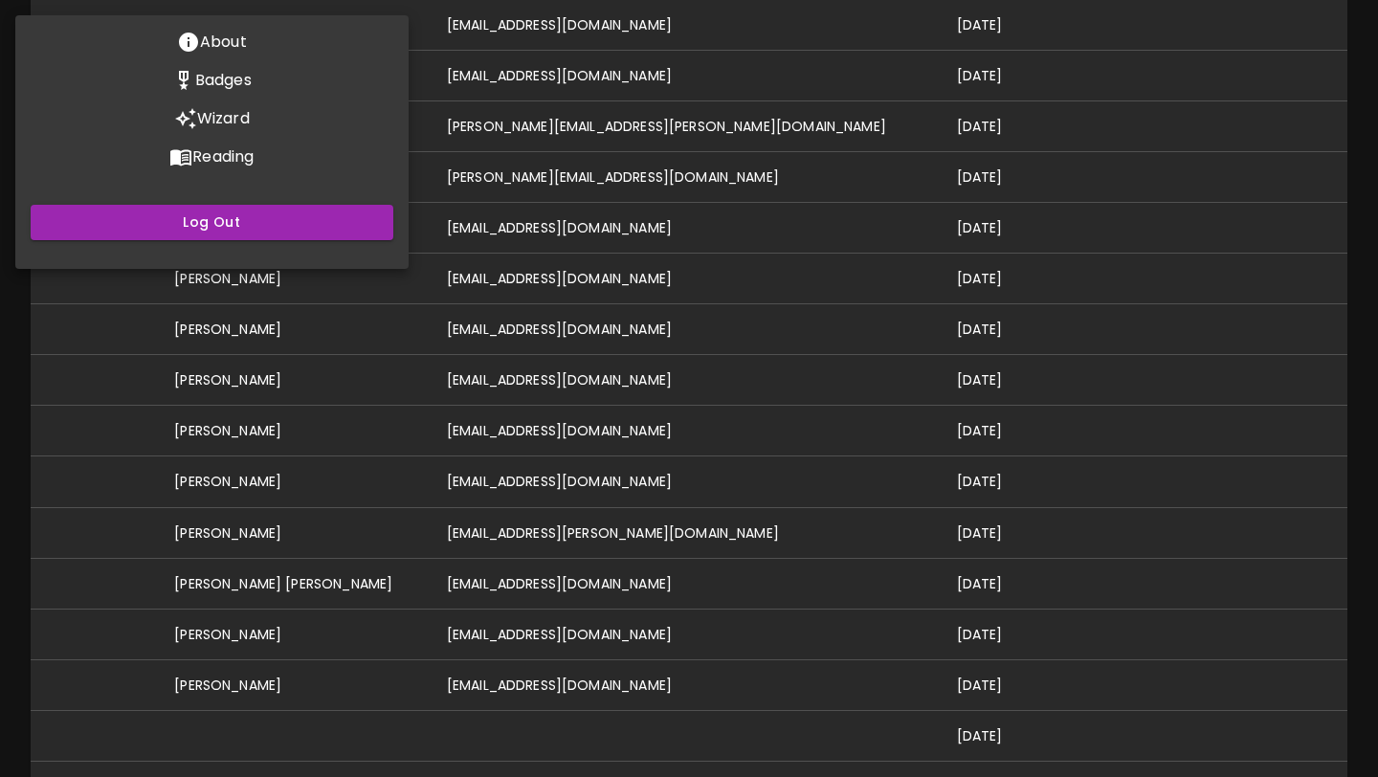
click at [633, 613] on div at bounding box center [689, 388] width 1378 height 777
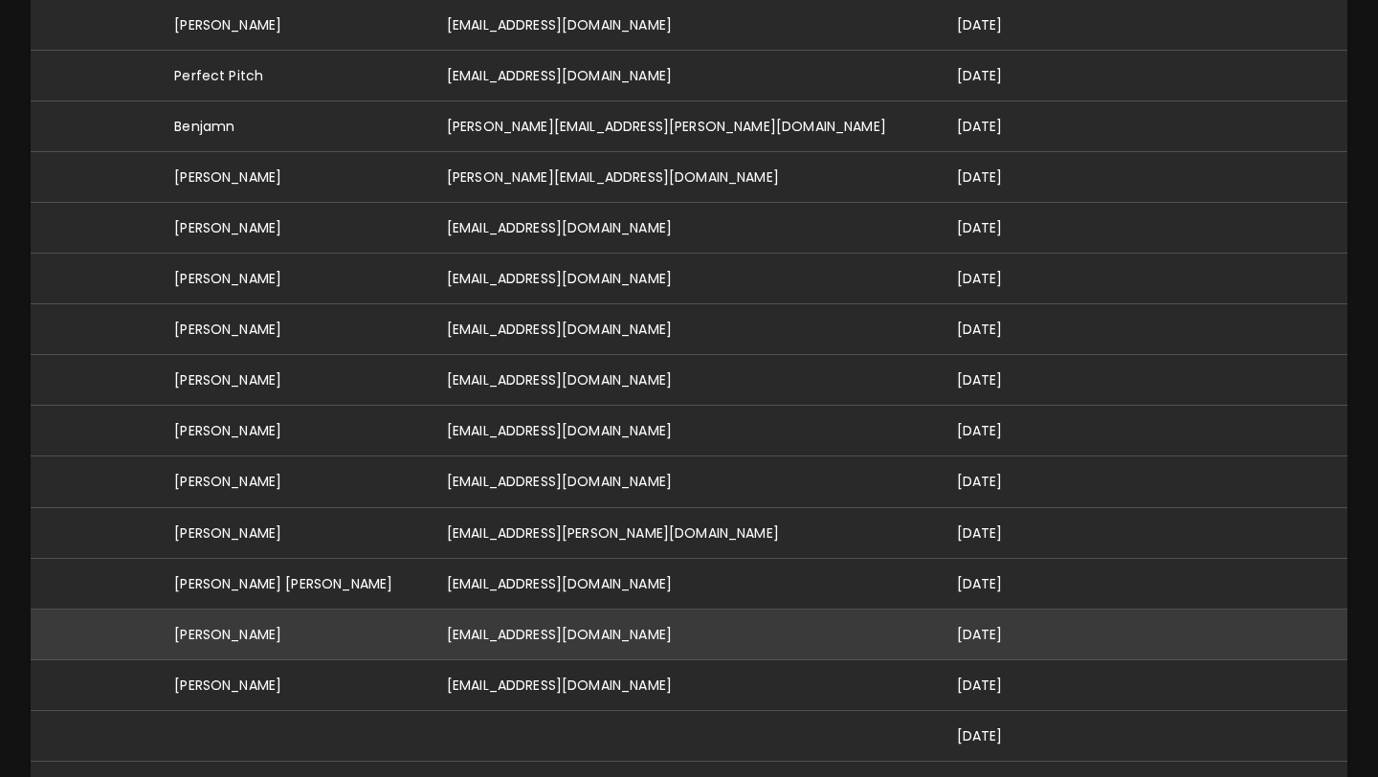
click at [345, 623] on td "[PERSON_NAME]" at bounding box center [295, 634] width 273 height 51
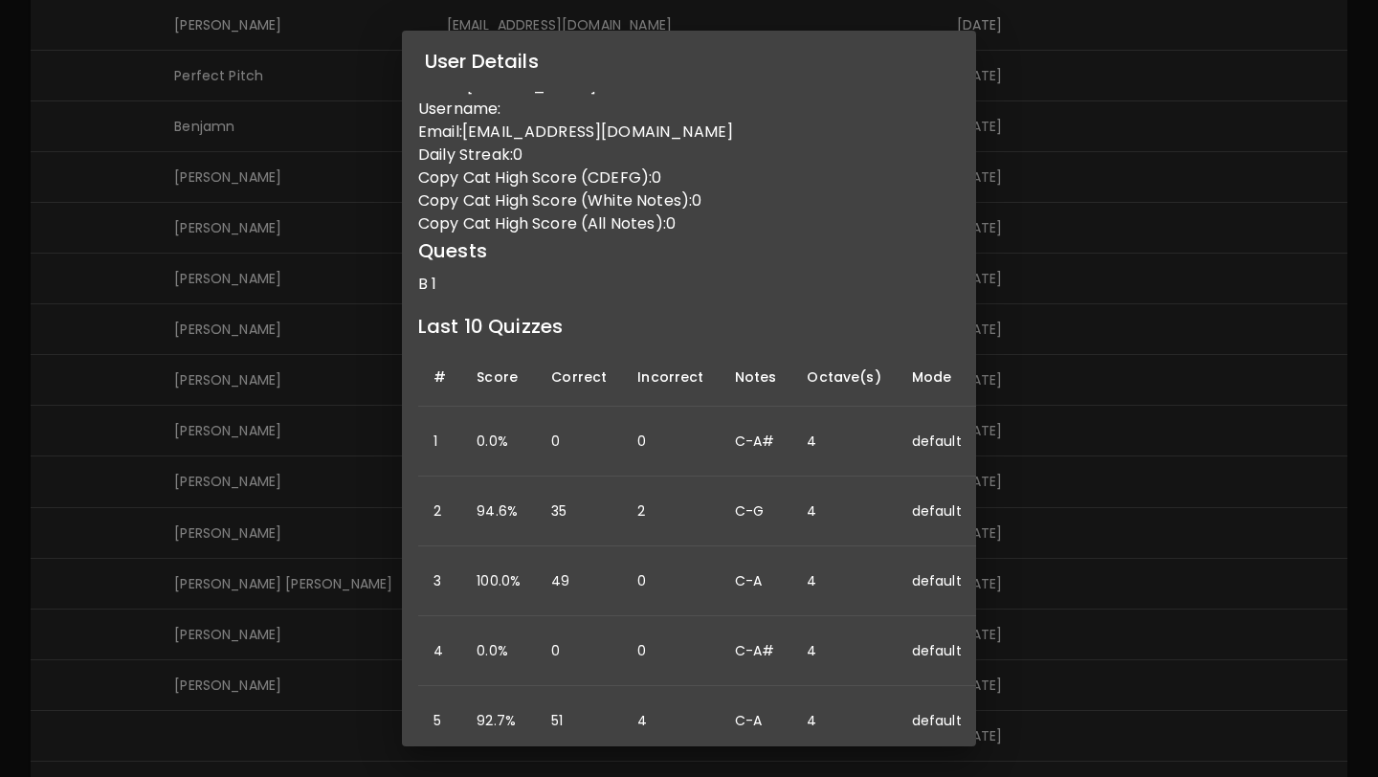
scroll to position [0, 7]
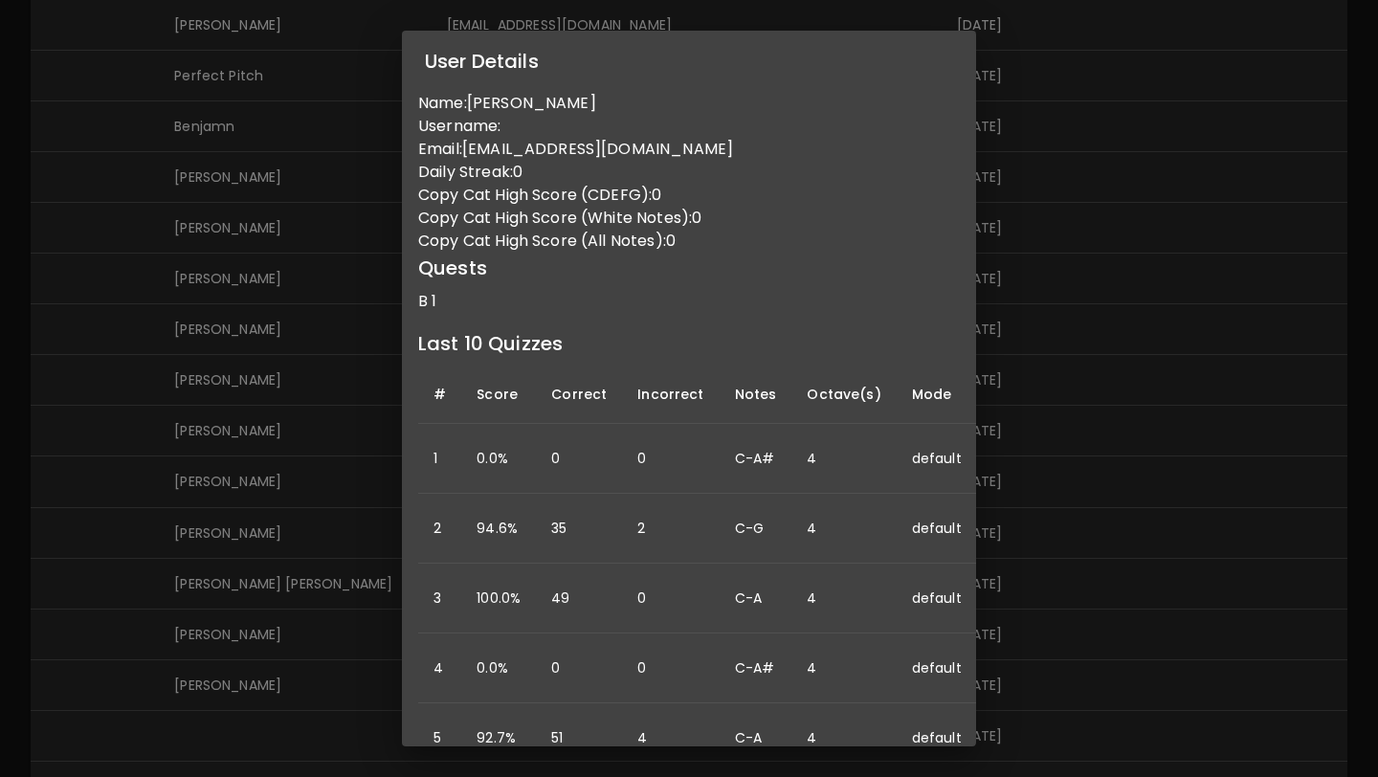
click at [301, 487] on div "User Details Name: Isabella Bailey Username: Email: izziebailey2012@gmail.com D…" at bounding box center [689, 388] width 1378 height 777
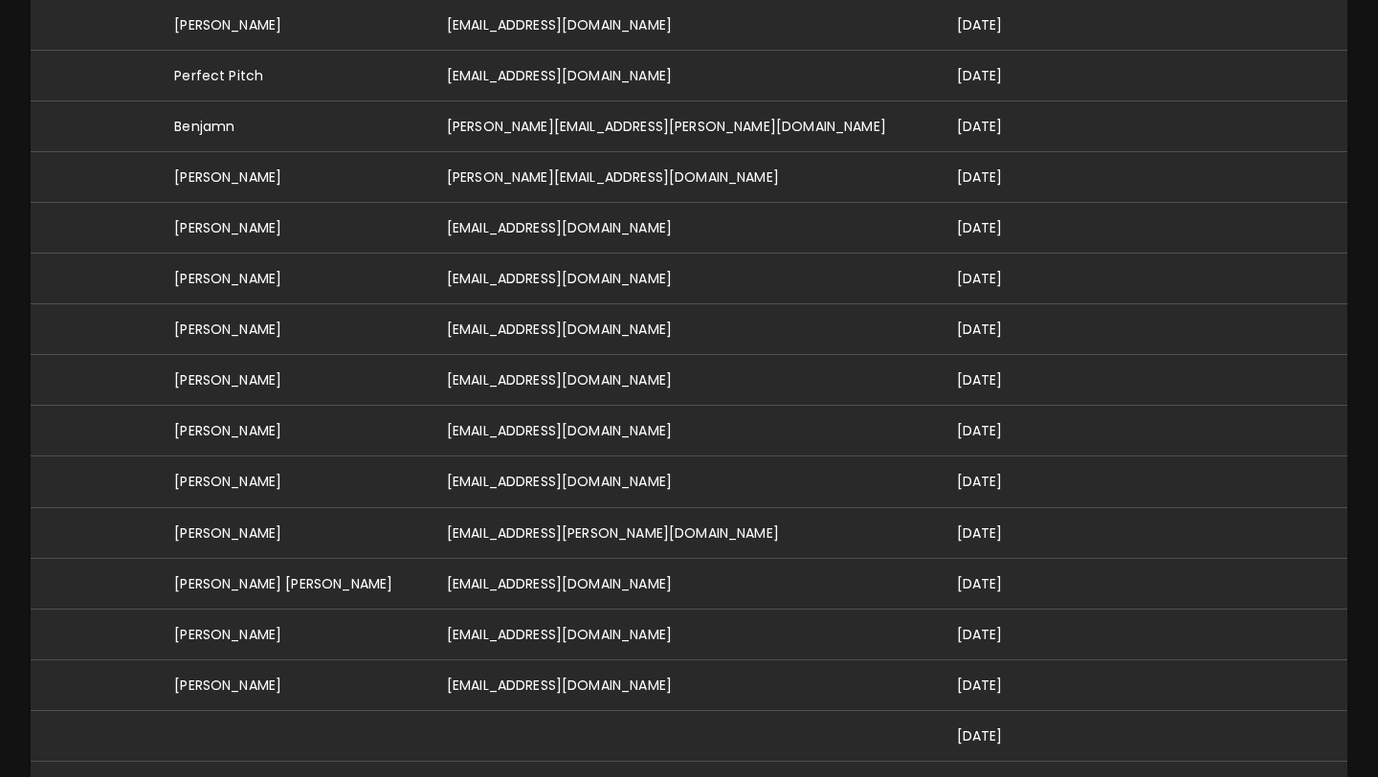
scroll to position [0, 0]
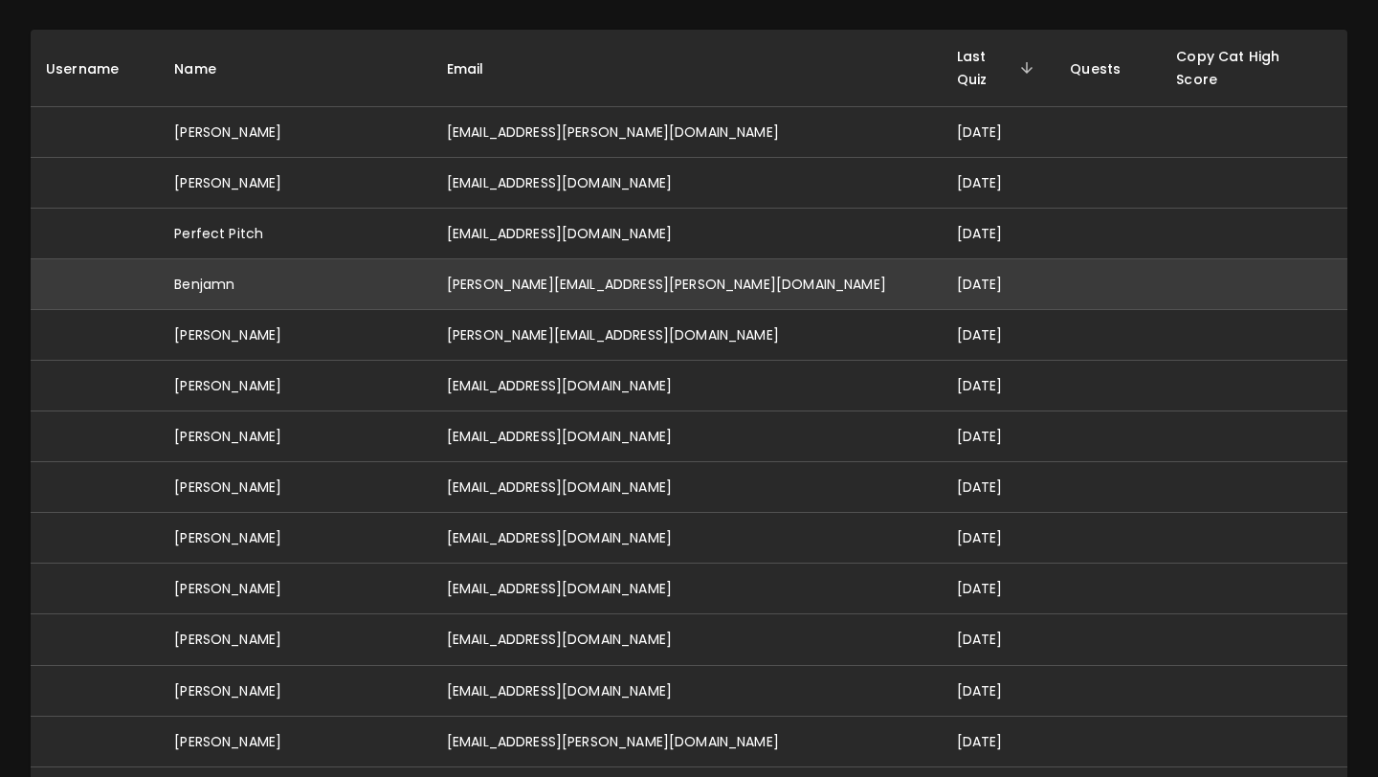
scroll to position [307, 0]
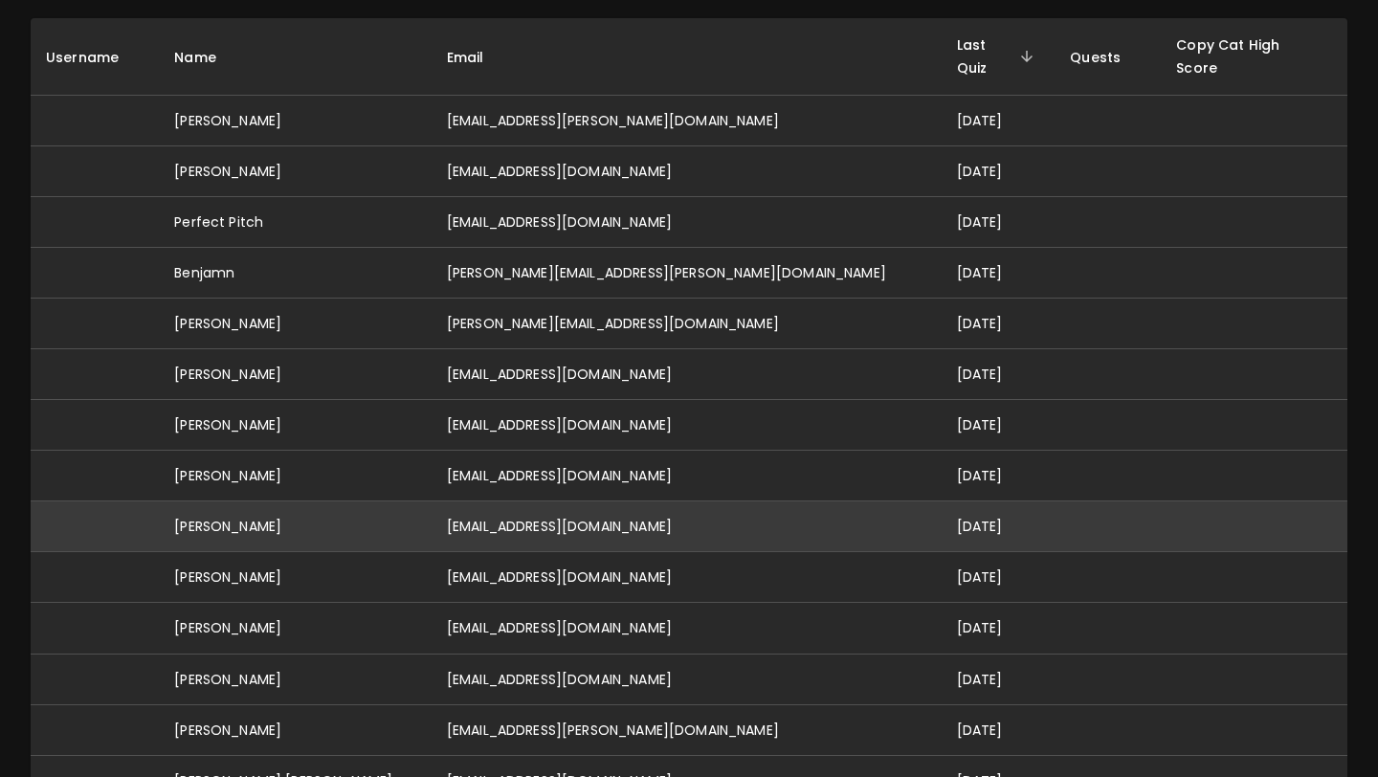
click at [518, 501] on td "[EMAIL_ADDRESS][DOMAIN_NAME]" at bounding box center [687, 526] width 510 height 51
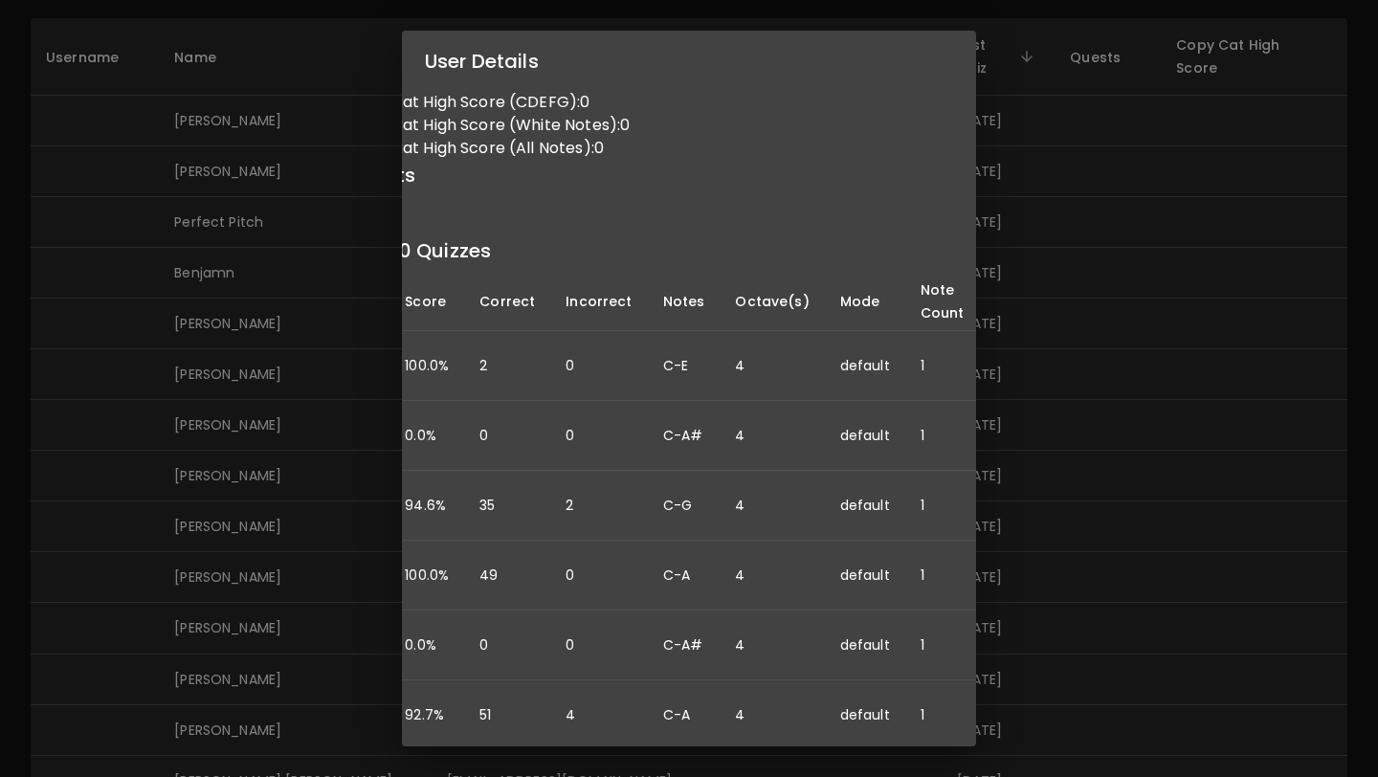
scroll to position [93, 0]
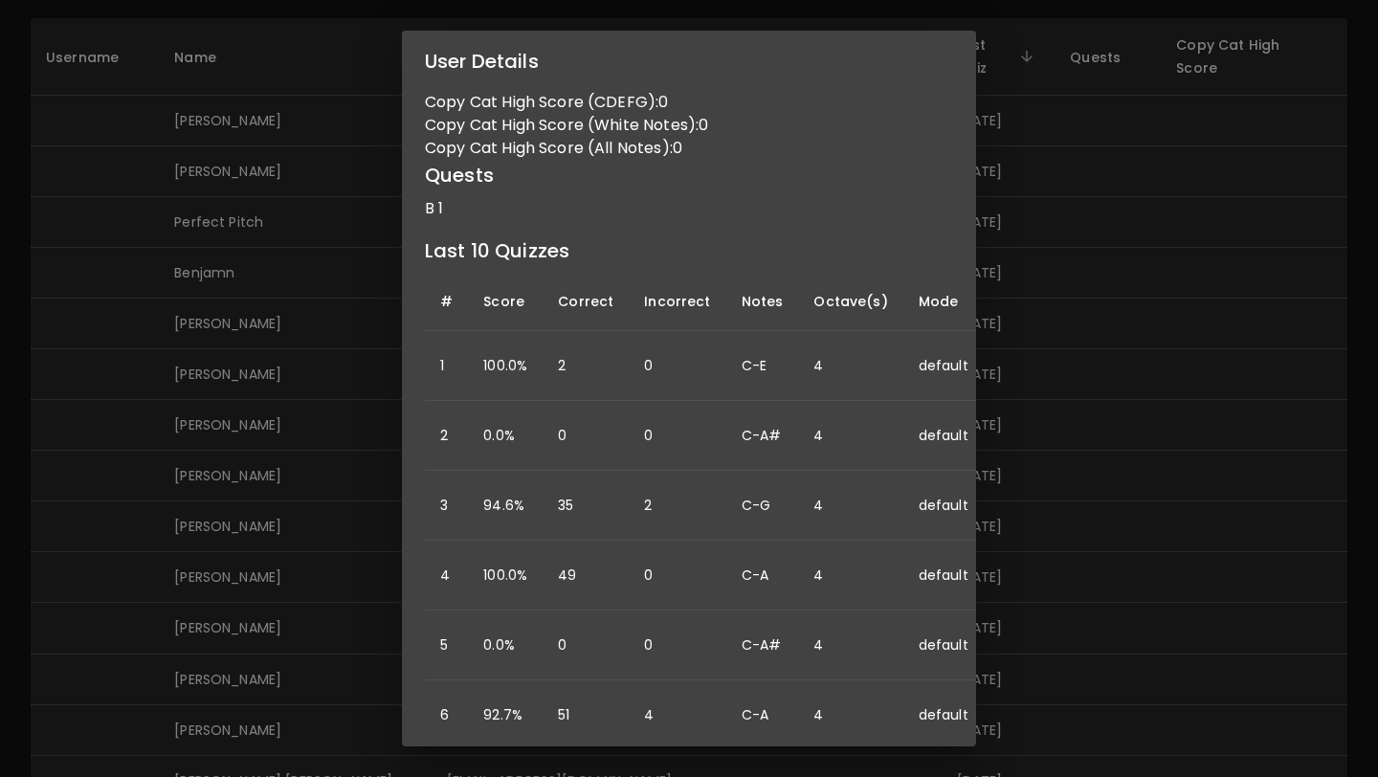
click at [233, 278] on div "User Details Name: [PERSON_NAME] Username: Email: [EMAIL_ADDRESS][DOMAIN_NAME] …" at bounding box center [689, 388] width 1378 height 777
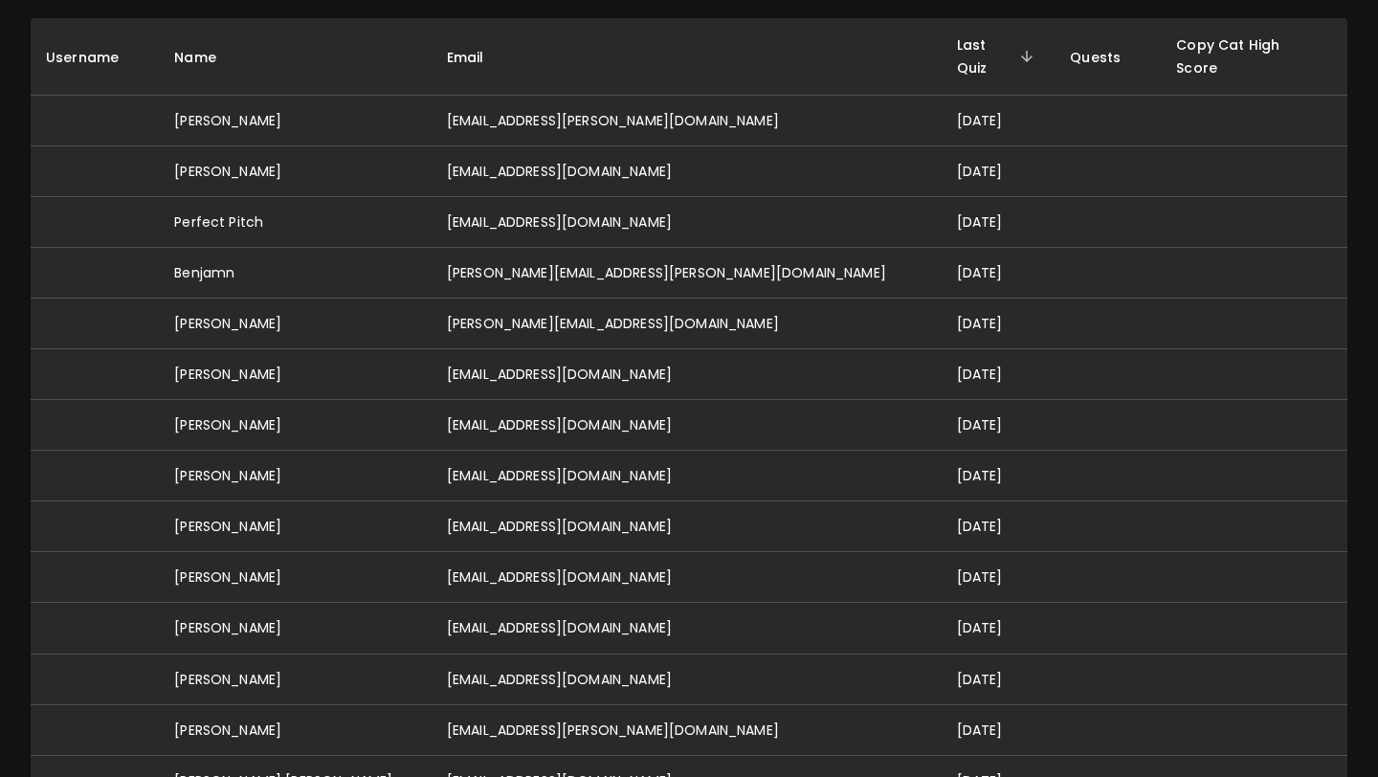
scroll to position [0, 0]
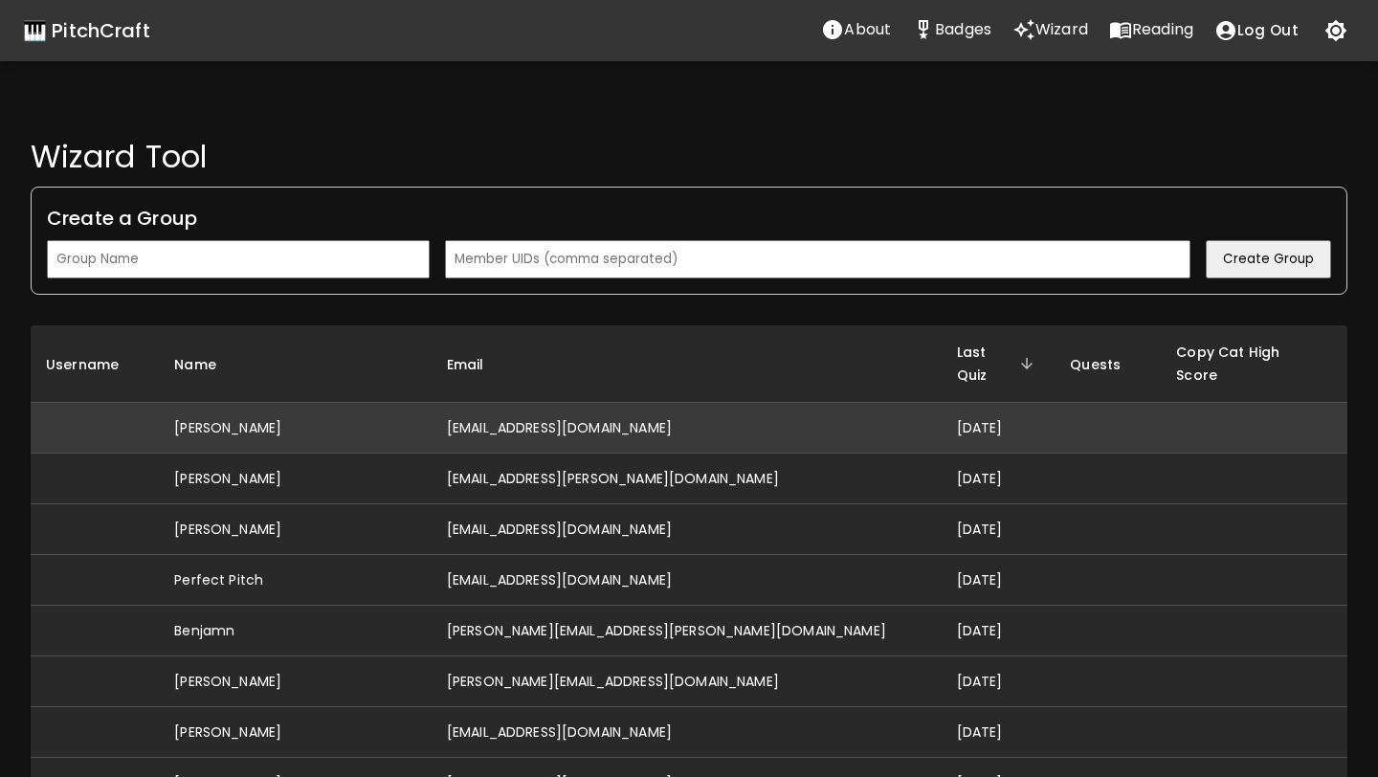
click at [596, 409] on td "[EMAIL_ADDRESS][DOMAIN_NAME]" at bounding box center [687, 428] width 510 height 51
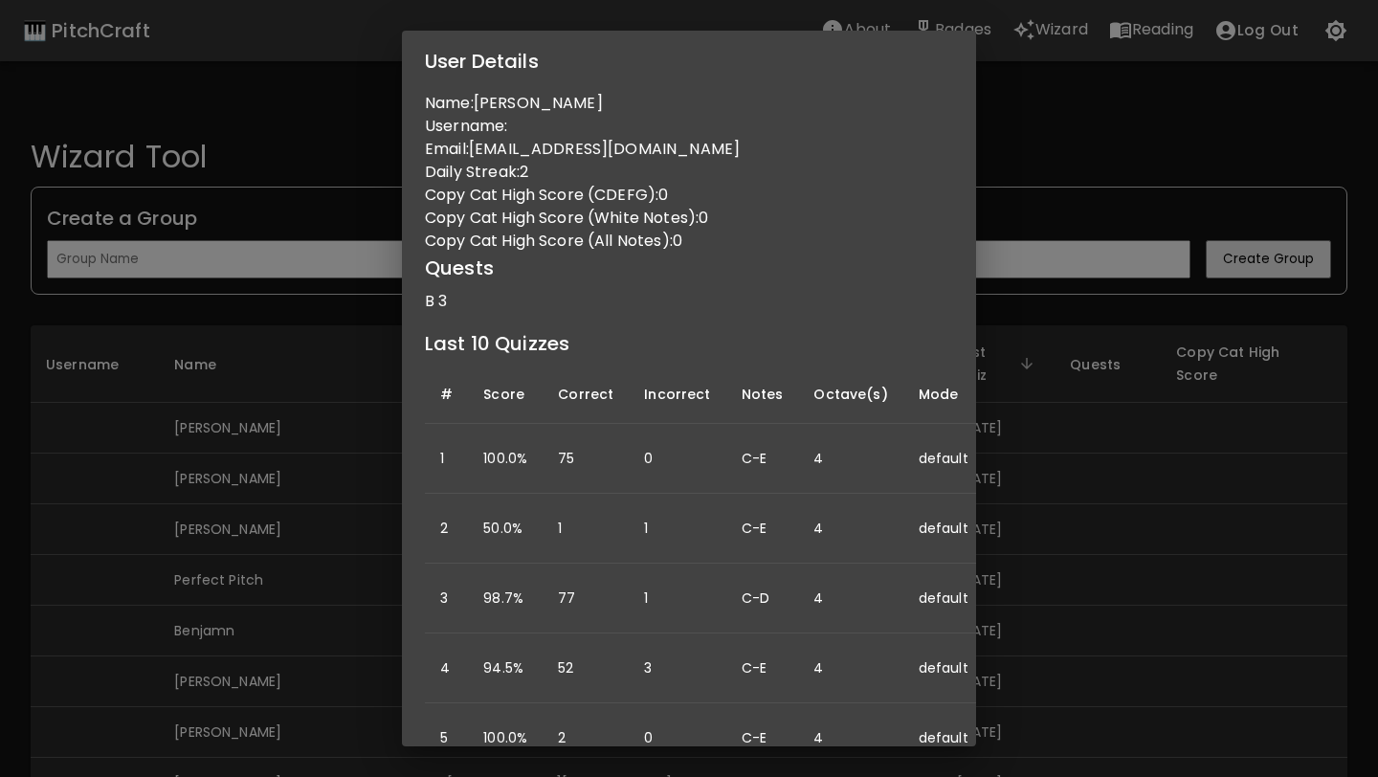
click at [213, 580] on div "User Details Name: [PERSON_NAME] Username: Email: [EMAIL_ADDRESS][DOMAIN_NAME] …" at bounding box center [689, 388] width 1378 height 777
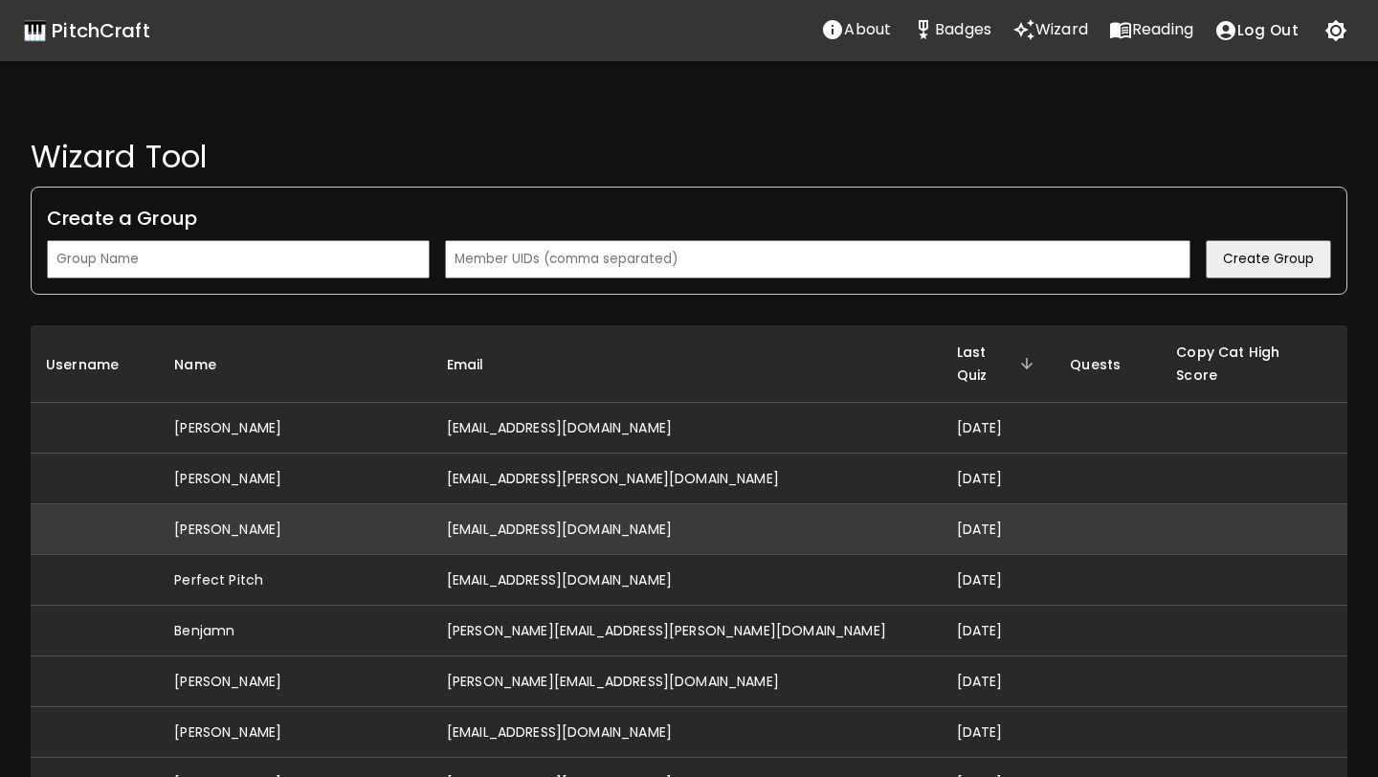
click at [370, 518] on td "[PERSON_NAME]" at bounding box center [295, 529] width 273 height 51
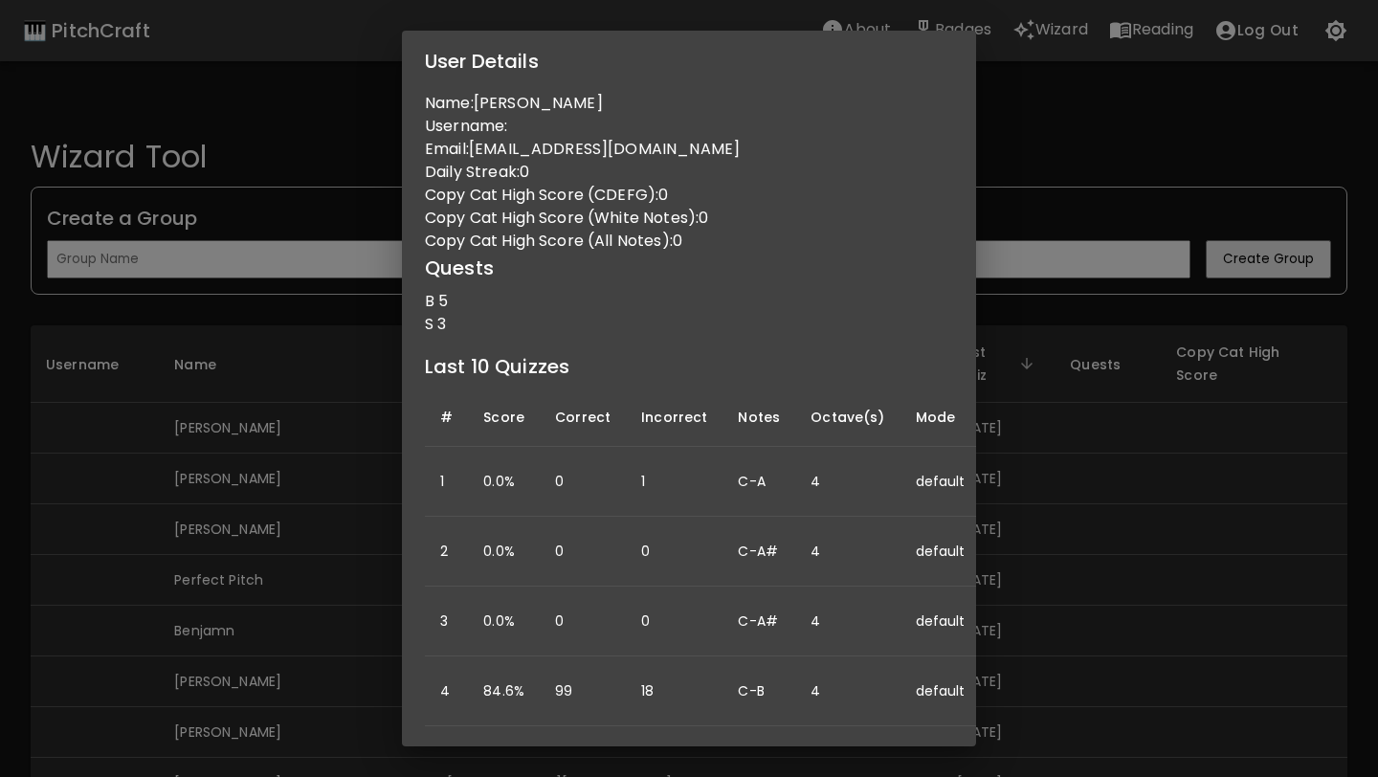
click at [290, 646] on div "User Details Name: [PERSON_NAME] Username: Email: [EMAIL_ADDRESS][DOMAIN_NAME] …" at bounding box center [689, 388] width 1378 height 777
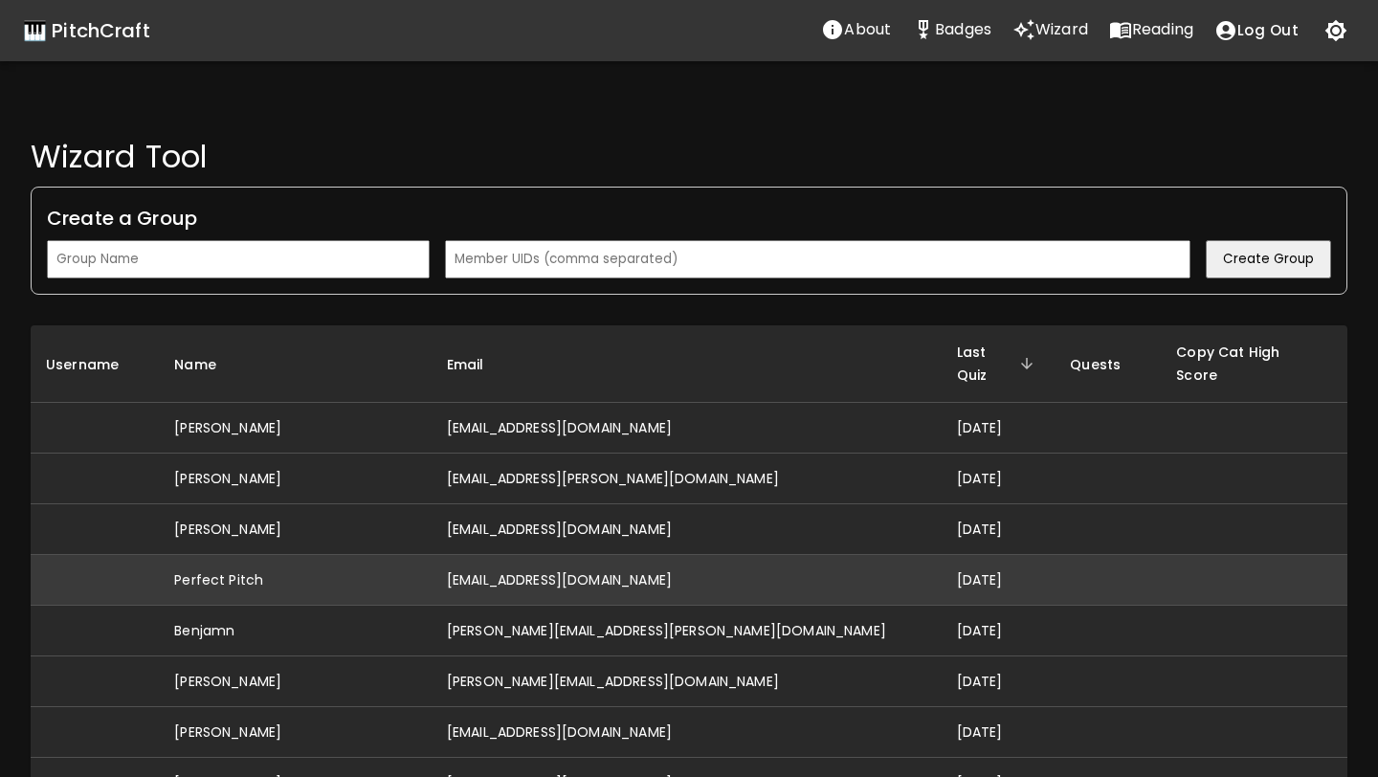
click at [432, 558] on td "Perfect Pitch" at bounding box center [295, 580] width 273 height 51
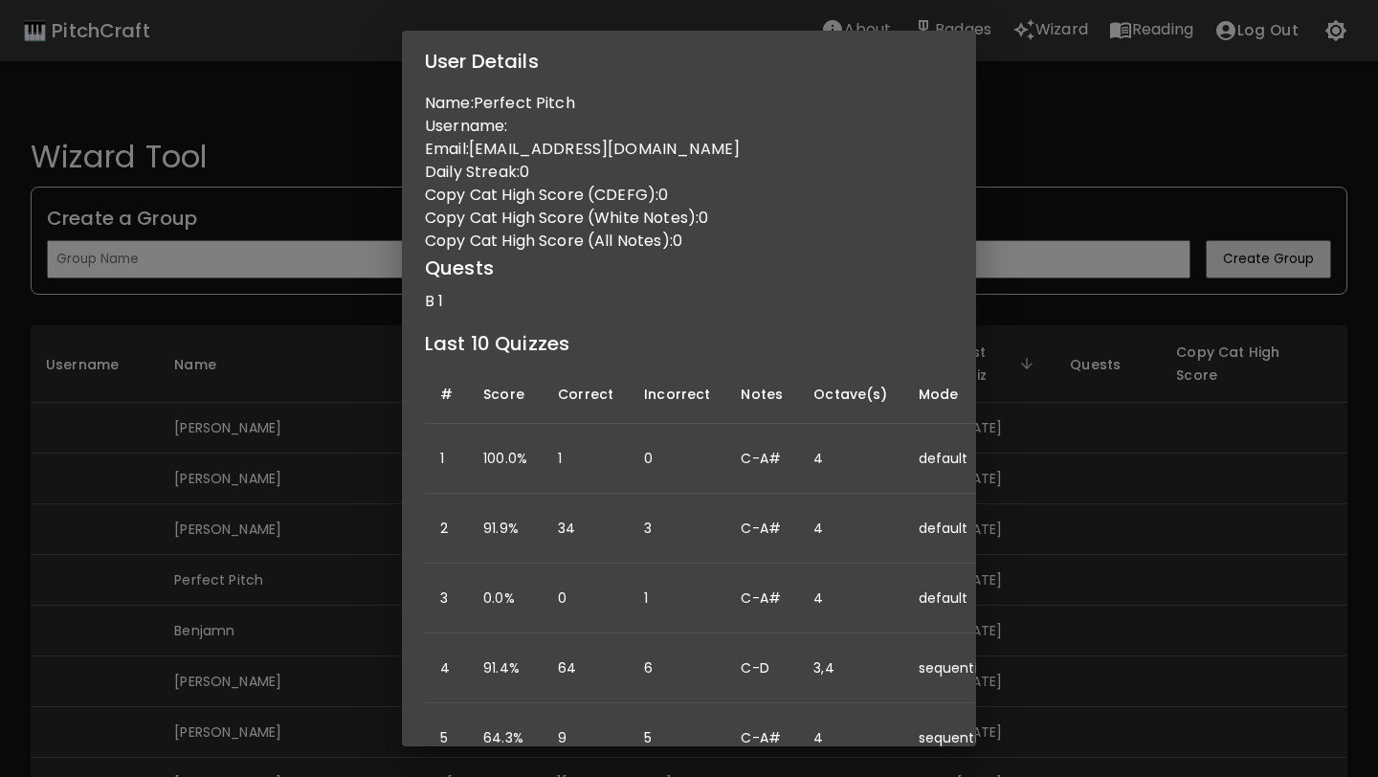
scroll to position [0, 186]
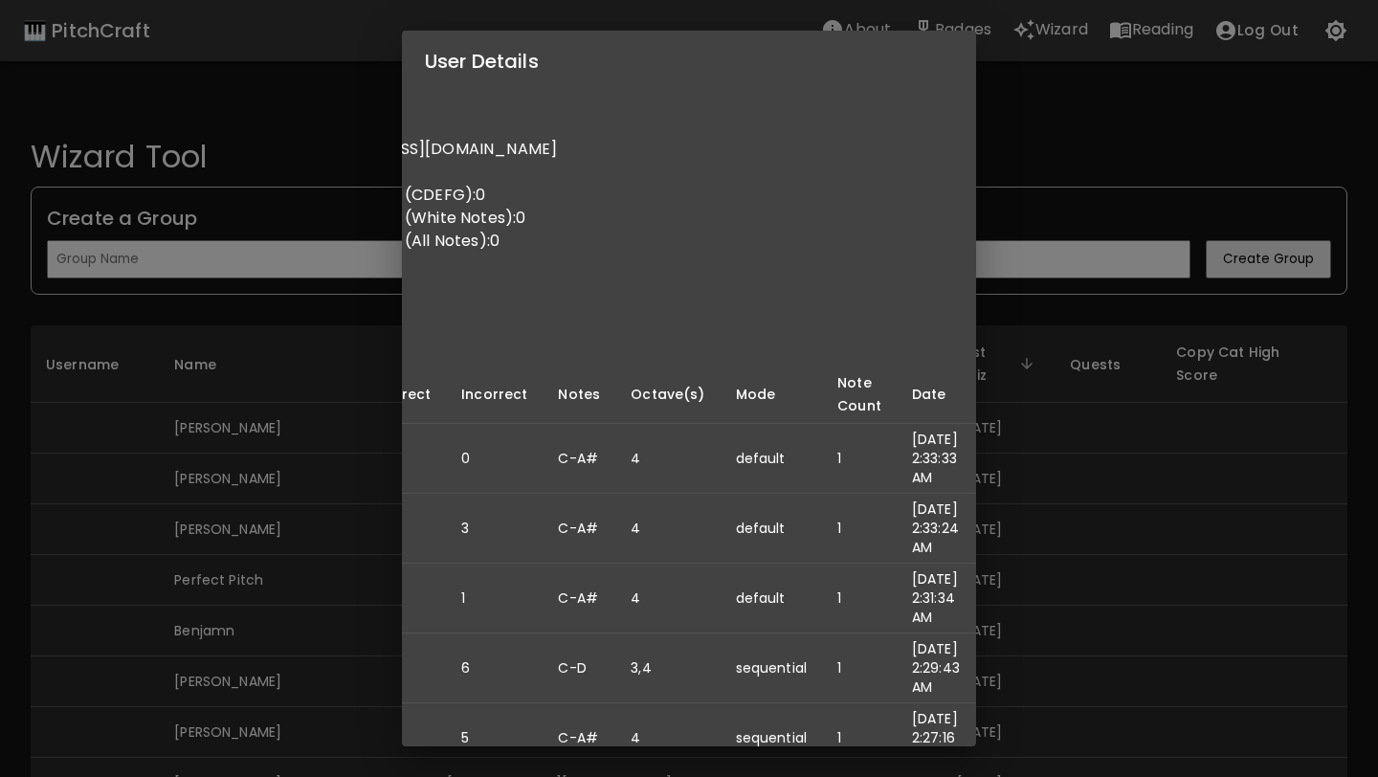
click at [370, 582] on div "User Details Name: Perfect Pitch Username: Email: [EMAIL_ADDRESS][DOMAIN_NAME] …" at bounding box center [689, 388] width 1378 height 777
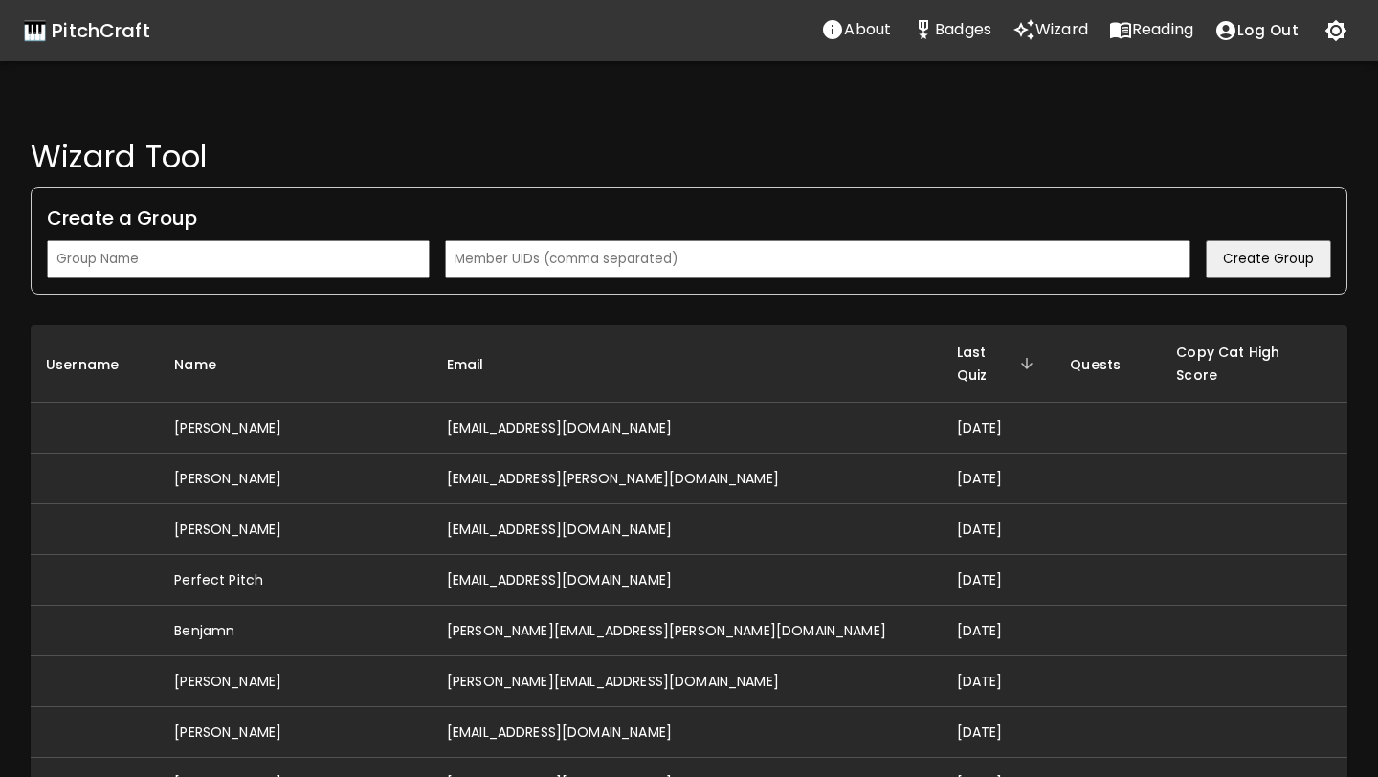
scroll to position [0, 0]
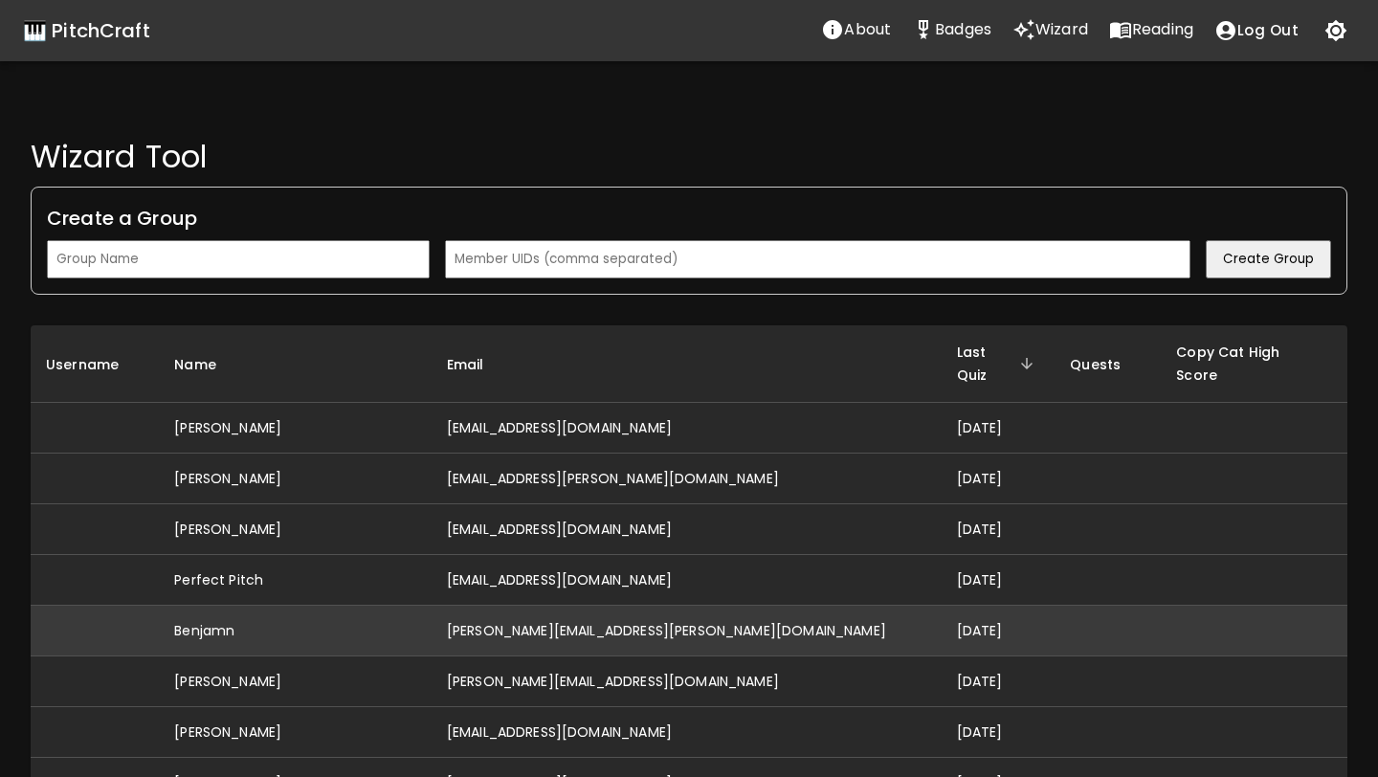
click at [542, 607] on td "[PERSON_NAME][EMAIL_ADDRESS][PERSON_NAME][DOMAIN_NAME]" at bounding box center [687, 631] width 510 height 51
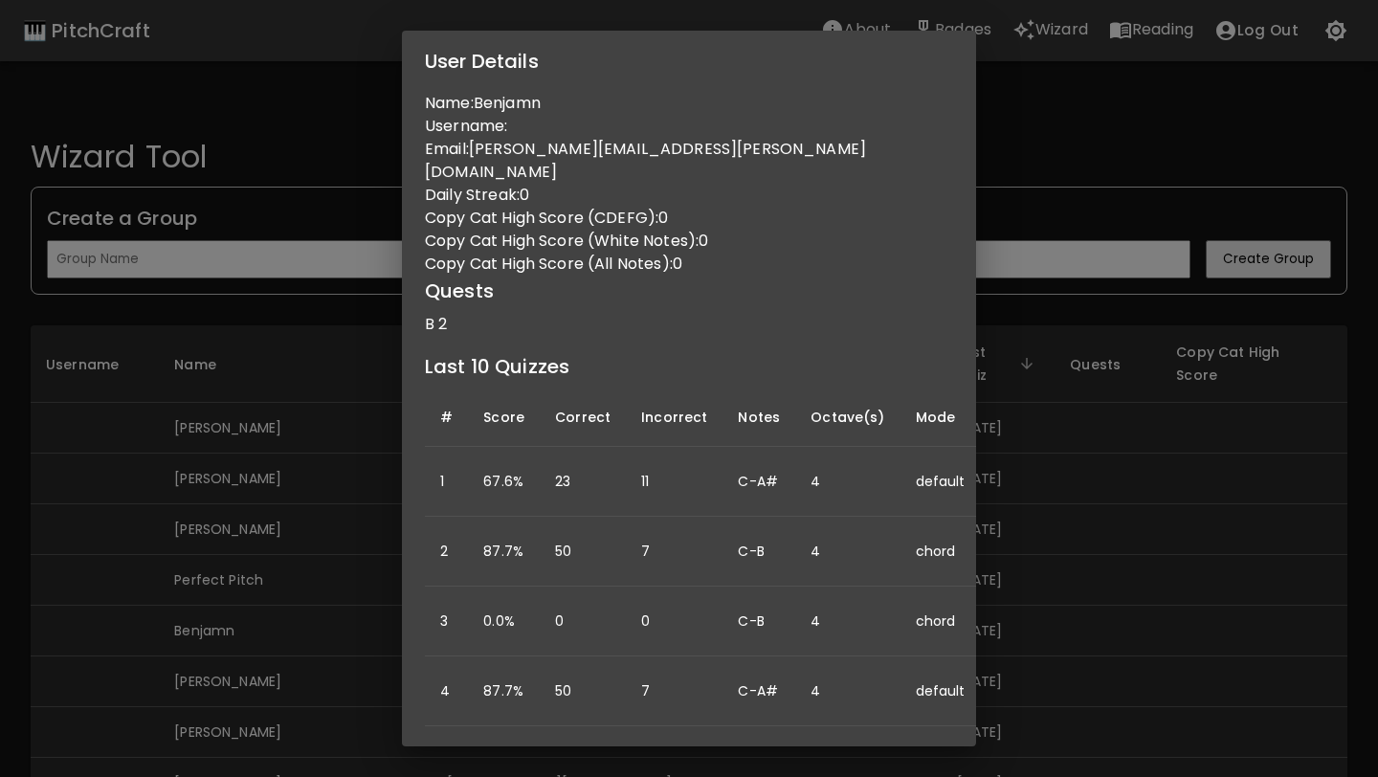
click at [134, 615] on div "User Details Name: Benjamn Username: Email: [PERSON_NAME][EMAIL_ADDRESS][PERSON…" at bounding box center [689, 388] width 1378 height 777
